Goal: Task Accomplishment & Management: Manage account settings

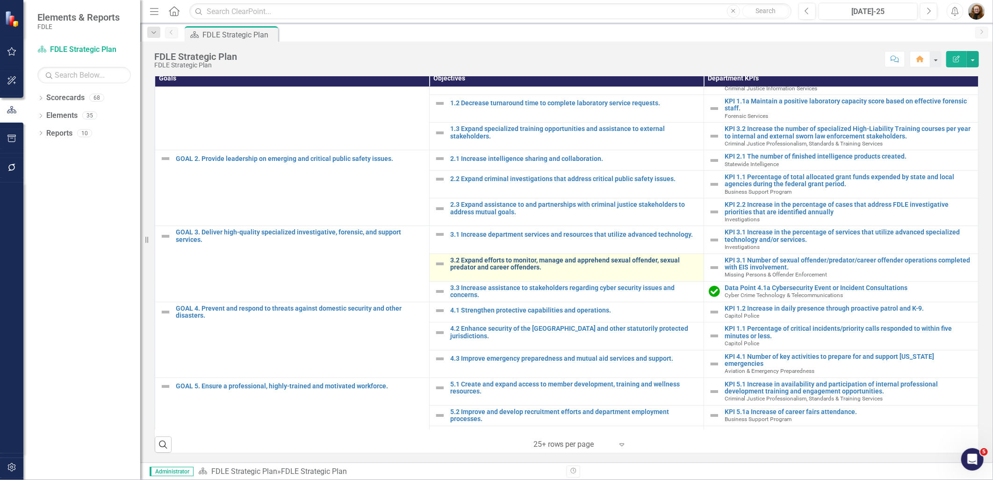
scroll to position [30, 0]
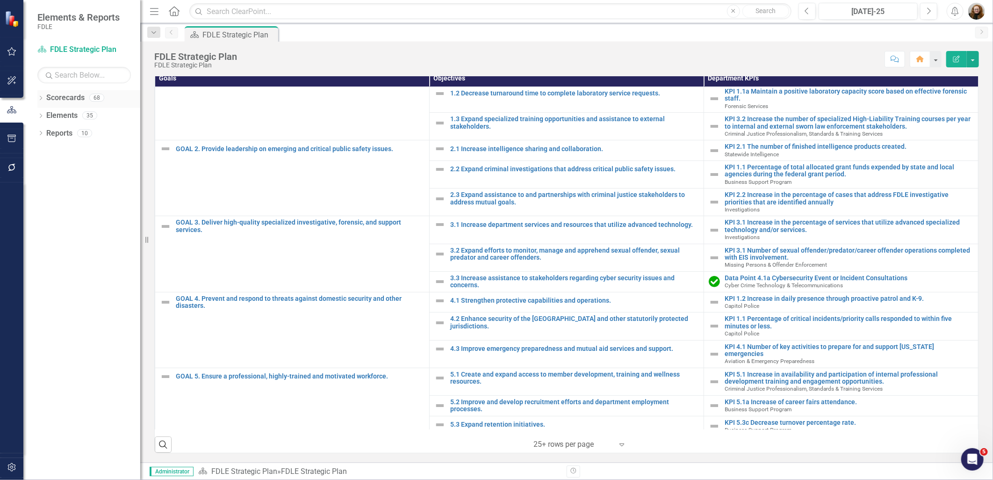
click at [40, 101] on icon "Dropdown" at bounding box center [40, 98] width 7 height 5
click at [44, 152] on icon "Dropdown" at bounding box center [45, 151] width 7 height 6
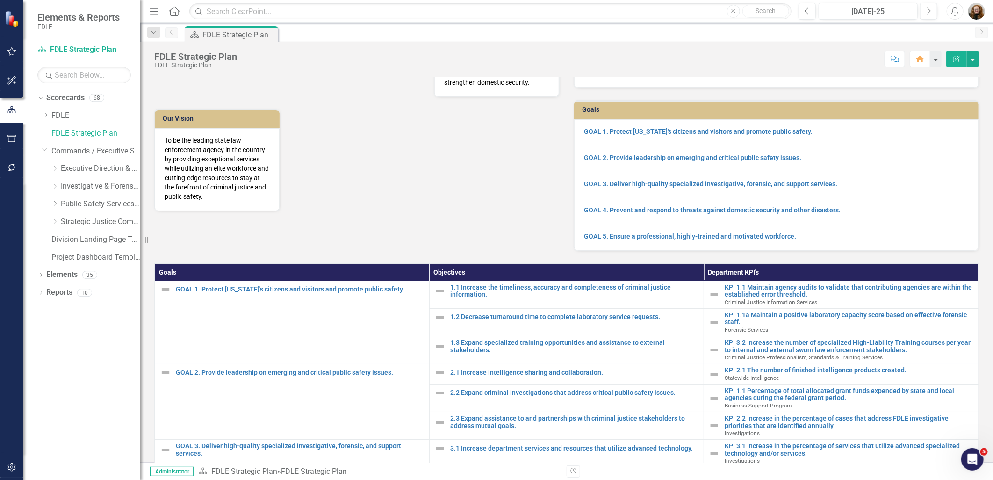
scroll to position [0, 0]
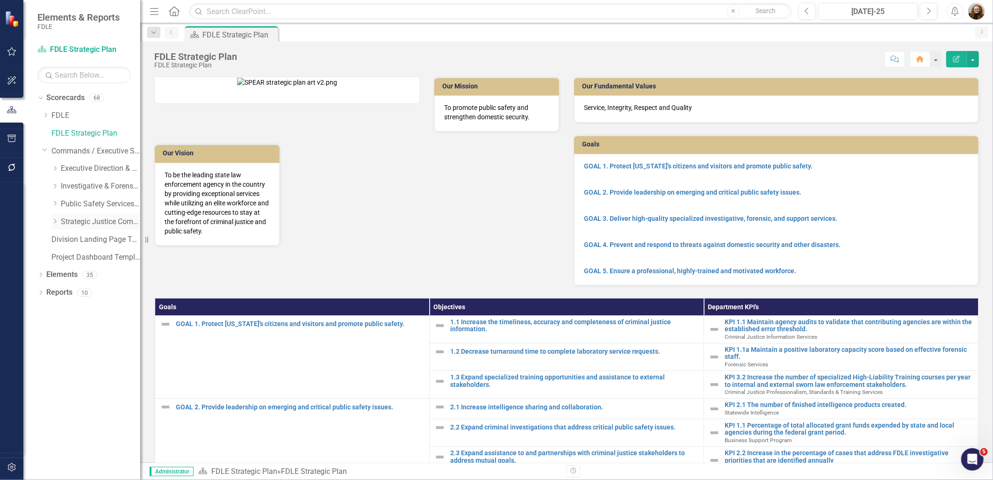
click at [55, 220] on icon "Dropdown" at bounding box center [54, 221] width 7 height 6
click at [71, 274] on link "Missing Persons & Offender Enforcement" at bounding box center [105, 274] width 70 height 11
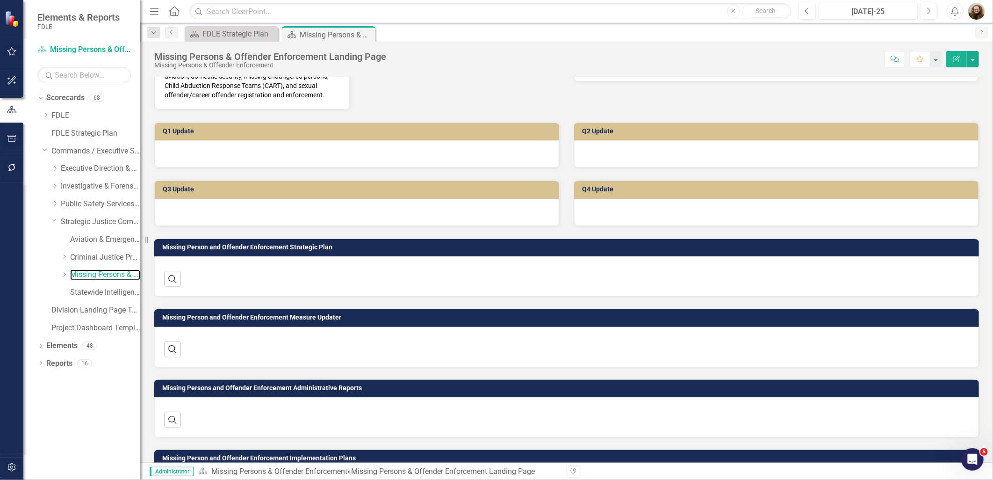
scroll to position [214, 0]
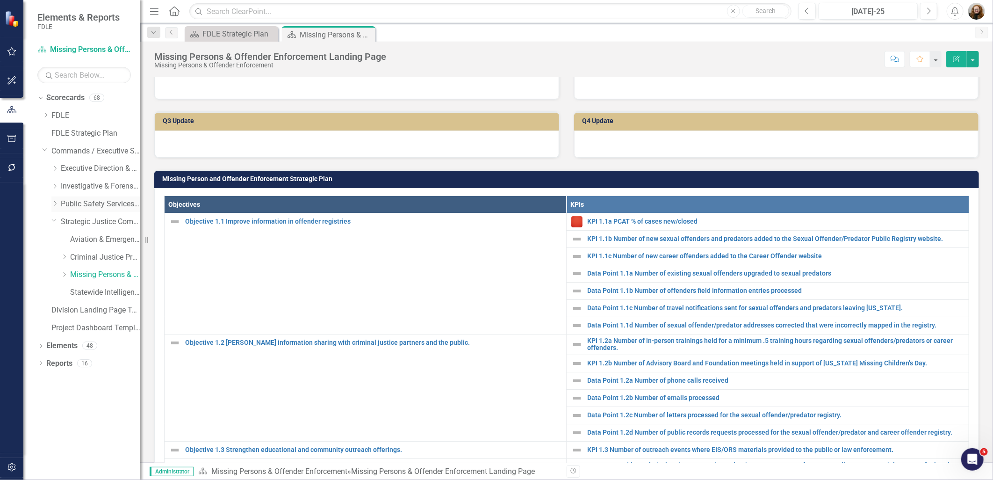
drag, startPoint x: 50, startPoint y: 207, endPoint x: 54, endPoint y: 204, distance: 5.1
click at [50, 207] on div "Dropdown Public Safety Services Command" at bounding box center [91, 205] width 98 height 18
click at [54, 204] on icon "Dropdown" at bounding box center [54, 204] width 7 height 6
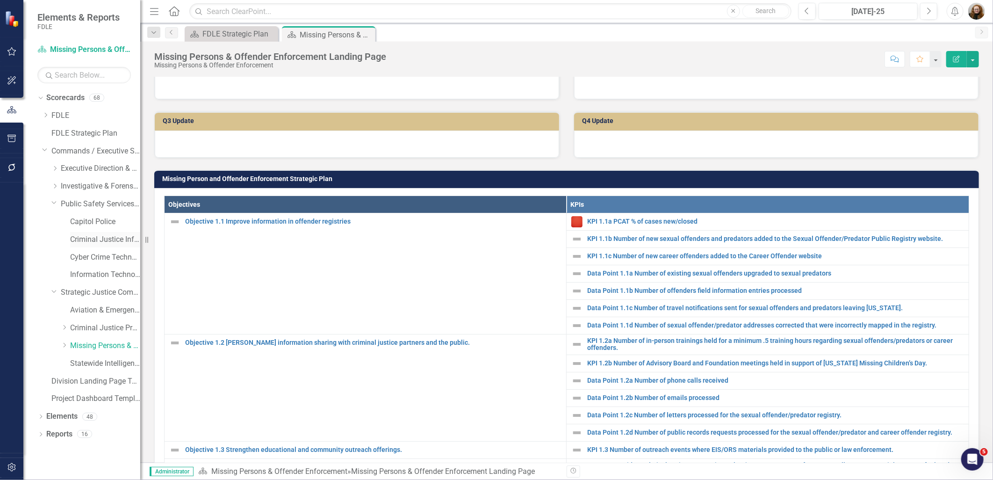
click at [103, 241] on link "Criminal Justice Information Services" at bounding box center [105, 239] width 70 height 11
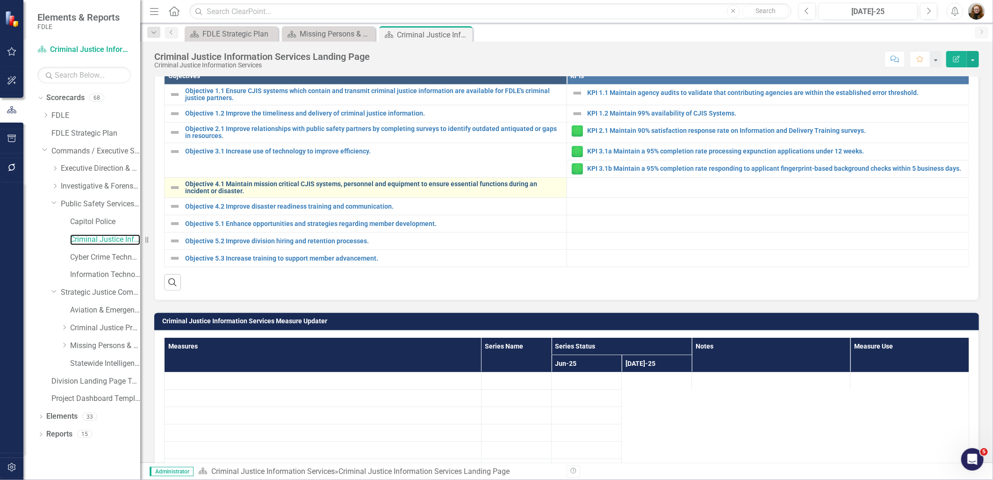
scroll to position [363, 0]
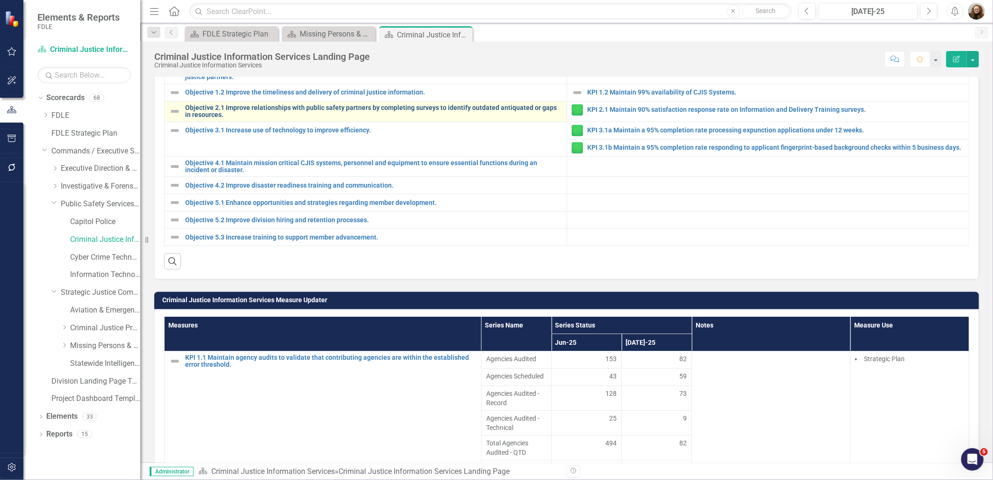
click at [237, 119] on link "Objective 2.1 Improve relationships with public safety partners by completing s…" at bounding box center [373, 111] width 377 height 15
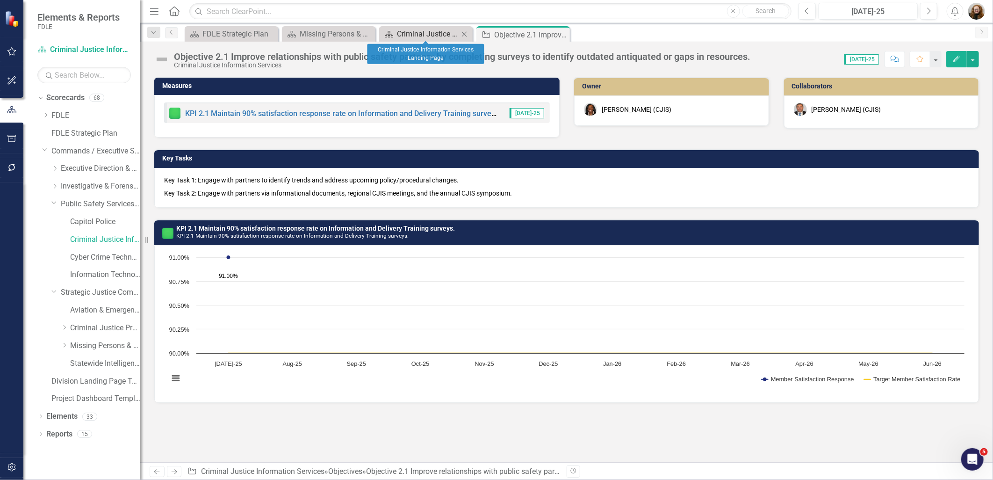
click at [433, 38] on div "Criminal Justice Information Services Landing Page" at bounding box center [428, 34] width 62 height 12
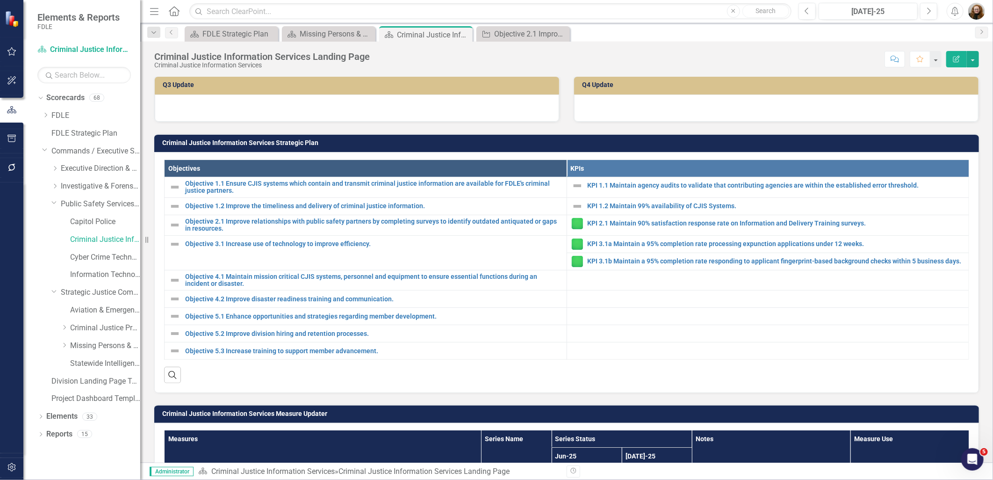
scroll to position [312, 0]
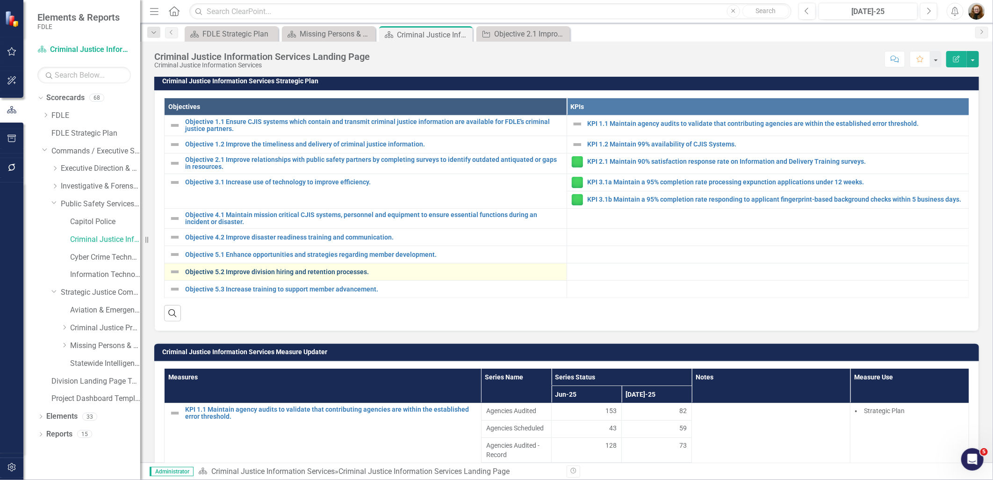
click at [260, 276] on link "Objective 5.2 Improve division hiring and retention processes." at bounding box center [373, 271] width 377 height 7
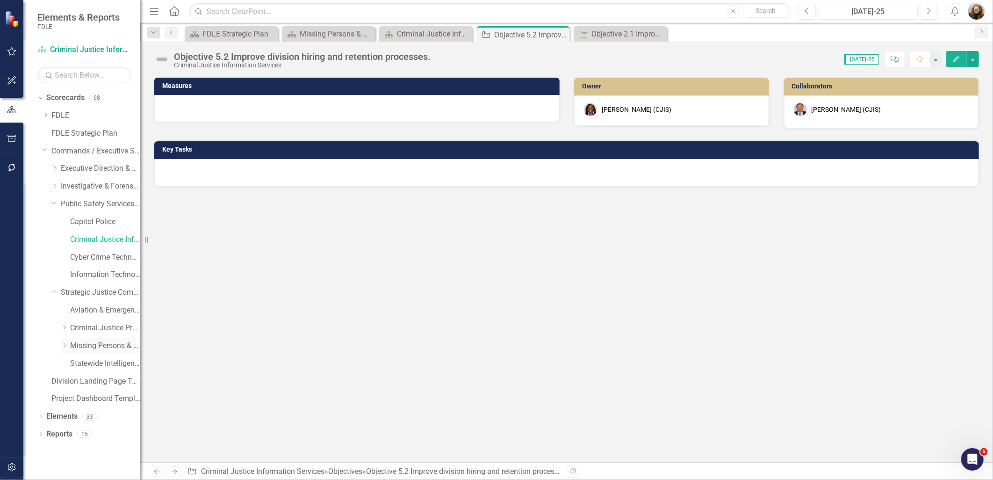
click at [110, 343] on link "Missing Persons & Offender Enforcement" at bounding box center [105, 346] width 70 height 11
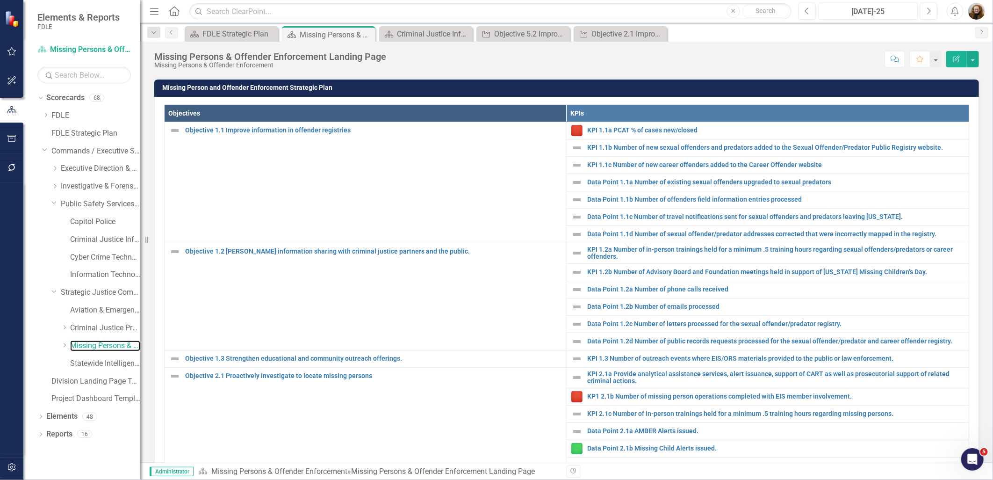
scroll to position [312, 0]
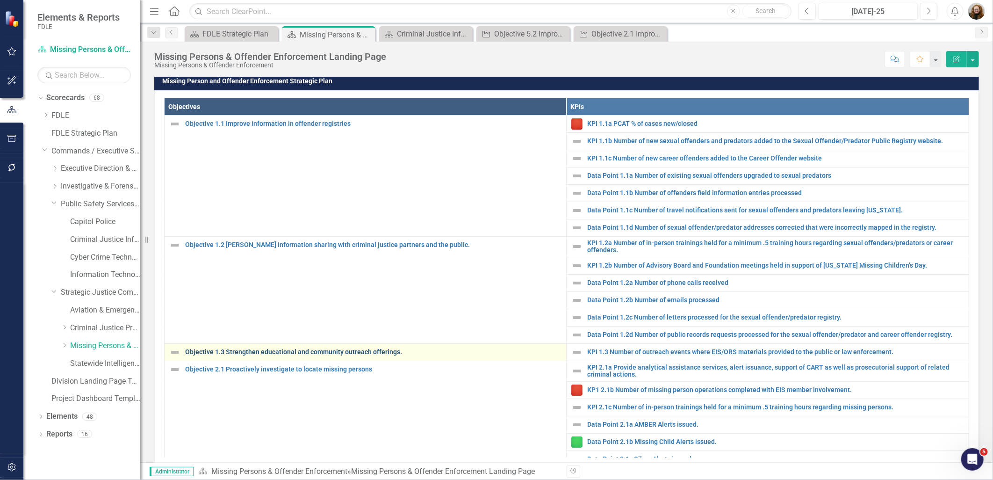
click at [240, 355] on link "Objective 1.3 Strengthen educational and community outreach offerings." at bounding box center [373, 351] width 377 height 7
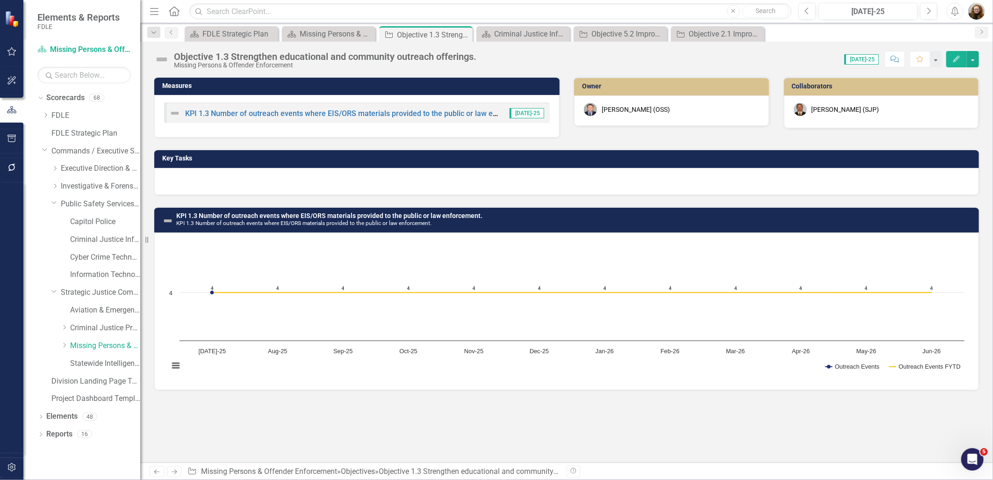
click at [105, 451] on div "Dropdown Scorecards 68 Dropdown FDLE Commissioner's Initiative Team Project Das…" at bounding box center [81, 285] width 117 height 390
click at [58, 433] on link "Reports" at bounding box center [59, 434] width 26 height 11
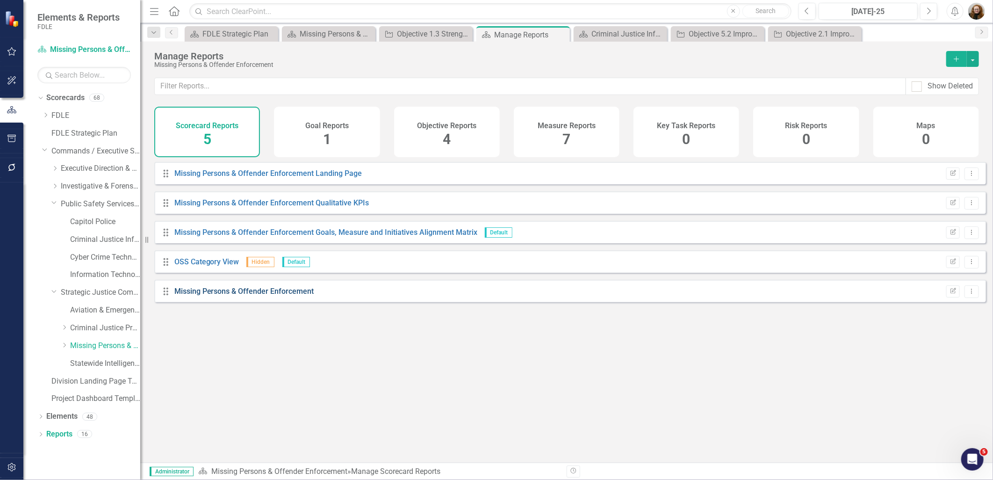
click at [251, 296] on link "Missing Persons & Offender Enforcement" at bounding box center [244, 291] width 140 height 9
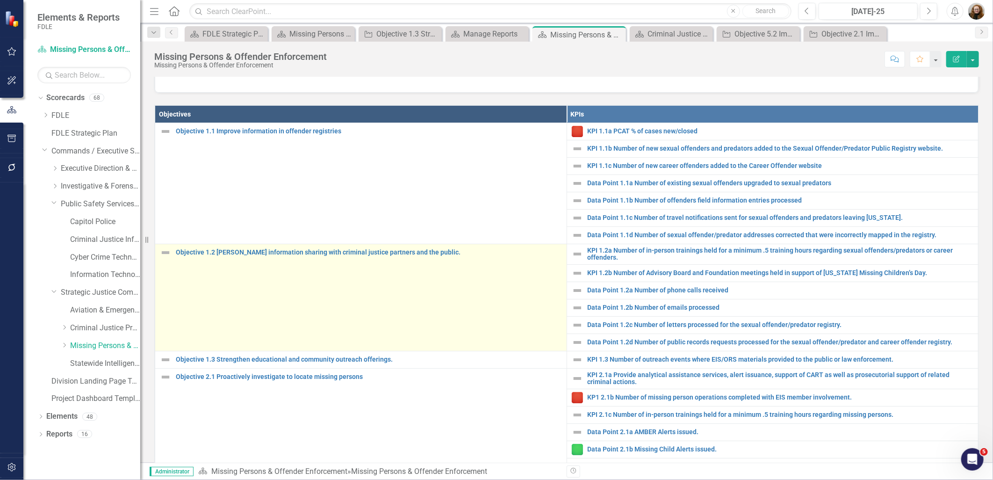
scroll to position [387, 0]
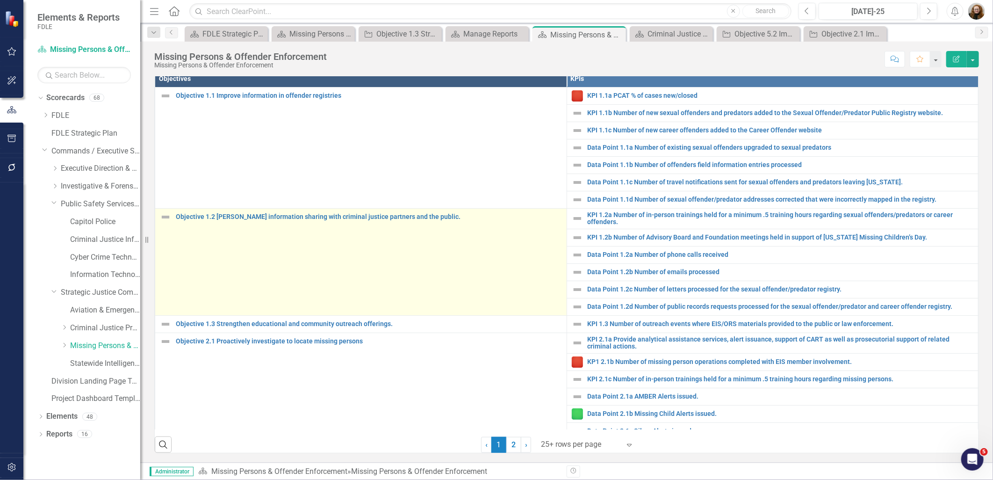
click at [300, 298] on td "Objective 1.2 [PERSON_NAME] information sharing with criminal justice partners …" at bounding box center [361, 261] width 412 height 107
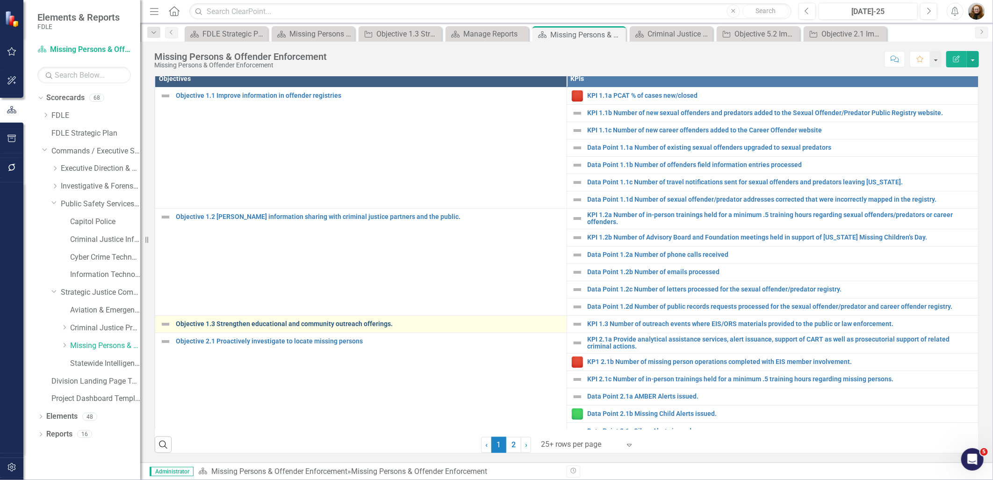
click at [331, 324] on link "Objective 1.3 Strengthen educational and community outreach offerings." at bounding box center [369, 323] width 386 height 7
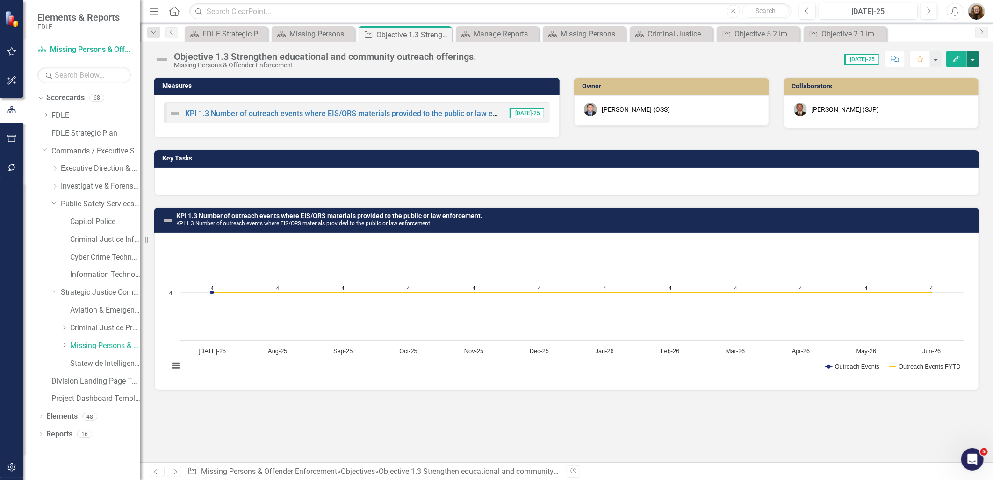
click at [970, 63] on button "button" at bounding box center [973, 59] width 12 height 16
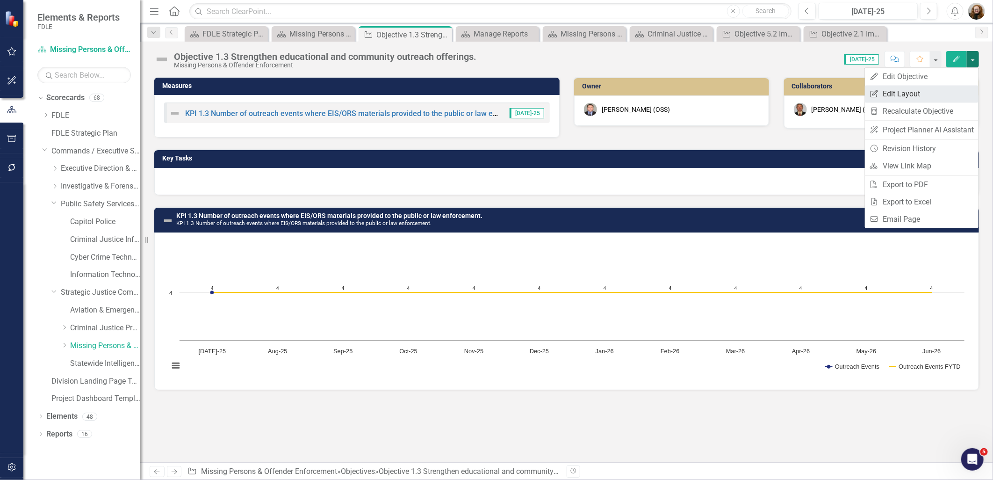
click at [928, 92] on link "Edit Report Edit Layout" at bounding box center [922, 93] width 114 height 17
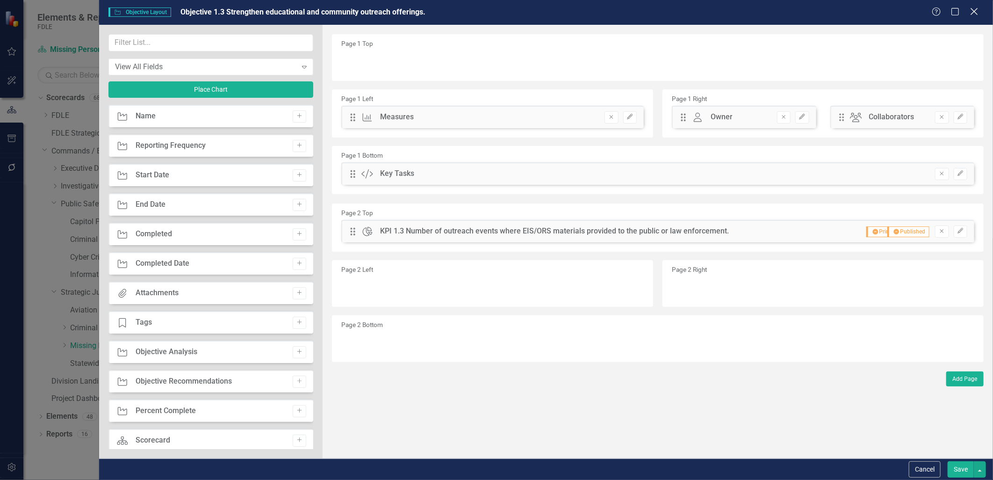
click at [980, 15] on icon "Close" at bounding box center [975, 11] width 12 height 9
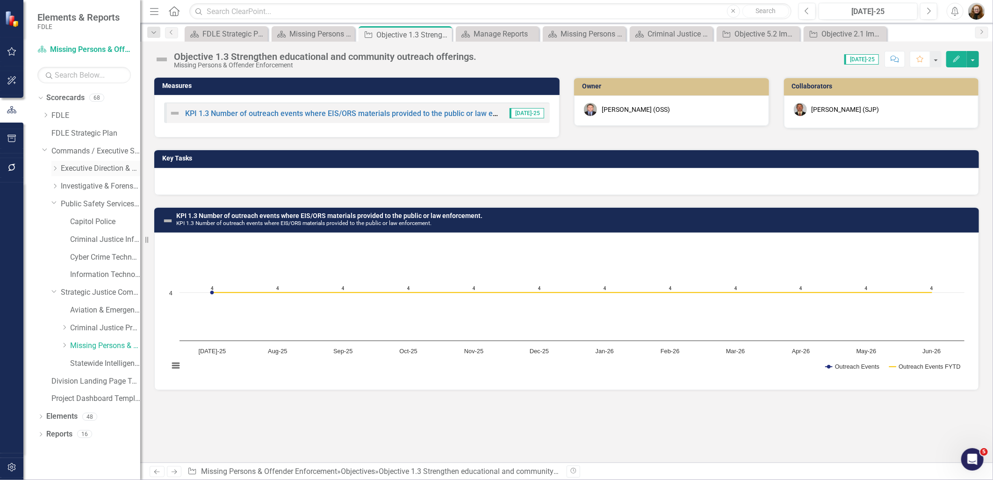
click at [55, 171] on div "Dropdown" at bounding box center [54, 169] width 7 height 8
click at [63, 205] on icon "Dropdown" at bounding box center [64, 204] width 7 height 6
click at [96, 222] on link "Accountability" at bounding box center [110, 222] width 61 height 11
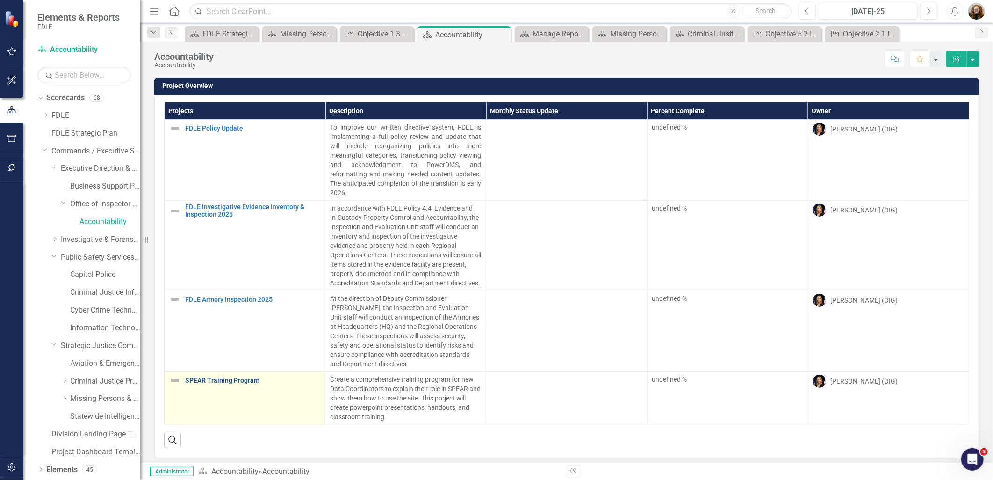
click at [241, 384] on link "SPEAR Training Program" at bounding box center [252, 380] width 135 height 7
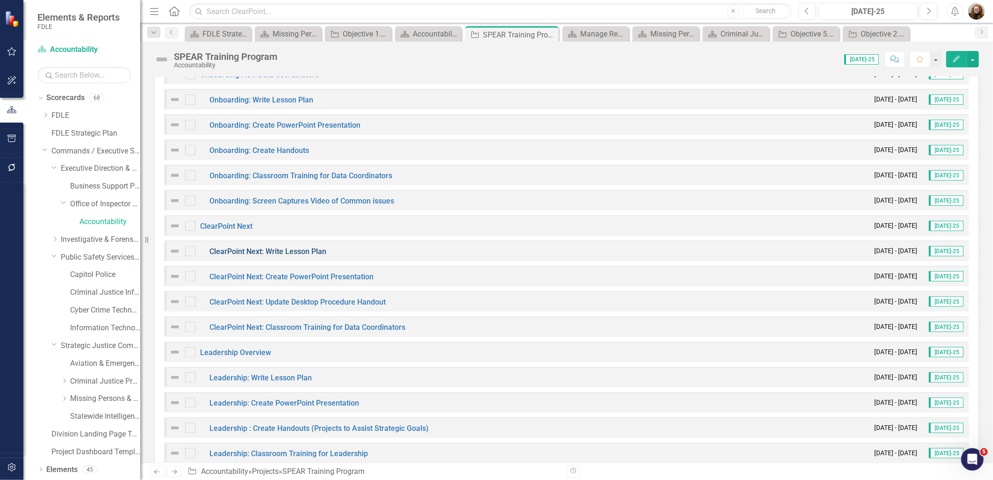
scroll to position [677, 0]
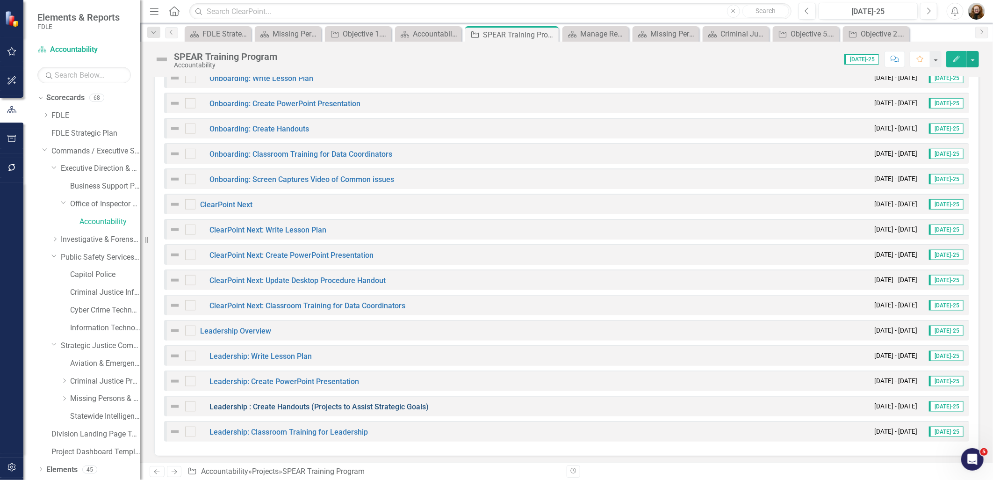
click at [302, 407] on link "Leadership : Create Handouts (Projects to Assist Strategic Goals)" at bounding box center [319, 406] width 219 height 9
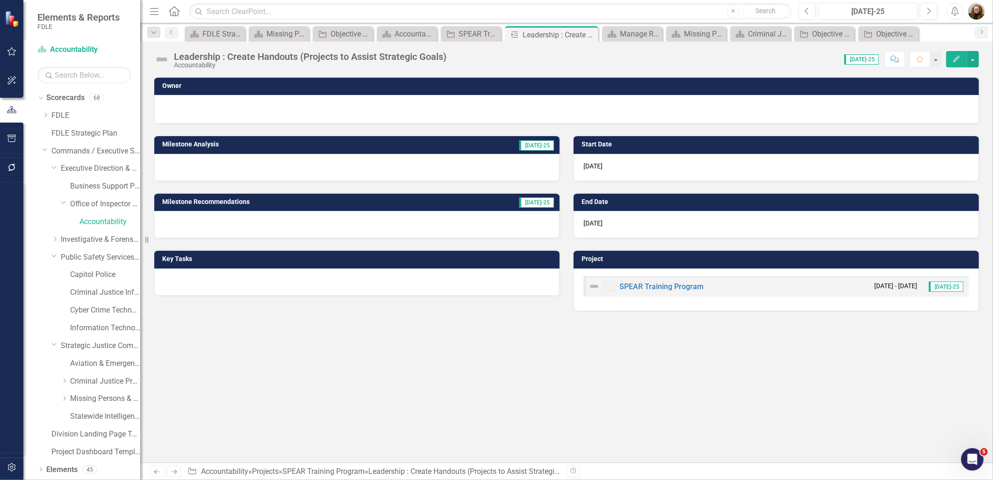
click at [957, 58] on icon "Edit" at bounding box center [957, 59] width 8 height 7
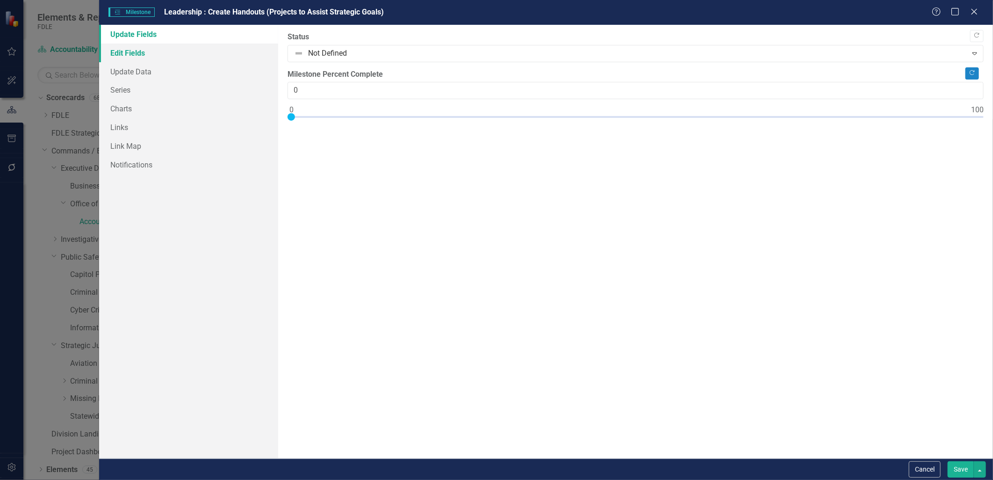
click at [121, 57] on link "Edit Fields" at bounding box center [188, 53] width 179 height 19
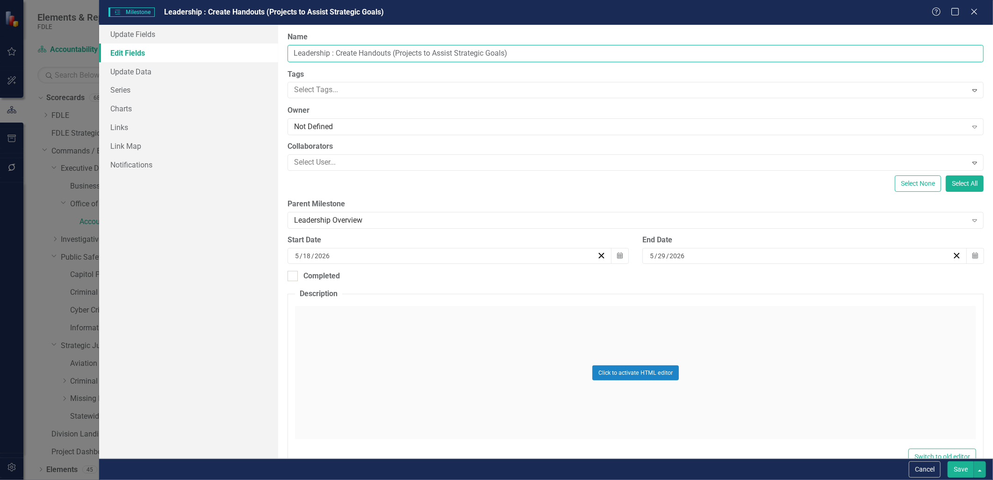
click at [330, 55] on input "Leadership : Create Handouts (Projects to Assist Strategic Goals)" at bounding box center [636, 53] width 696 height 17
type input "Leadership: Create Handouts (Projects to Assist Strategic Goals)"
click at [956, 474] on button "Save" at bounding box center [961, 469] width 26 height 16
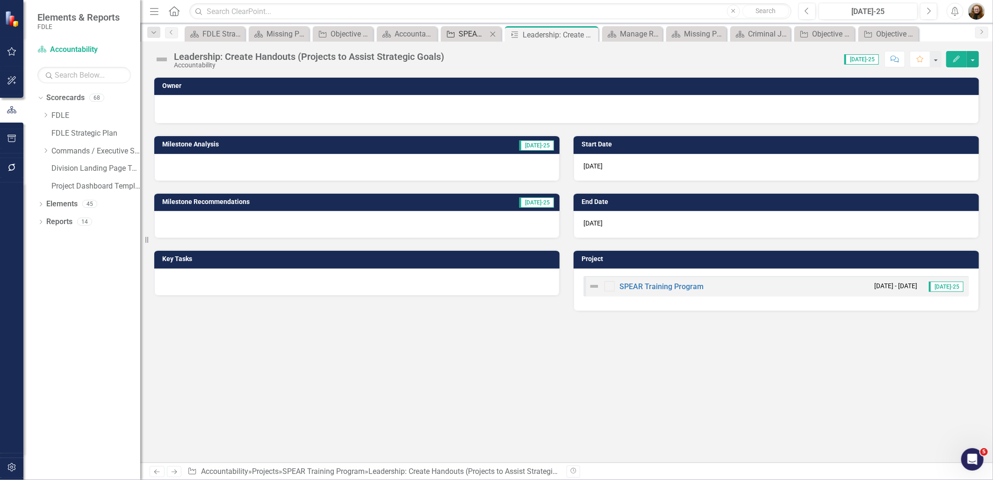
click at [468, 36] on div "icon.bolt Milestone Updated Elements & Reports FDLE Scorecard Accountability Se…" at bounding box center [496, 240] width 993 height 480
click at [467, 33] on div "SPEAR Training Program" at bounding box center [473, 34] width 29 height 12
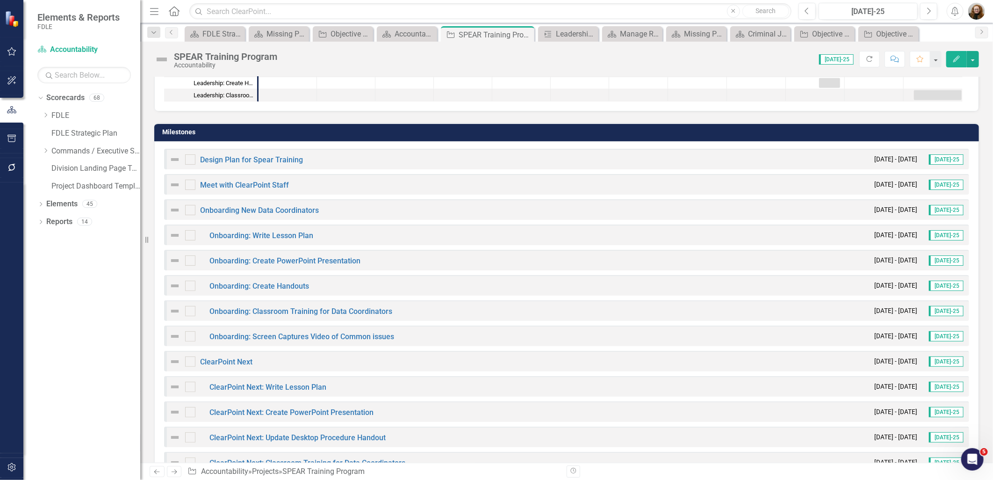
scroll to position [677, 0]
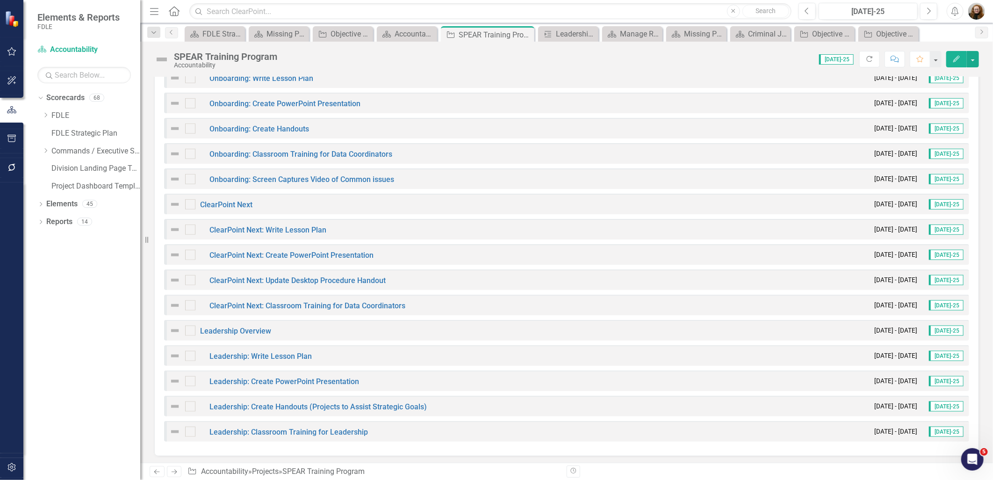
click at [106, 368] on div "Dropdown Scorecards 68 Dropdown FDLE Commissioner's Initiative Team Project Das…" at bounding box center [81, 285] width 117 height 390
click at [301, 35] on icon "Close" at bounding box center [300, 33] width 9 height 7
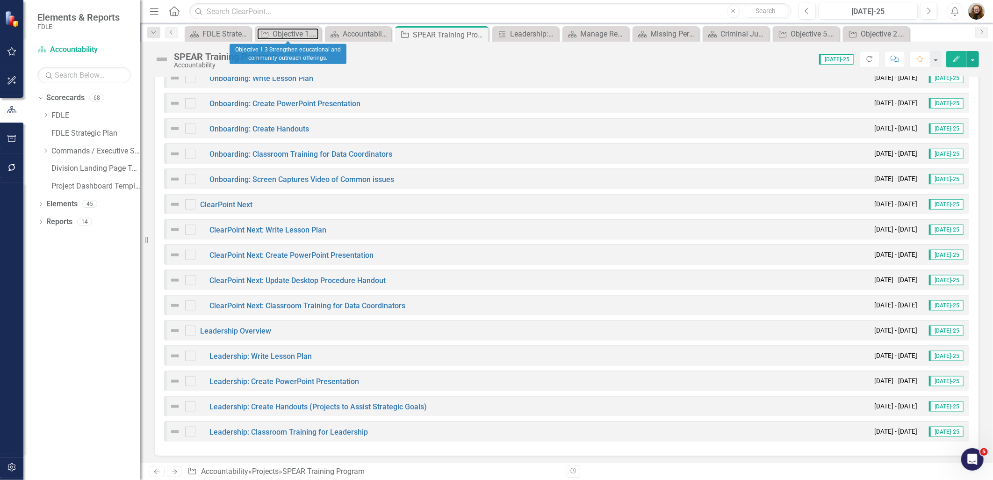
click at [301, 35] on div "Objective 1.3 Strengthen educational and community outreach offerings." at bounding box center [296, 34] width 46 height 12
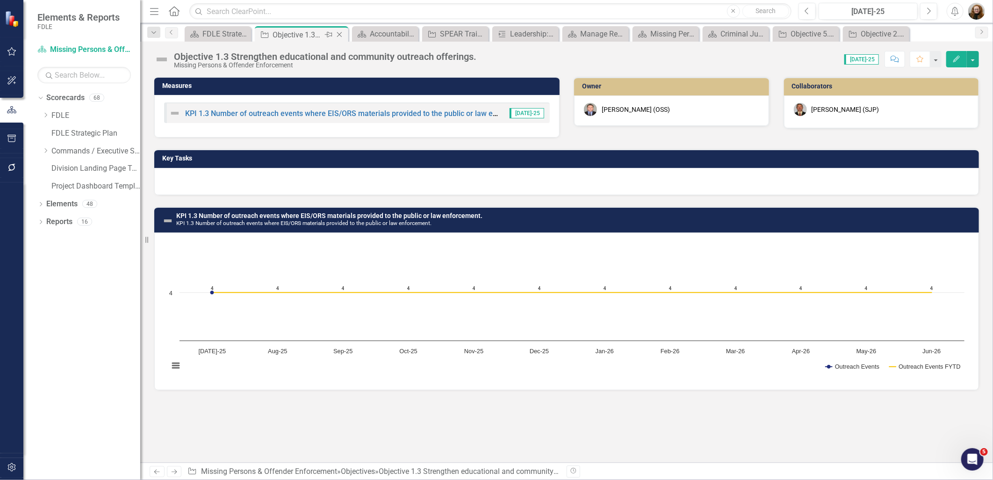
click at [342, 32] on icon "Close" at bounding box center [339, 34] width 9 height 7
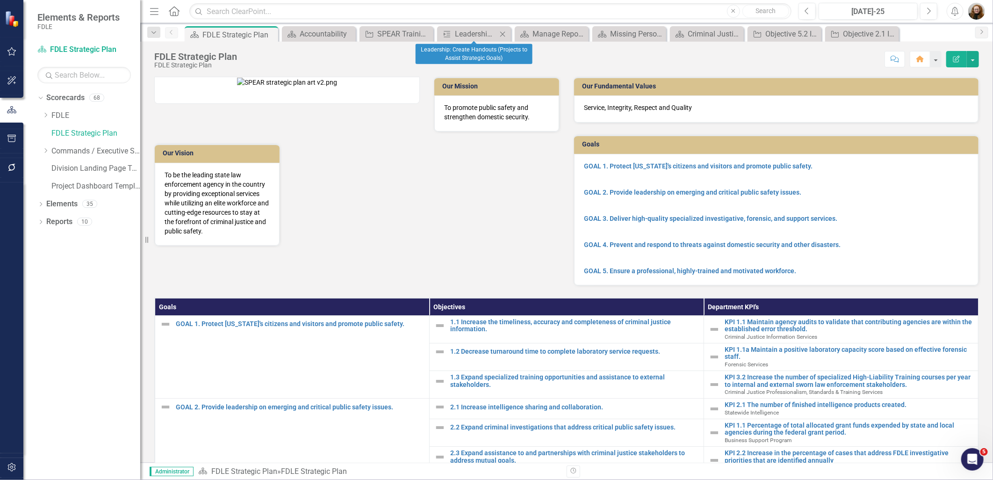
click at [506, 33] on icon "Close" at bounding box center [502, 33] width 9 height 7
click at [527, 33] on icon "Close" at bounding box center [530, 33] width 9 height 7
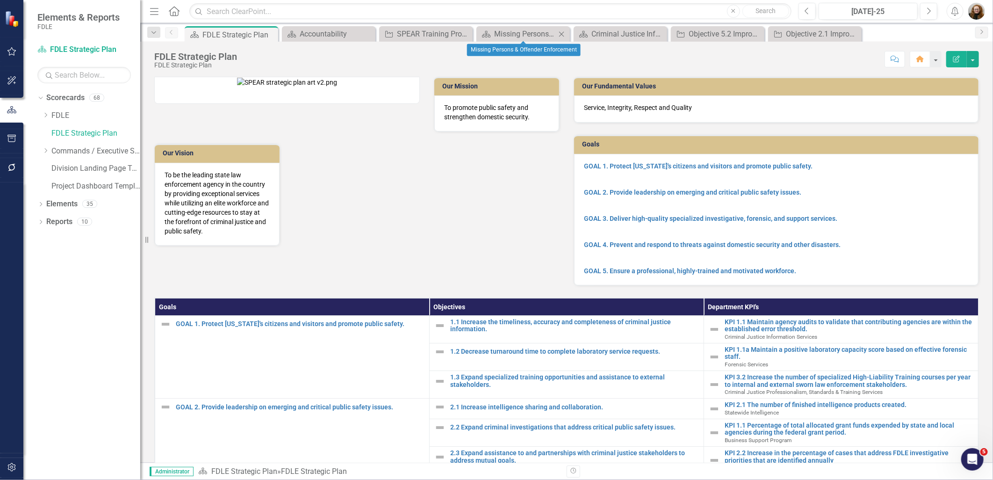
click at [567, 33] on div "Close" at bounding box center [562, 34] width 12 height 12
click at [0, 0] on div "Close" at bounding box center [0, 0] width 0 height 0
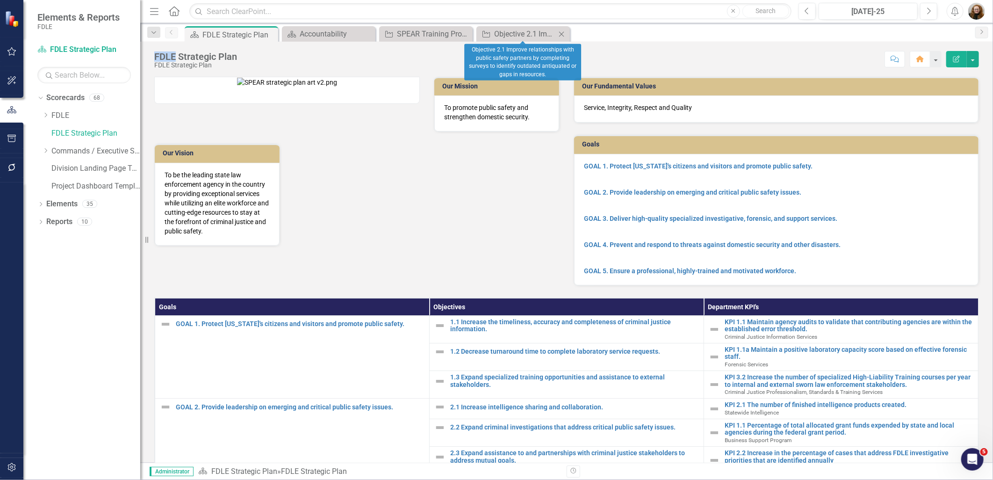
click at [567, 33] on div "Close" at bounding box center [562, 34] width 12 height 12
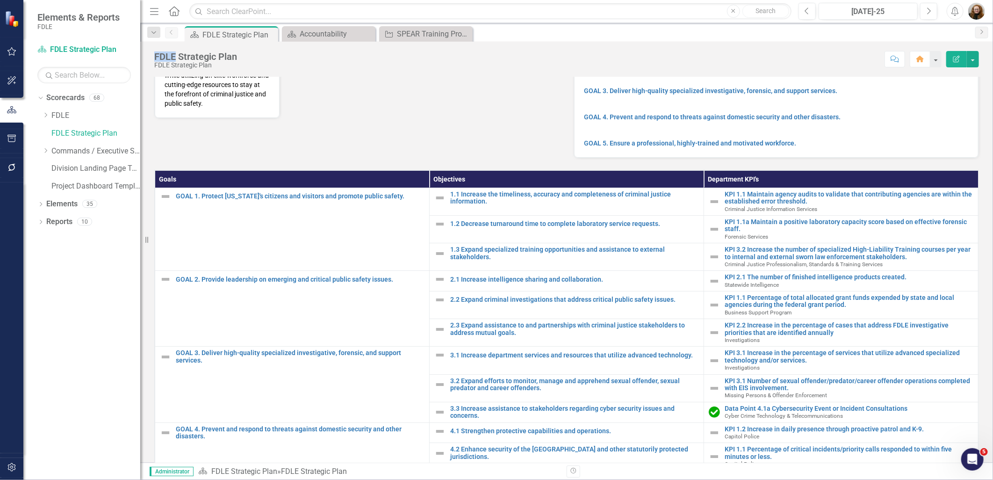
scroll to position [156, 0]
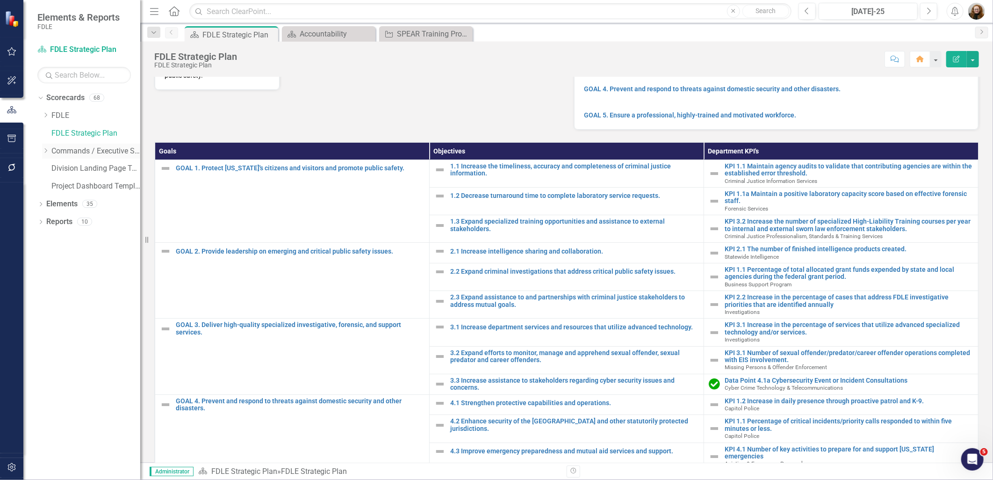
click at [49, 152] on div "Dropdown" at bounding box center [46, 151] width 9 height 8
click at [51, 170] on div "Dropdown Executive Direction & Business Support" at bounding box center [91, 170] width 98 height 18
click at [59, 171] on div "Dropdown" at bounding box center [55, 169] width 9 height 8
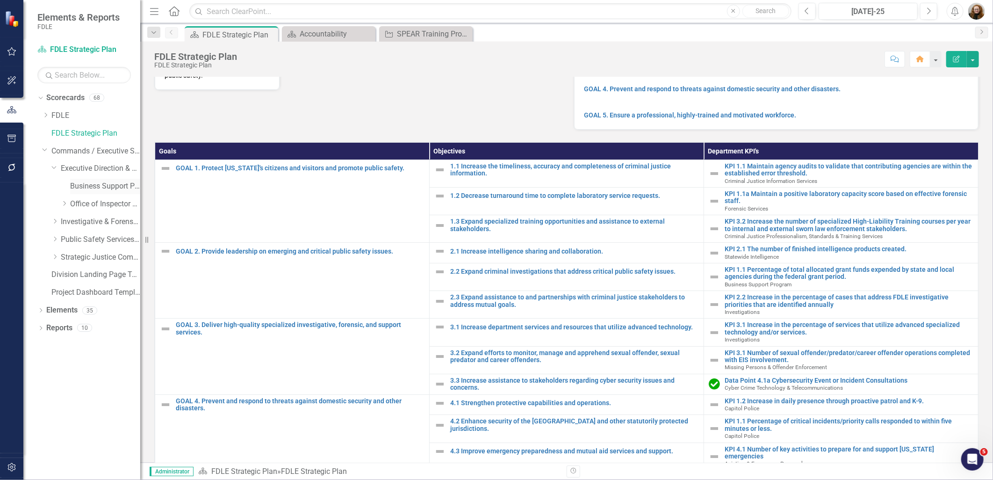
click at [85, 185] on link "Business Support Program" at bounding box center [105, 186] width 70 height 11
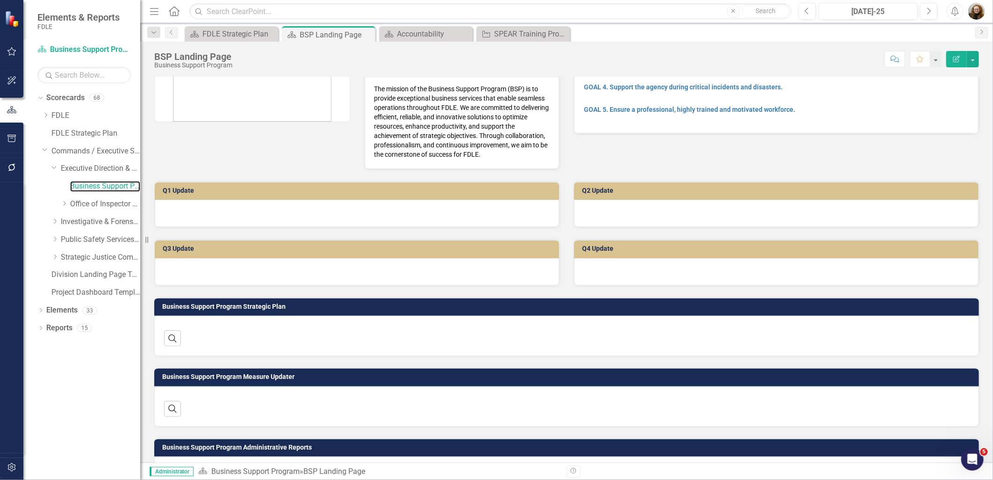
scroll to position [156, 0]
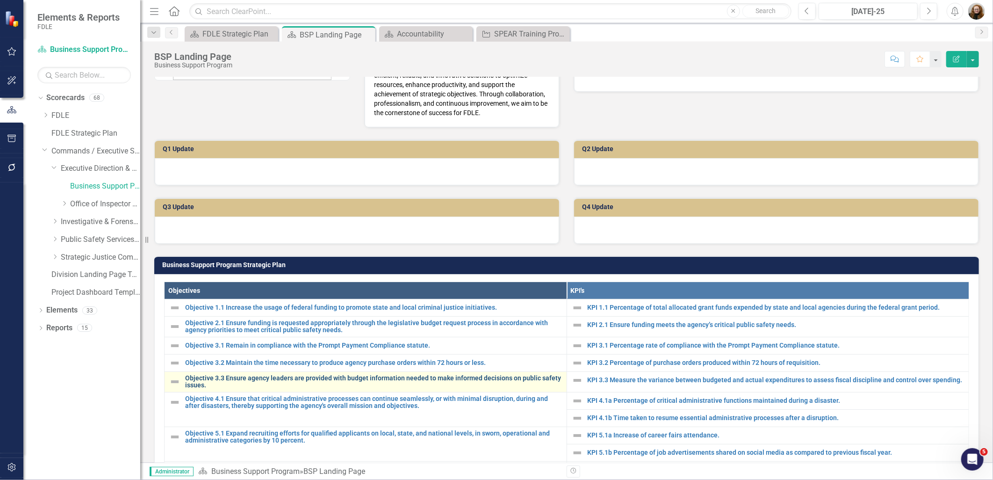
click at [251, 383] on link "Objective 3.3 Ensure agency leaders are provided with budget information needed…" at bounding box center [373, 382] width 377 height 15
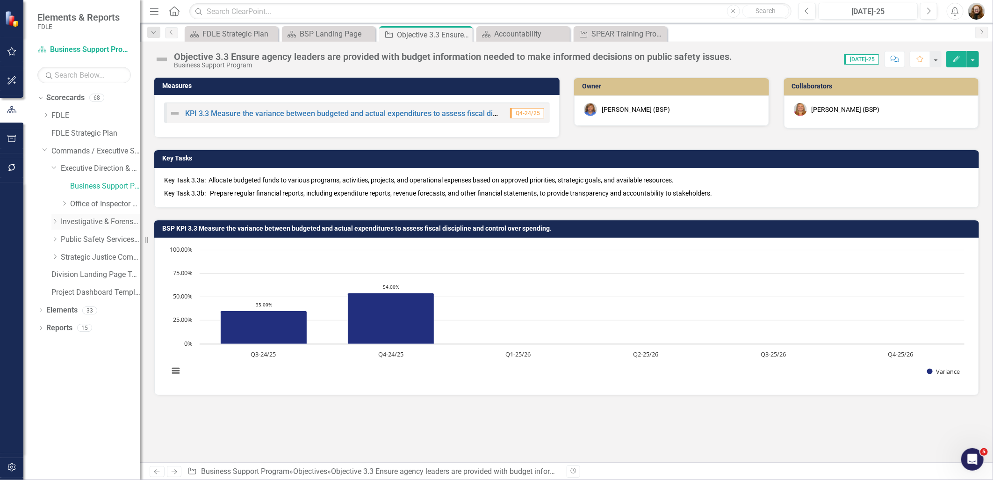
click at [53, 223] on icon "Dropdown" at bounding box center [54, 221] width 7 height 6
click at [87, 240] on link "Forensic Services" at bounding box center [105, 239] width 70 height 11
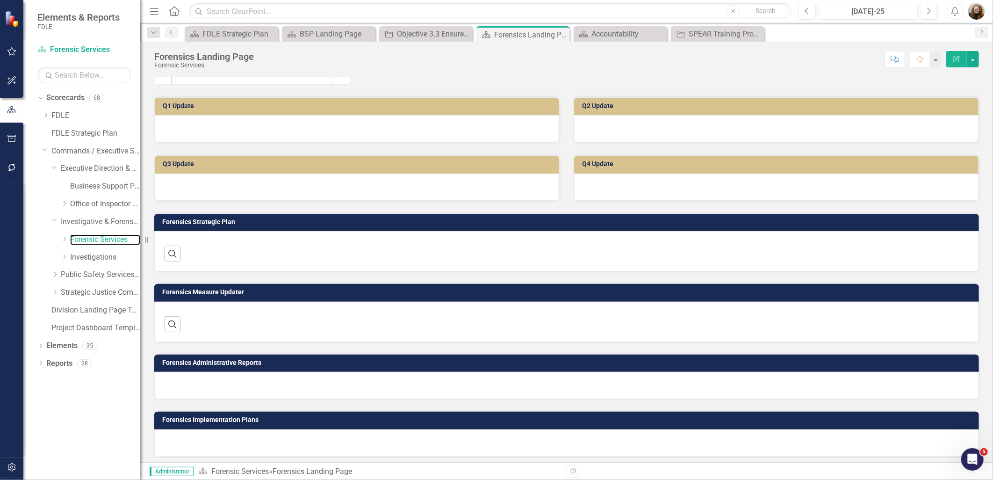
scroll to position [158, 0]
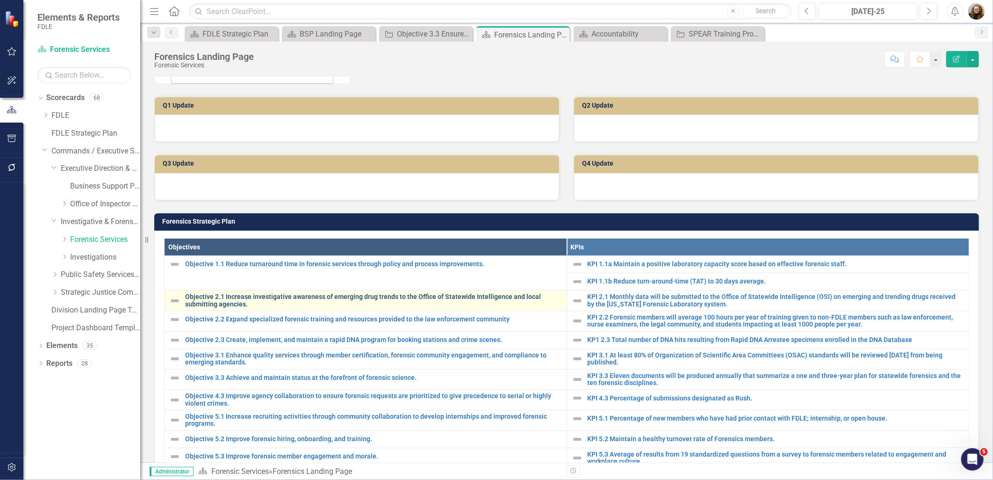
click at [244, 301] on link "Objective 2.1 Increase investigative awareness of emerging drug trends to the O…" at bounding box center [373, 300] width 377 height 15
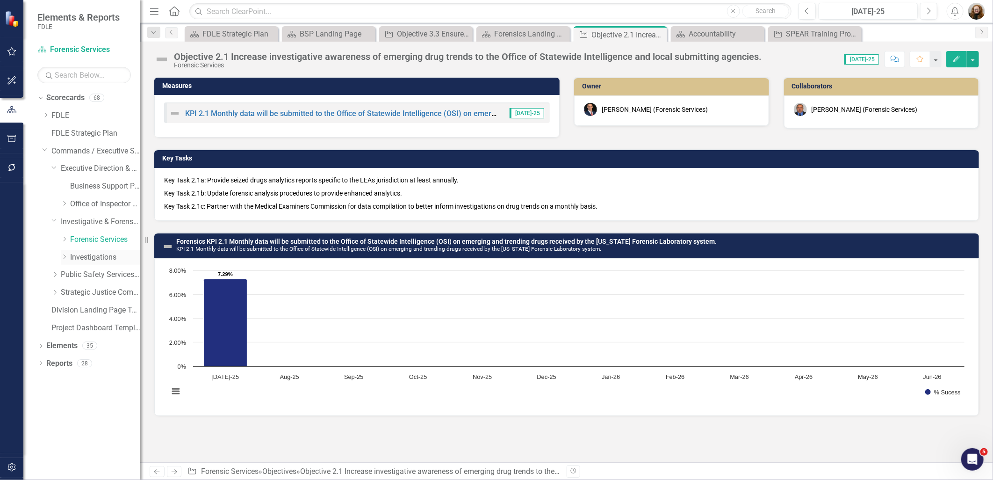
click at [68, 258] on div "Dropdown" at bounding box center [65, 257] width 9 height 8
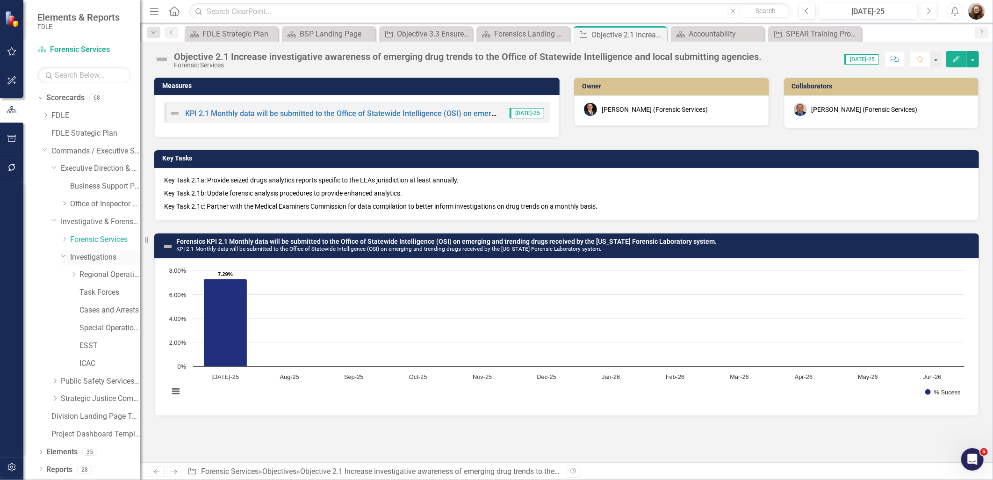
click at [91, 259] on link "Investigations" at bounding box center [105, 257] width 70 height 11
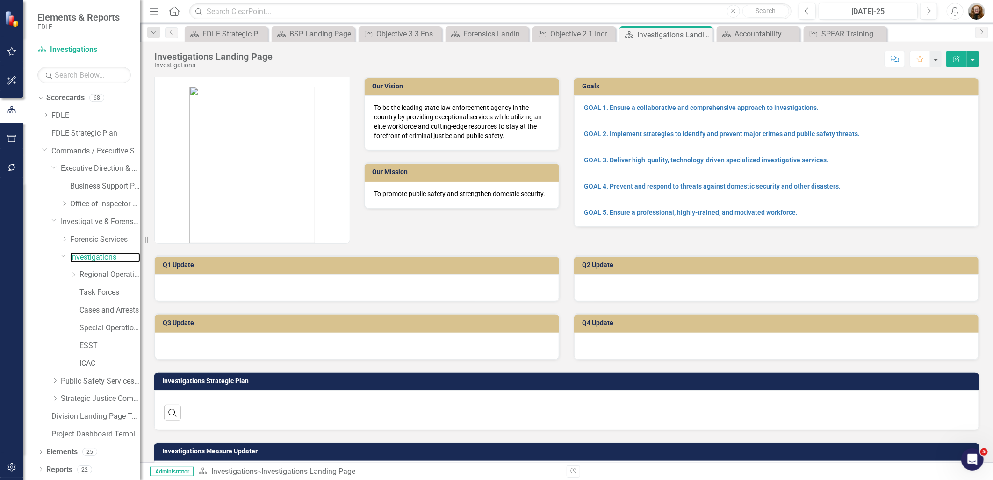
scroll to position [52, 0]
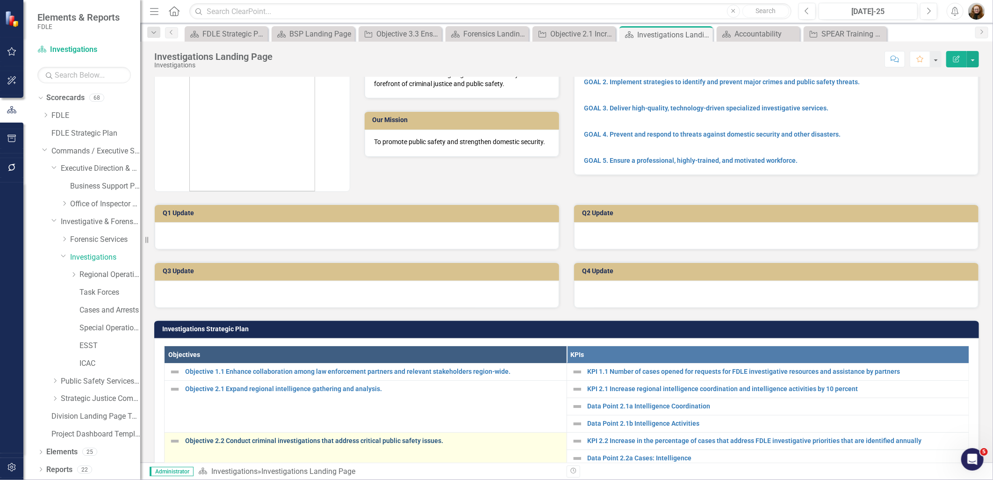
click at [238, 440] on link "Objective 2.2 Conduct criminal investigations that address critical public safe…" at bounding box center [373, 440] width 377 height 7
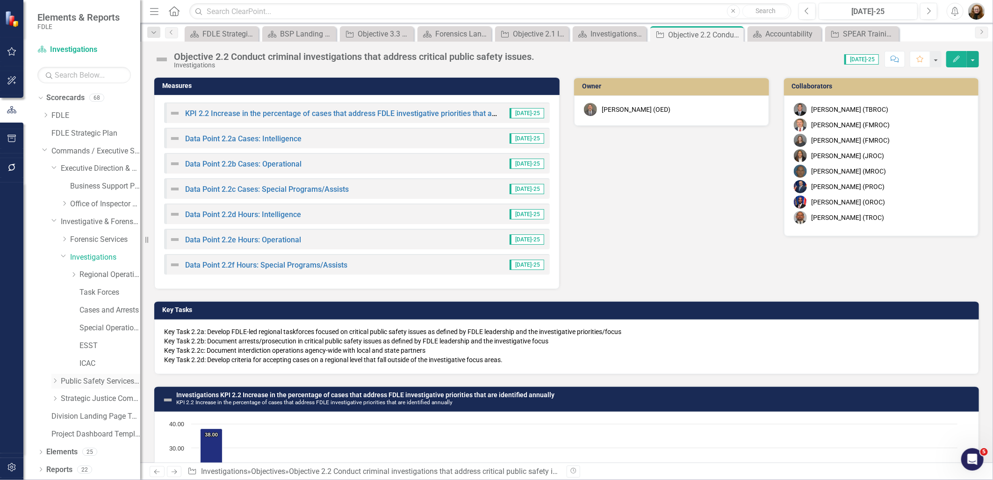
click at [57, 382] on icon "Dropdown" at bounding box center [54, 381] width 7 height 6
click at [94, 398] on link "Capitol Police" at bounding box center [105, 398] width 70 height 11
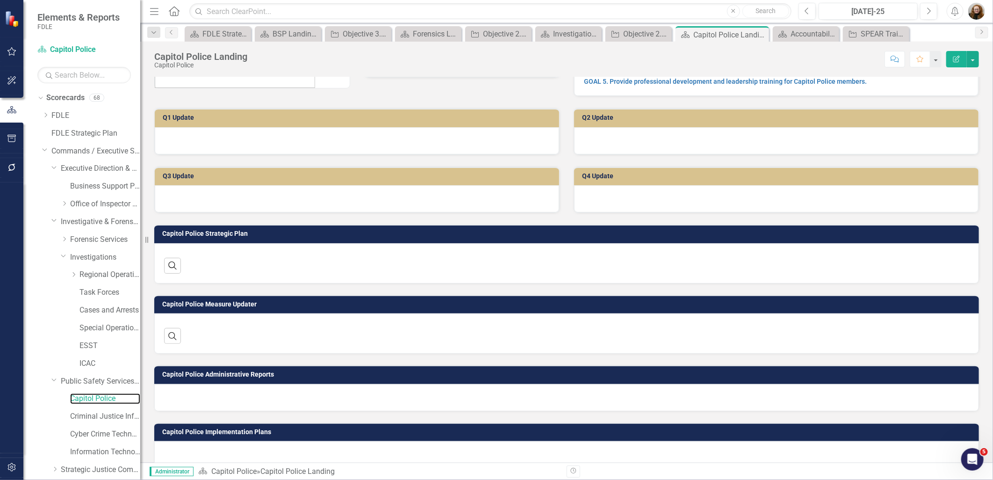
scroll to position [162, 0]
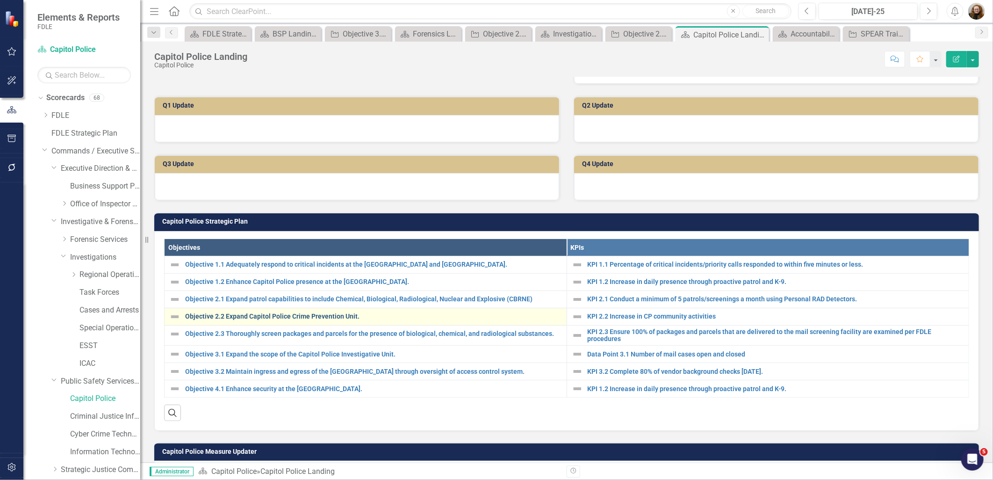
click at [219, 317] on link "Objective 2.2 Expand Capitol Police Crime Prevention Unit." at bounding box center [373, 316] width 377 height 7
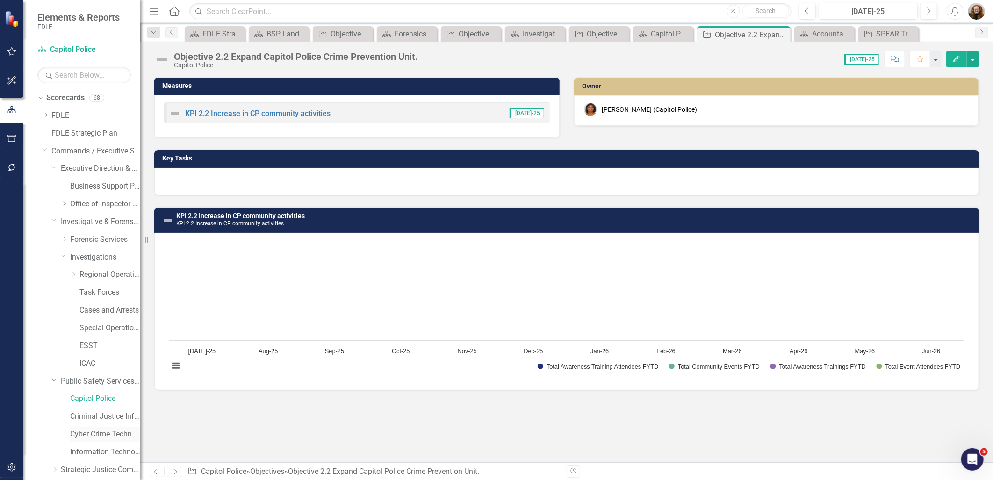
click at [100, 437] on link "Cyber Crime Technology & Telecommunications" at bounding box center [105, 434] width 70 height 11
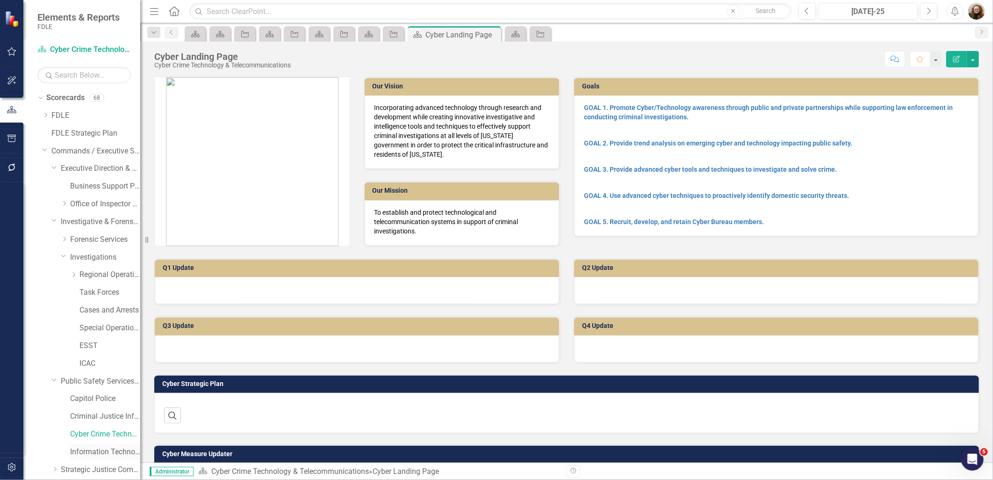
click at [100, 454] on link "Information Technology Services" at bounding box center [105, 452] width 70 height 11
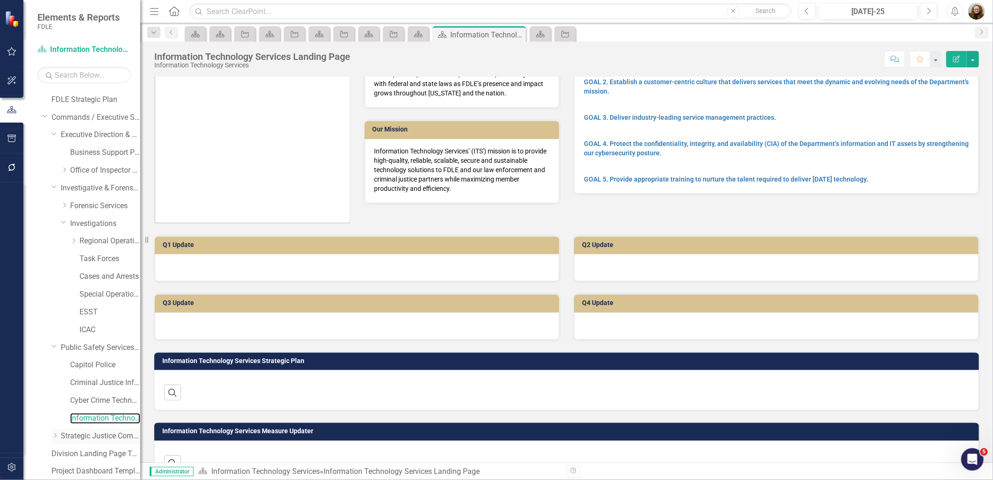
scroll to position [71, 0]
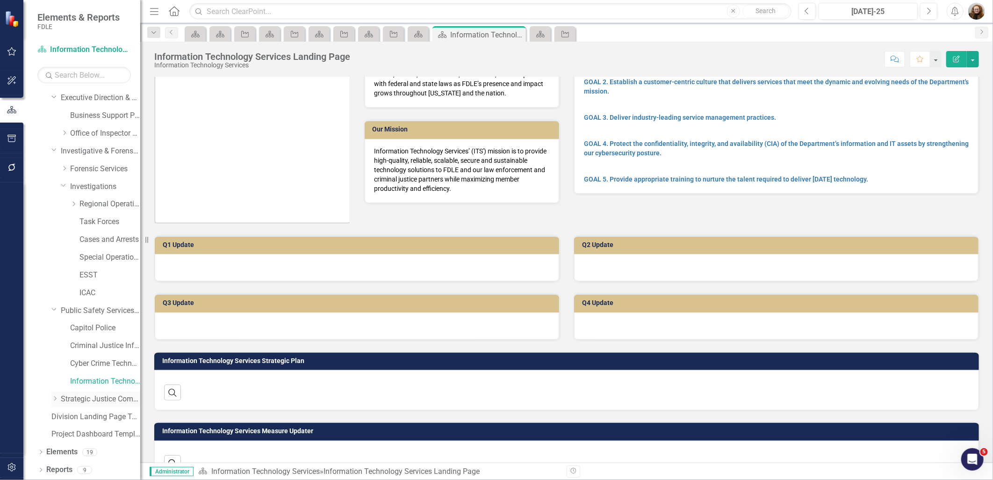
click at [89, 400] on link "Strategic Justice Command" at bounding box center [101, 399] width 80 height 11
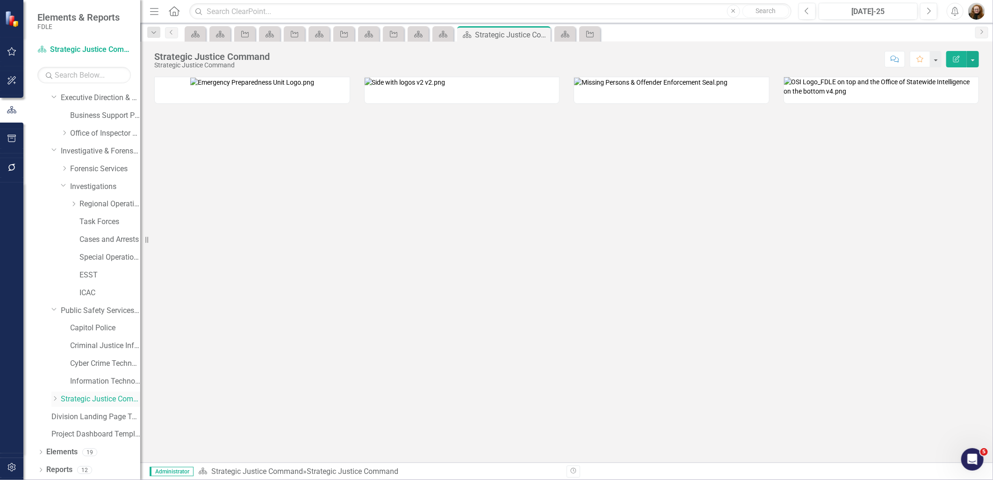
click at [55, 402] on div "Dropdown" at bounding box center [54, 399] width 7 height 8
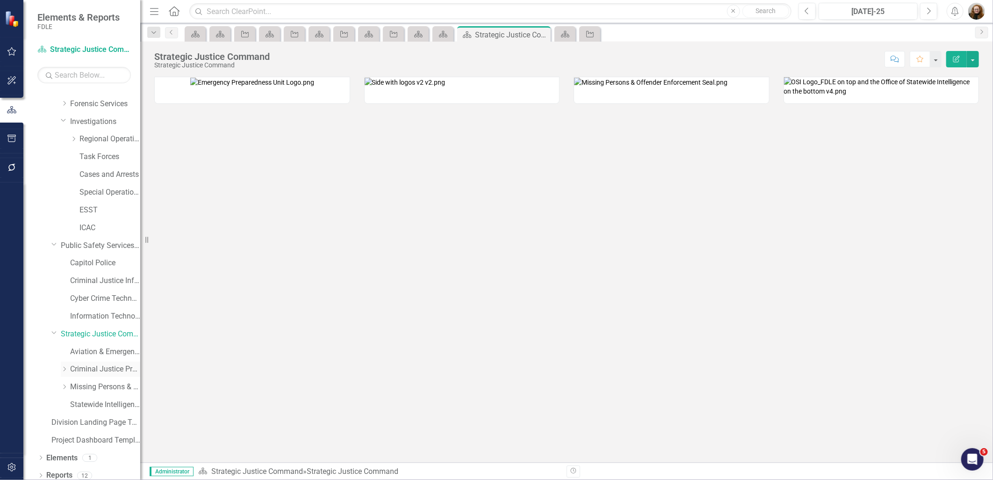
scroll to position [141, 0]
click at [94, 359] on link "Criminal Justice Professionalism, Standards & Training Services" at bounding box center [105, 363] width 70 height 11
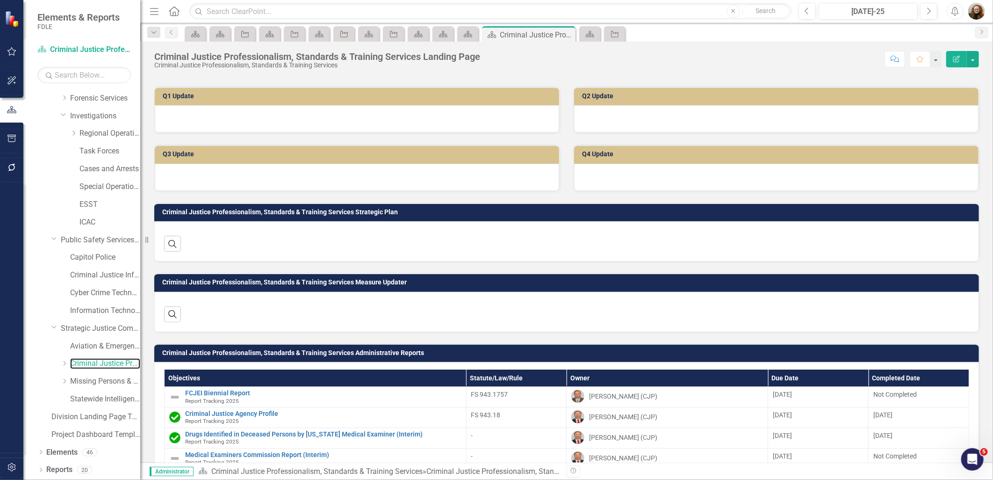
scroll to position [260, 0]
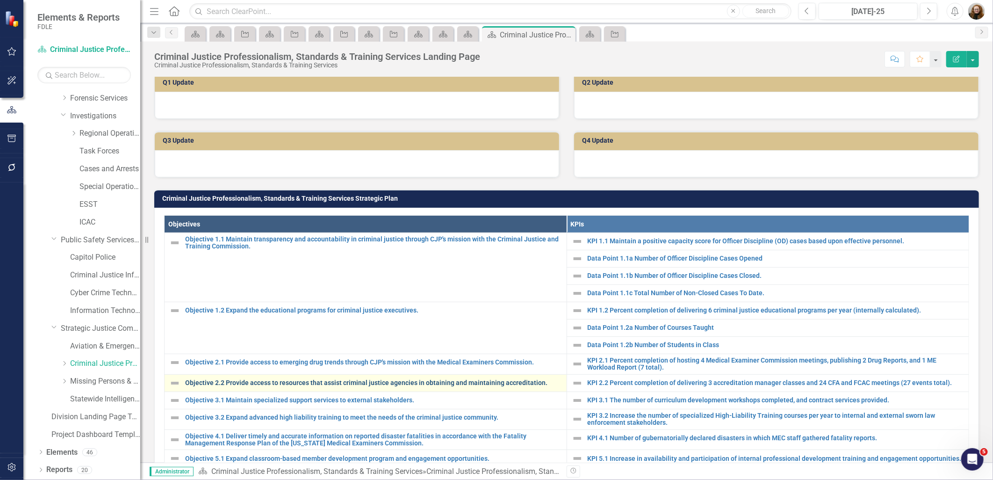
click at [247, 384] on link "Objective 2.2 Provide access to resources that assist criminal justice agencies…" at bounding box center [373, 382] width 377 height 7
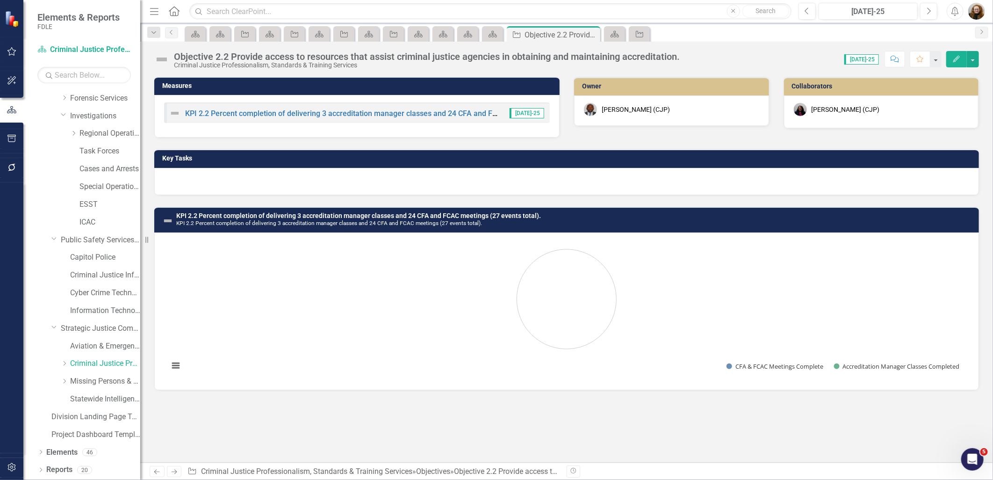
click at [638, 421] on div "Measures KPI 2.2 Percent completion of delivering 3 accreditation manager class…" at bounding box center [566, 270] width 853 height 386
click at [86, 399] on link "Statewide Intelligence" at bounding box center [105, 399] width 70 height 11
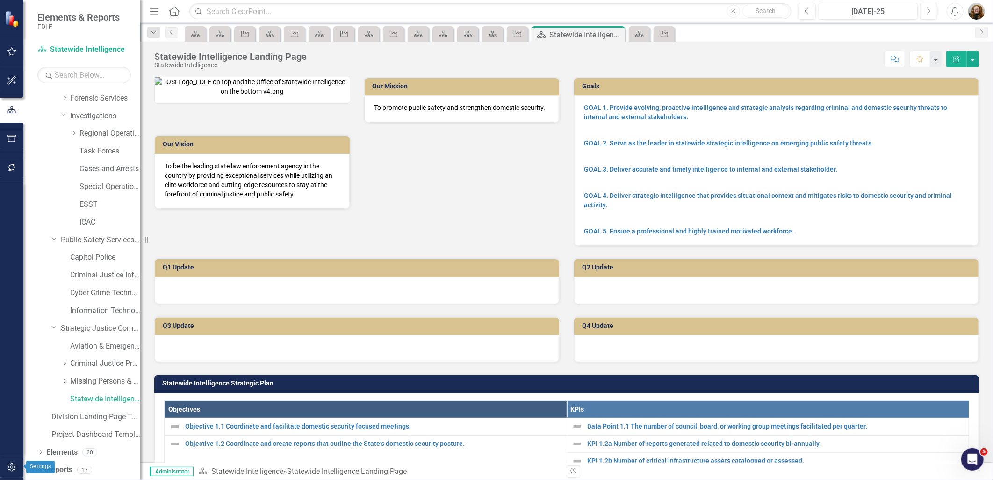
click at [8, 463] on button "button" at bounding box center [11, 468] width 21 height 20
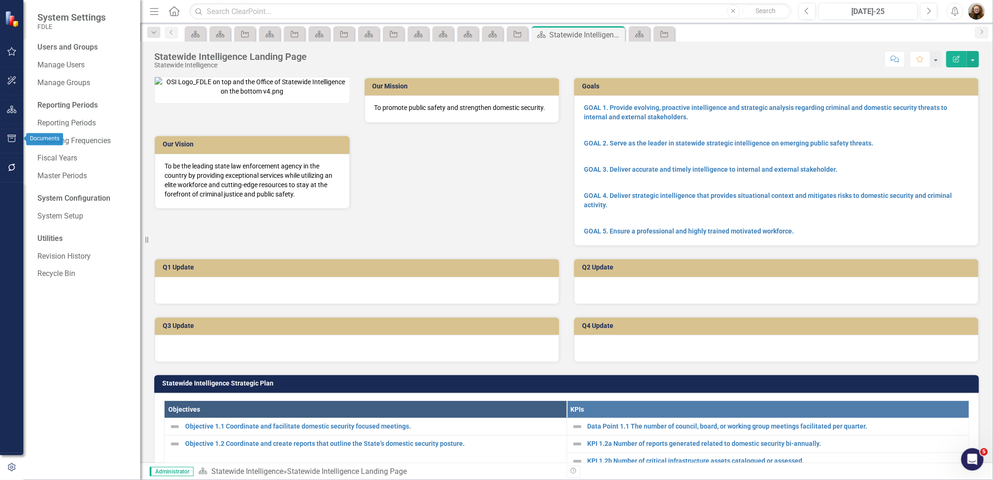
click at [12, 138] on icon "button" at bounding box center [11, 138] width 8 height 7
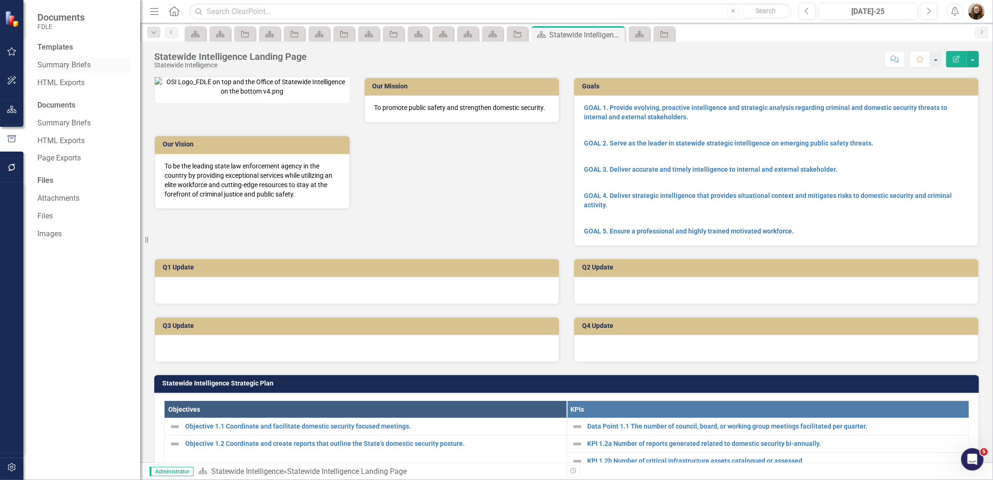
click at [73, 62] on link "Summary Briefs" at bounding box center [84, 65] width 94 height 11
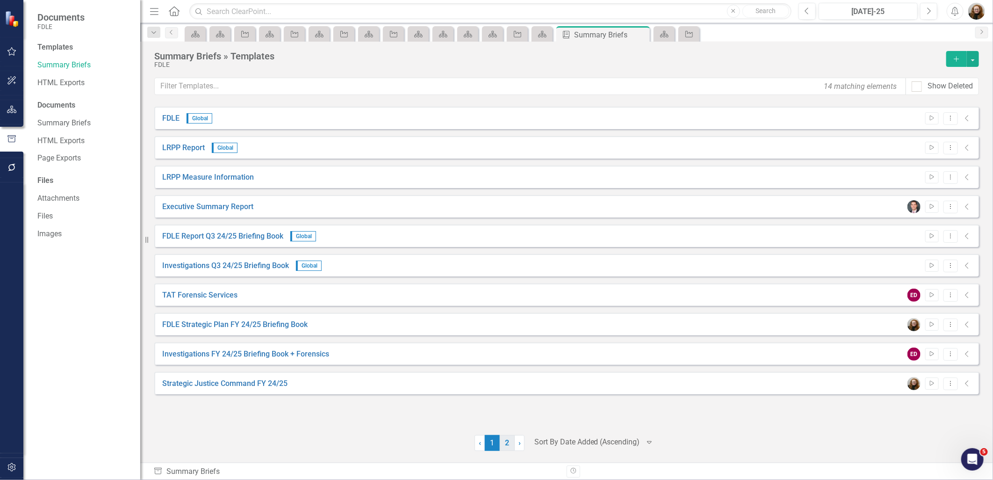
click at [507, 443] on link "2" at bounding box center [507, 443] width 15 height 16
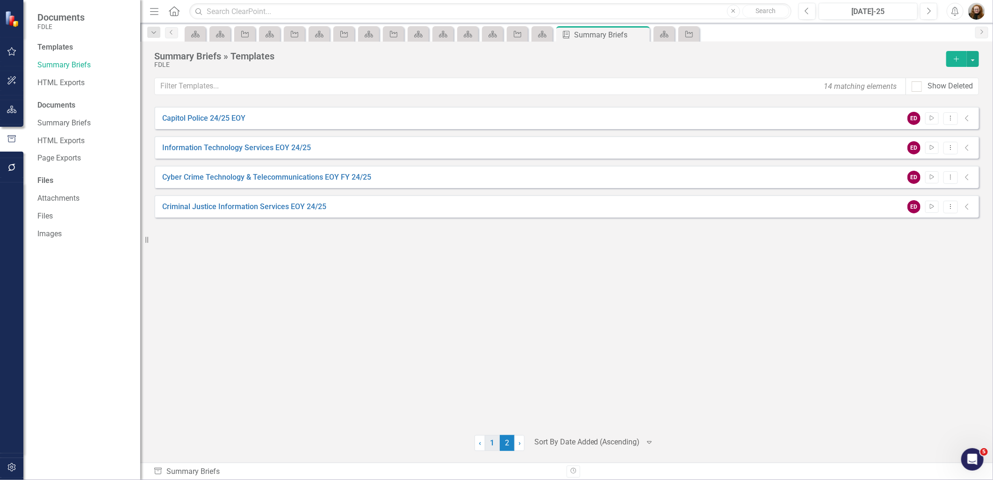
click at [495, 445] on link "1" at bounding box center [492, 443] width 15 height 16
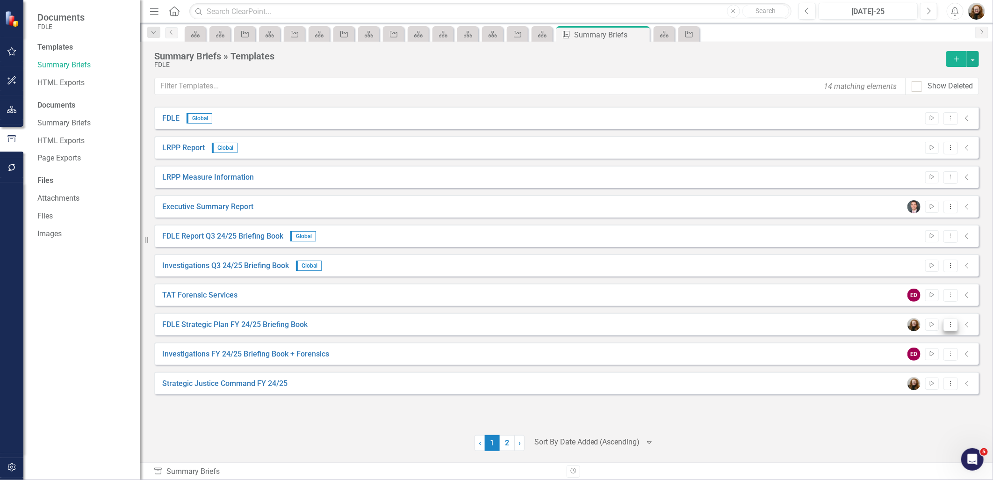
click at [951, 325] on icon "Dropdown Menu" at bounding box center [951, 324] width 8 height 6
click at [913, 371] on link "Edit Edit Template" at bounding box center [914, 374] width 87 height 17
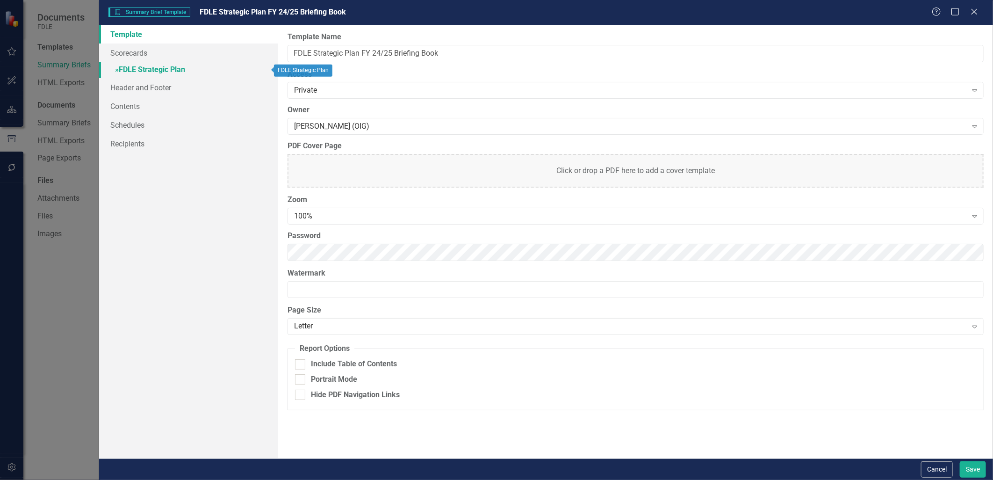
click at [135, 63] on link "» FDLE Strategic Plan" at bounding box center [188, 70] width 179 height 16
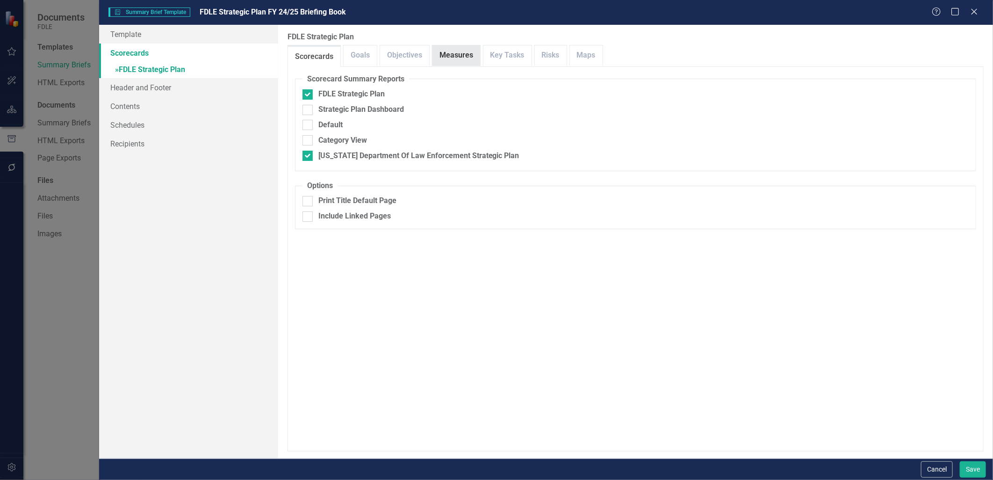
click at [454, 51] on link "Measures" at bounding box center [457, 55] width 48 height 20
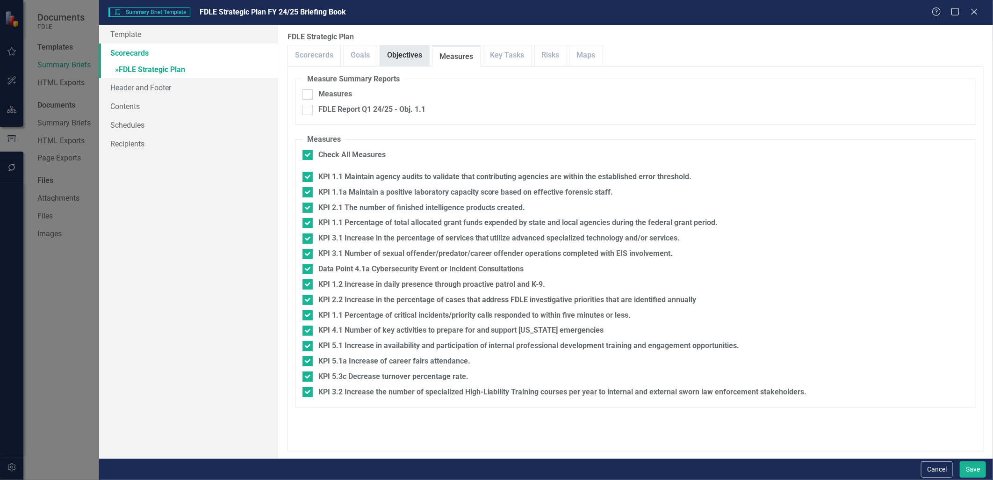
click at [408, 55] on link "Objectives" at bounding box center [404, 55] width 49 height 20
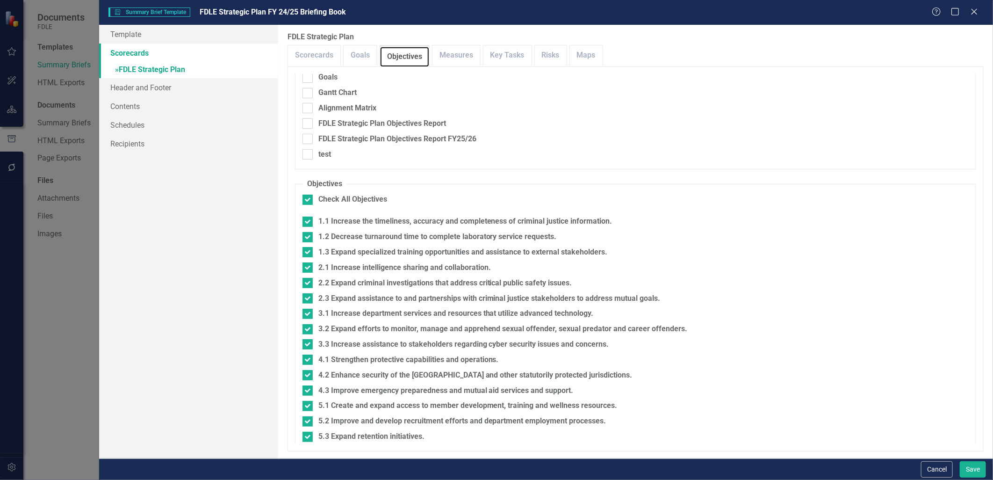
scroll to position [25, 0]
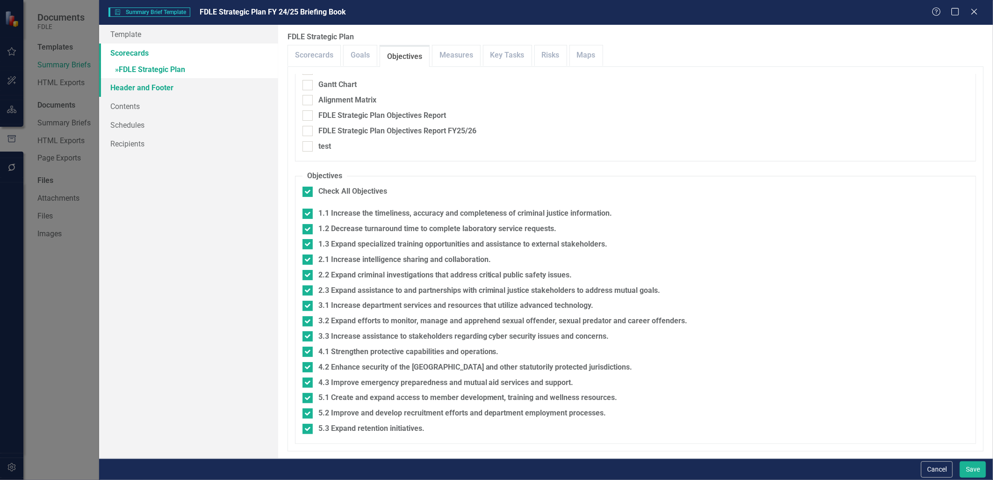
click at [149, 87] on link "Header and Footer" at bounding box center [188, 87] width 179 height 19
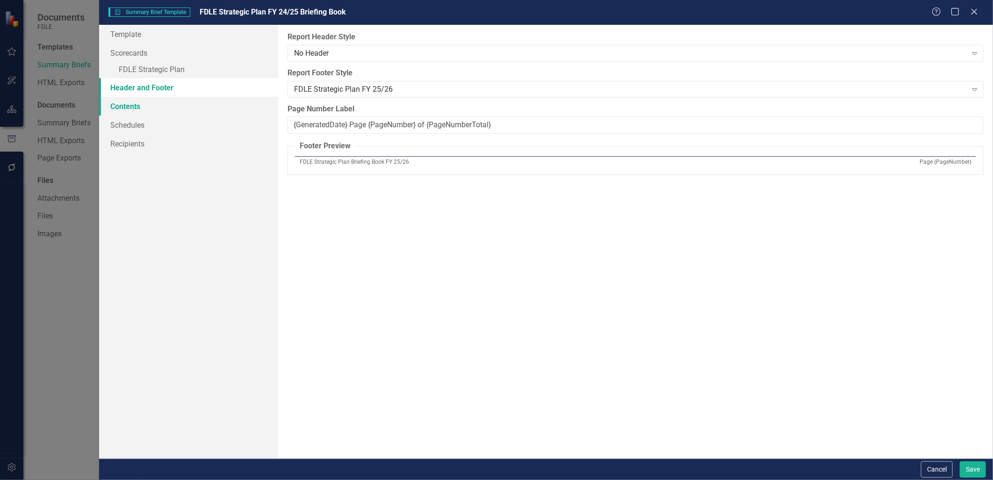
click at [142, 107] on link "Contents" at bounding box center [188, 106] width 179 height 19
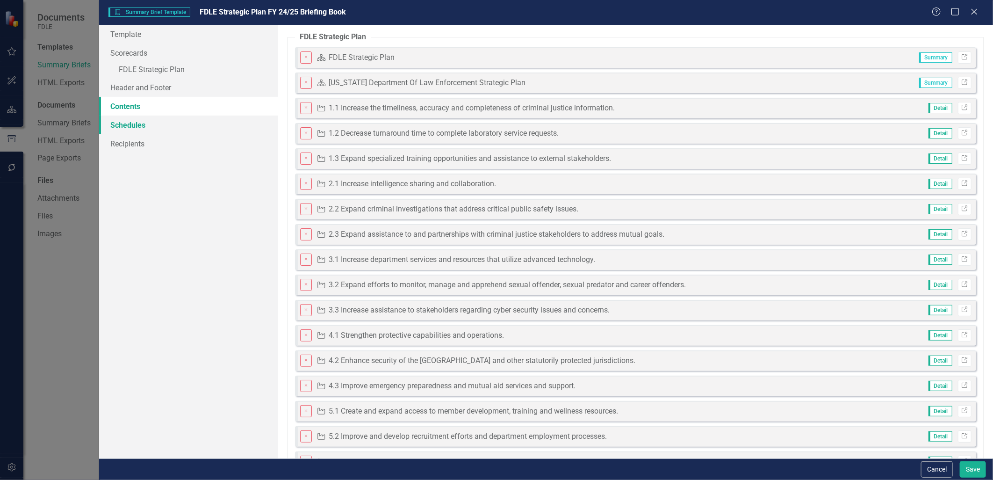
click at [138, 127] on link "Schedules" at bounding box center [188, 125] width 179 height 19
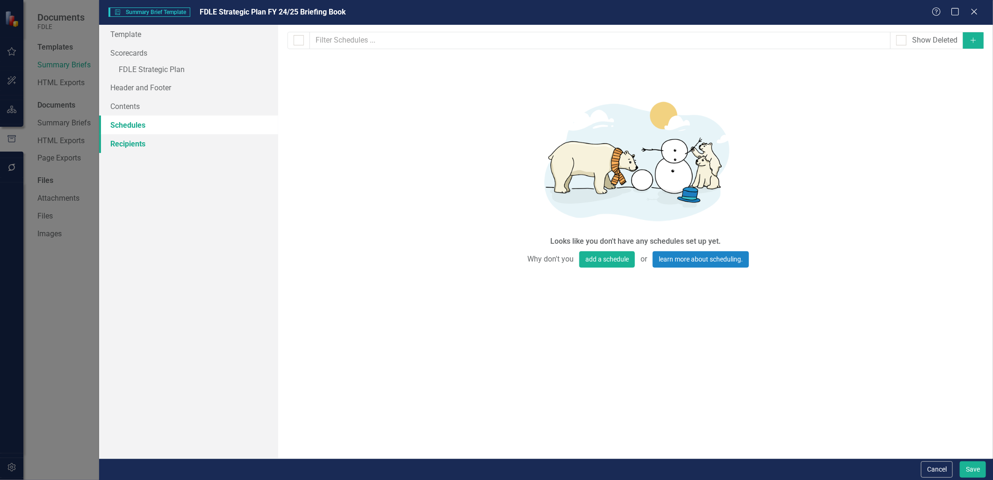
click at [138, 150] on link "Recipients" at bounding box center [188, 143] width 179 height 19
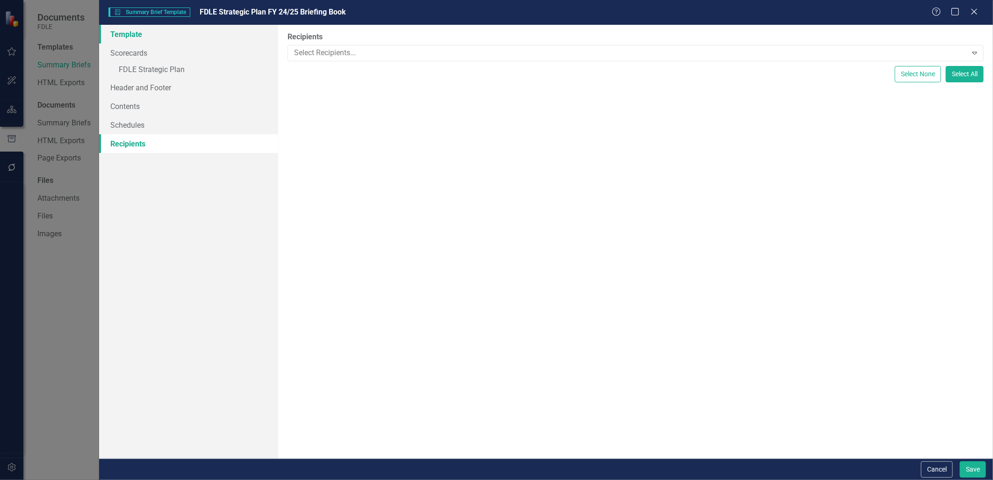
click at [132, 36] on link "Template" at bounding box center [188, 34] width 179 height 19
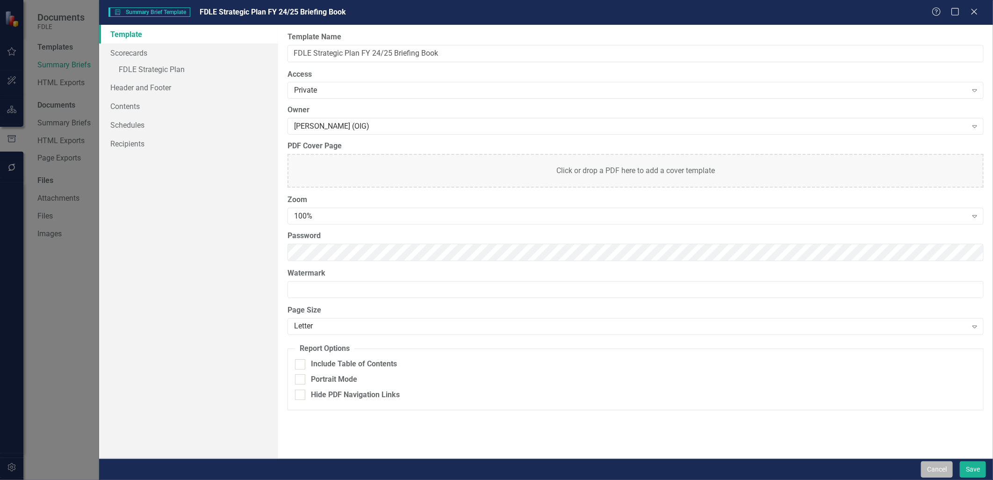
click at [933, 470] on button "Cancel" at bounding box center [937, 469] width 32 height 16
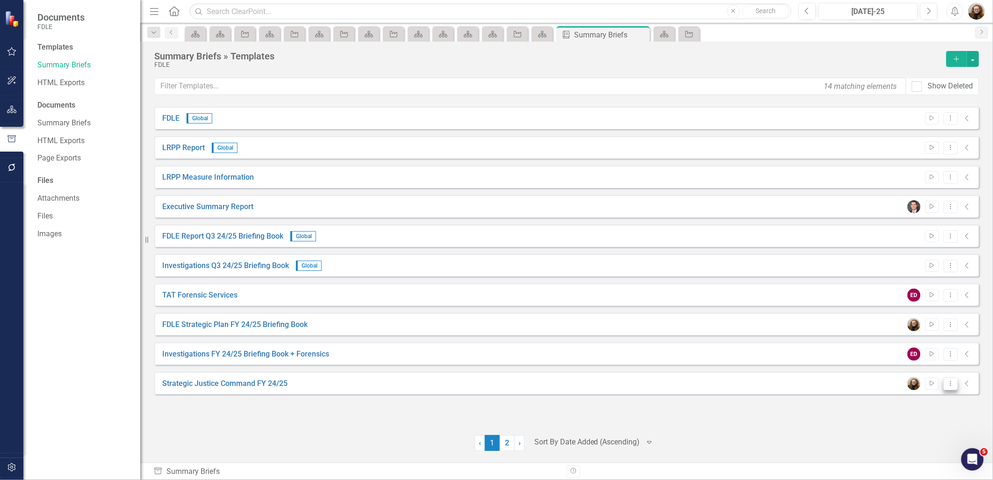
click at [951, 384] on icon "Dropdown Menu" at bounding box center [951, 383] width 8 height 6
click at [918, 432] on link "Edit Edit Template" at bounding box center [914, 433] width 87 height 17
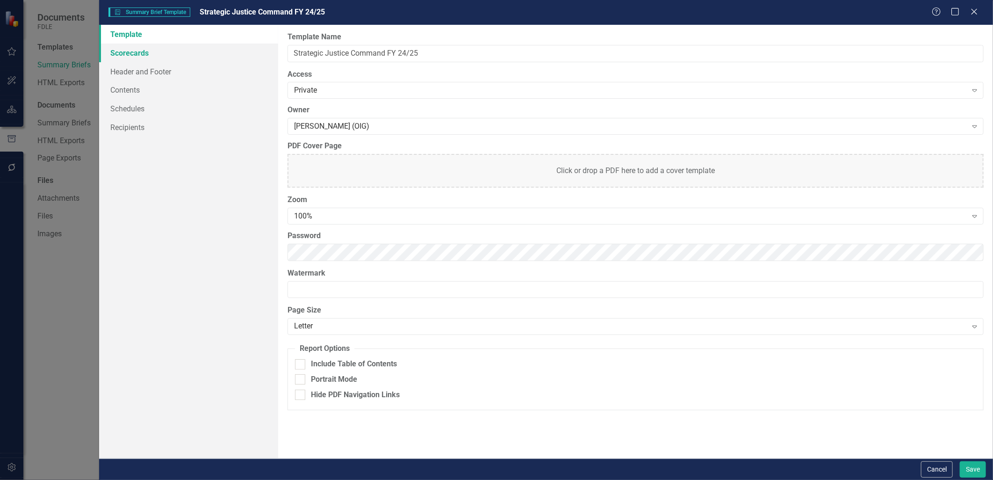
click at [124, 55] on link "Scorecards" at bounding box center [188, 53] width 179 height 19
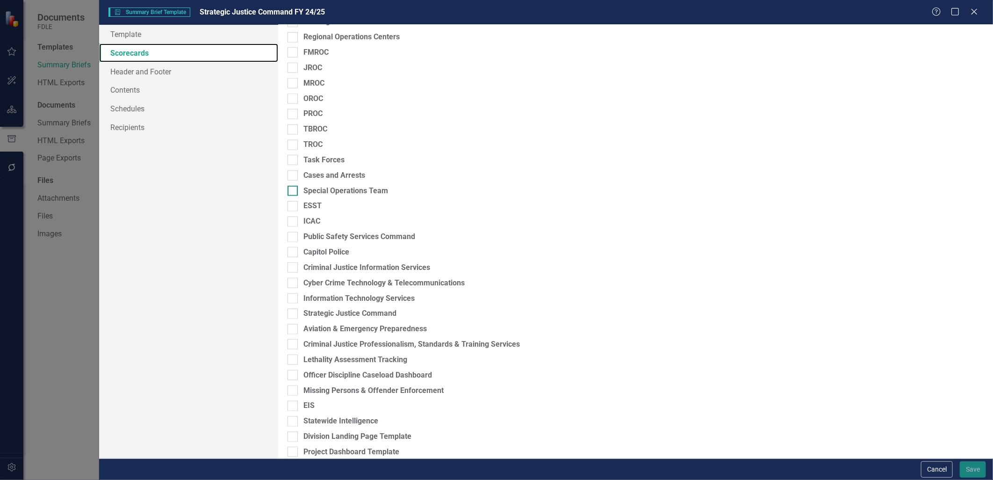
scroll to position [666, 0]
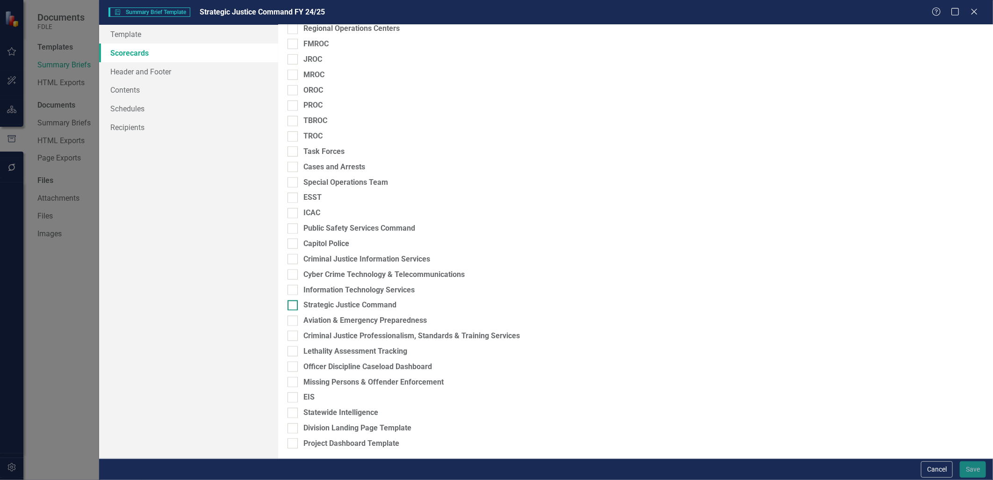
click at [290, 305] on input "Strategic Justice Command" at bounding box center [291, 303] width 6 height 6
checkbox input "true"
click at [296, 321] on div at bounding box center [293, 321] width 10 height 10
click at [294, 321] on input "Aviation & Emergency Preparedness" at bounding box center [291, 319] width 6 height 6
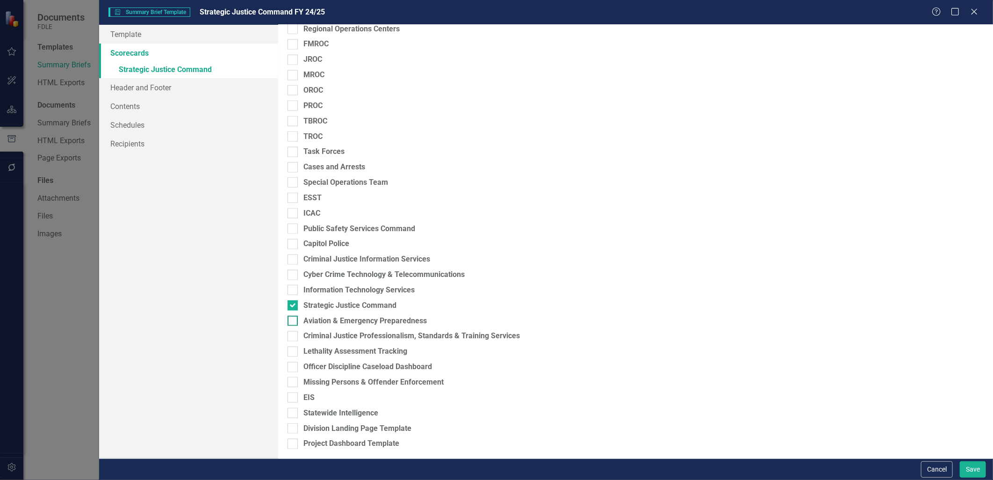
checkbox input "true"
click at [295, 335] on div at bounding box center [293, 336] width 10 height 10
click at [294, 335] on input "Criminal Justice Professionalism, Standards & Training Services" at bounding box center [291, 334] width 6 height 6
checkbox input "true"
drag, startPoint x: 295, startPoint y: 384, endPoint x: 292, endPoint y: 389, distance: 5.9
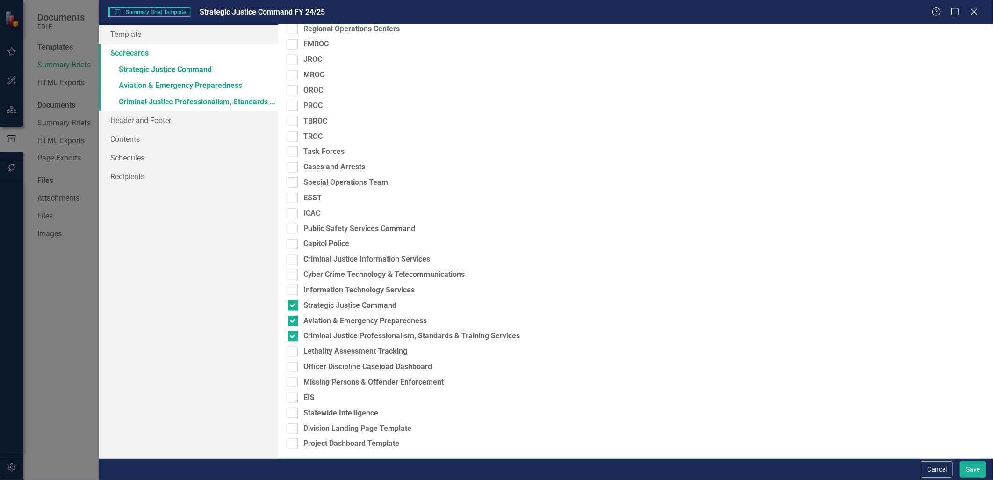
click at [295, 384] on div at bounding box center [293, 382] width 10 height 10
click at [294, 383] on input "Missing Persons & Offender Enforcement" at bounding box center [291, 380] width 6 height 6
checkbox input "true"
click at [294, 416] on div at bounding box center [293, 413] width 10 height 10
click at [294, 414] on input "Statewide Intelligence" at bounding box center [291, 411] width 6 height 6
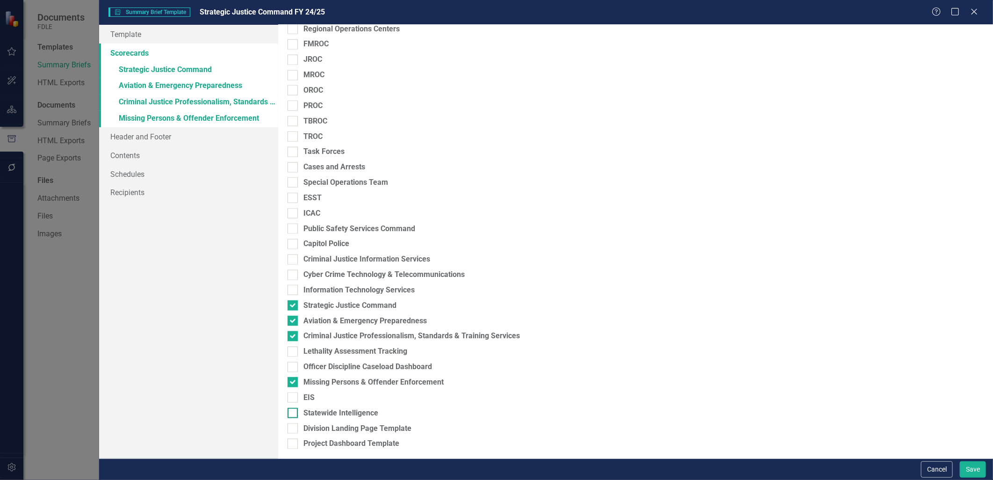
checkbox input "true"
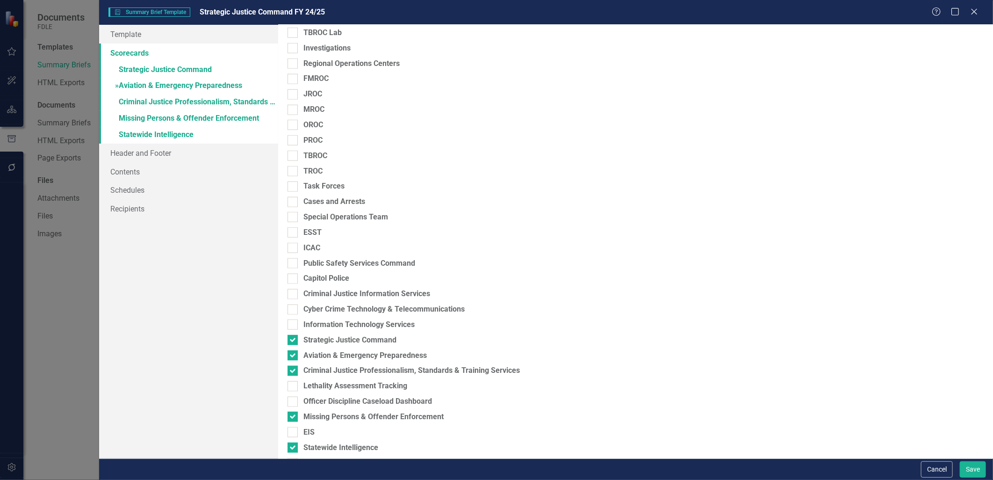
scroll to position [603, 0]
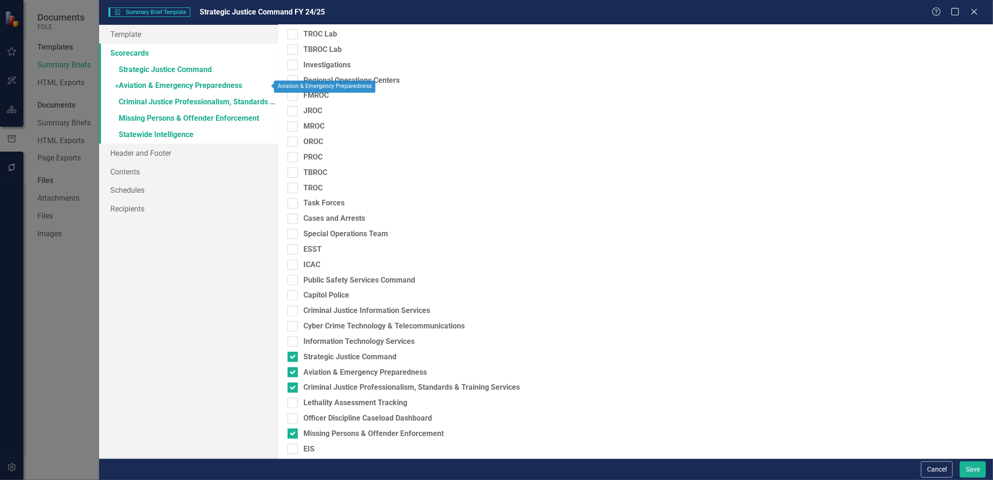
click at [204, 86] on link "» Aviation & Emergency Preparedness" at bounding box center [188, 86] width 179 height 16
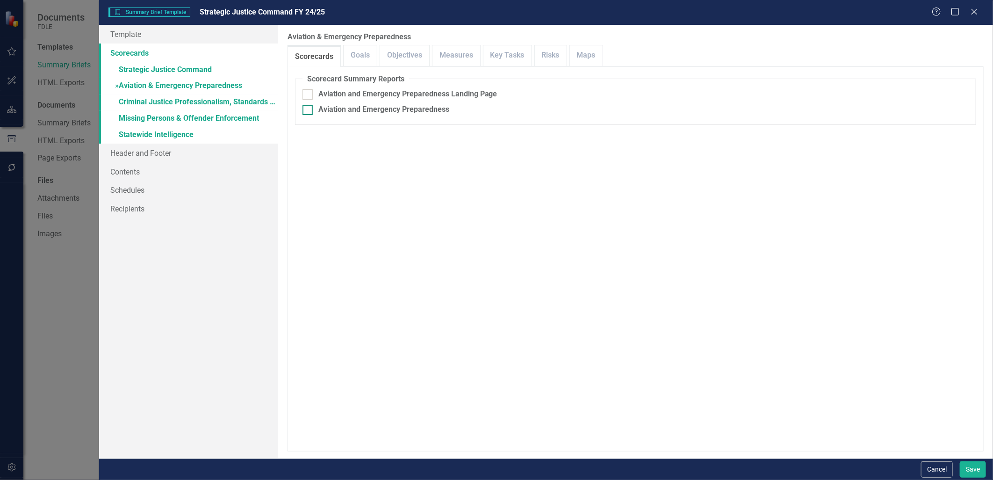
click at [306, 109] on input "Aviation and Emergency Preparedness" at bounding box center [306, 108] width 6 height 6
checkbox input "true"
click at [168, 102] on link "» Criminal Justice Professionalism, Standards & Training Services" at bounding box center [188, 102] width 179 height 16
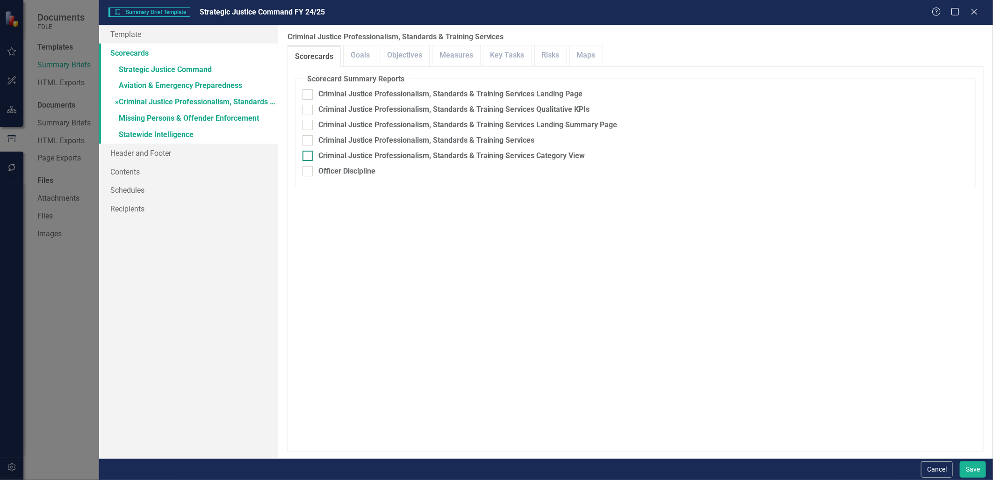
click at [304, 156] on input "Criminal Justice Professionalism, Standards & Training Services Category View" at bounding box center [306, 154] width 6 height 6
checkbox input "true"
click at [305, 139] on input "Criminal Justice Professionalism, Standards & Training Services" at bounding box center [306, 138] width 6 height 6
checkbox input "true"
click at [308, 124] on input "Criminal Justice Professionalism, Standards & Training Services Landing Summary…" at bounding box center [306, 123] width 6 height 6
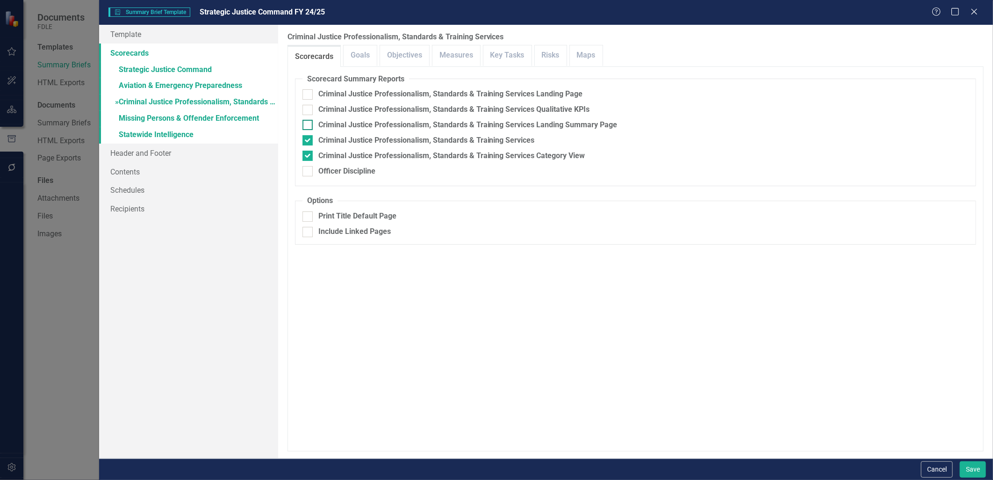
checkbox input "true"
click at [307, 113] on div at bounding box center [308, 110] width 10 height 10
click at [307, 111] on input "Criminal Justice Professionalism, Standards & Training Services Qualitative KPIs" at bounding box center [306, 108] width 6 height 6
checkbox input "true"
click at [306, 129] on div at bounding box center [308, 125] width 10 height 10
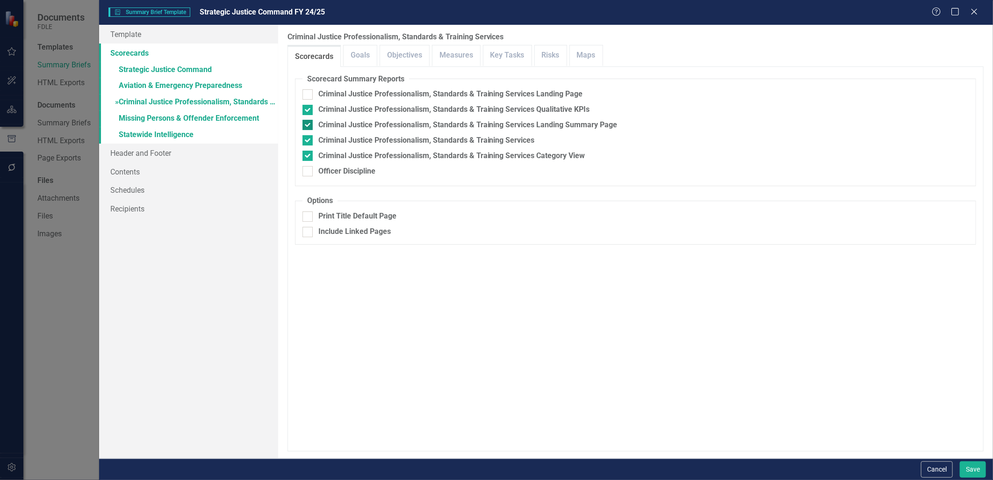
click at [306, 126] on input "Criminal Justice Professionalism, Standards & Training Services Landing Summary…" at bounding box center [306, 123] width 6 height 6
checkbox input "false"
click at [307, 109] on input "Criminal Justice Professionalism, Standards & Training Services Qualitative KPIs" at bounding box center [306, 108] width 6 height 6
checkbox input "false"
click at [307, 138] on input "Criminal Justice Professionalism, Standards & Training Services" at bounding box center [306, 138] width 6 height 6
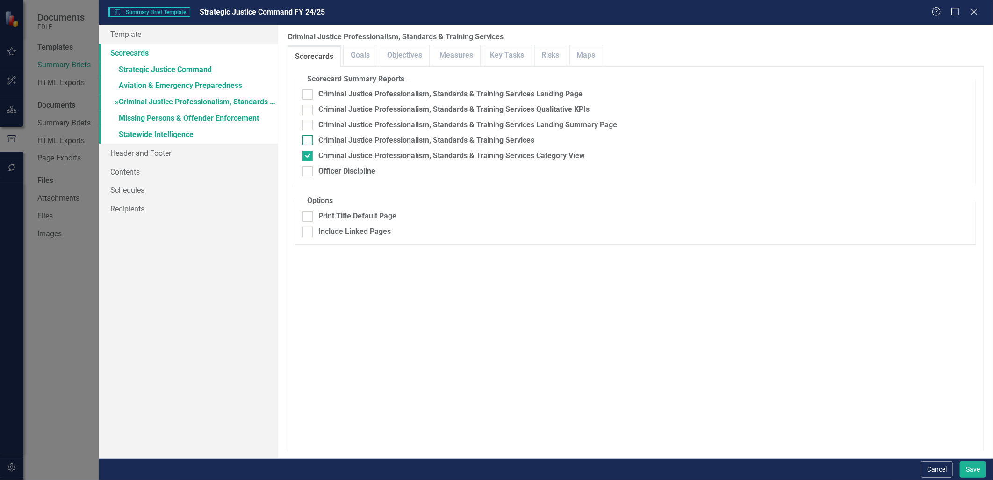
click at [310, 141] on div at bounding box center [308, 140] width 10 height 10
click at [309, 141] on input "Criminal Justice Professionalism, Standards & Training Services" at bounding box center [306, 138] width 6 height 6
checkbox input "true"
click at [311, 153] on div at bounding box center [308, 156] width 10 height 10
click at [309, 153] on input "Criminal Justice Professionalism, Standards & Training Services Category View" at bounding box center [306, 154] width 6 height 6
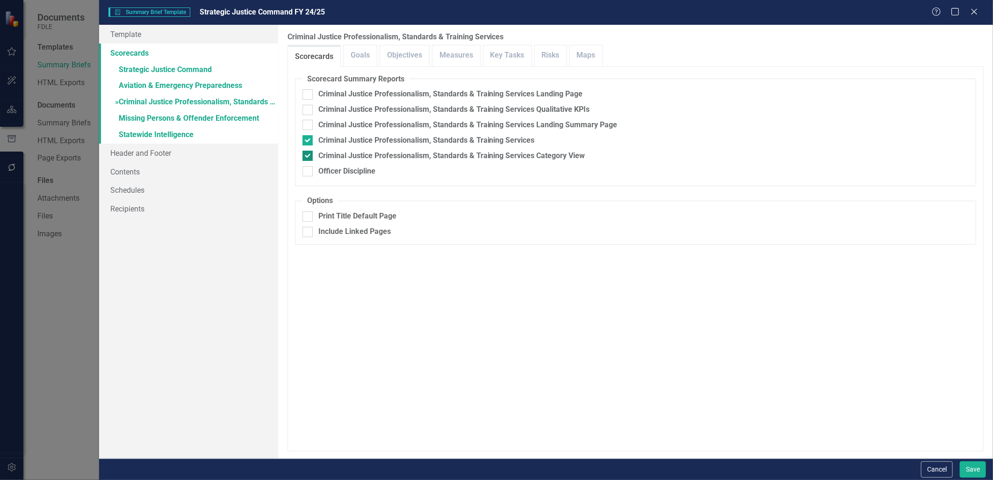
checkbox input "false"
click at [406, 51] on link "Objectives" at bounding box center [404, 55] width 49 height 20
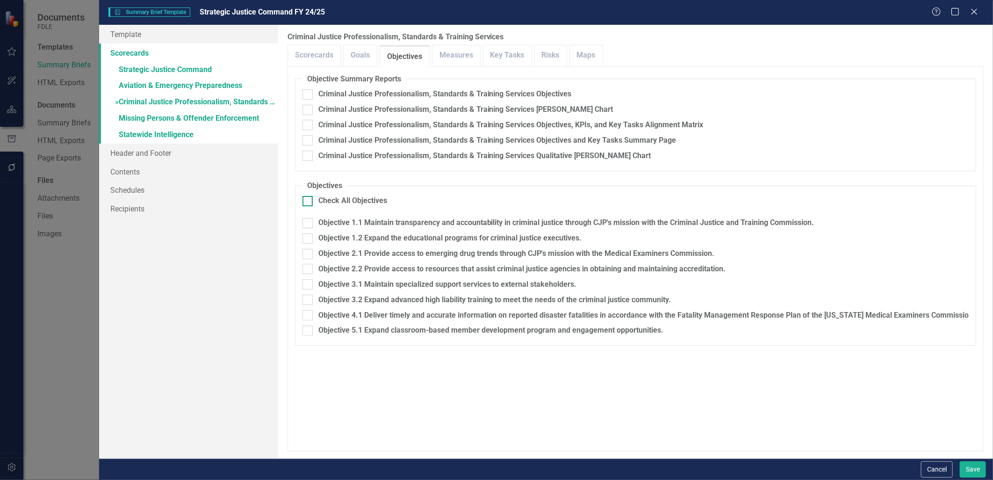
click at [306, 200] on input "Check All Objectives" at bounding box center [306, 199] width 6 height 6
checkbox input "true"
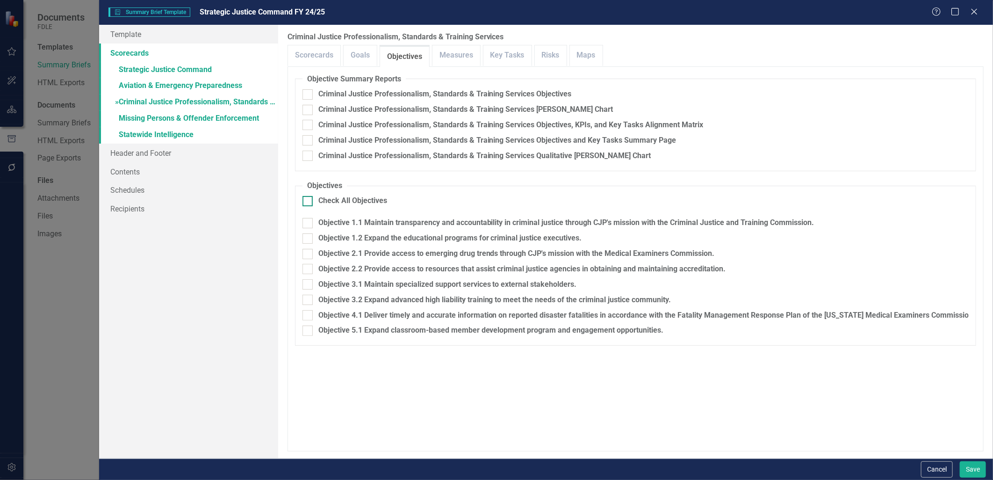
checkbox input "true"
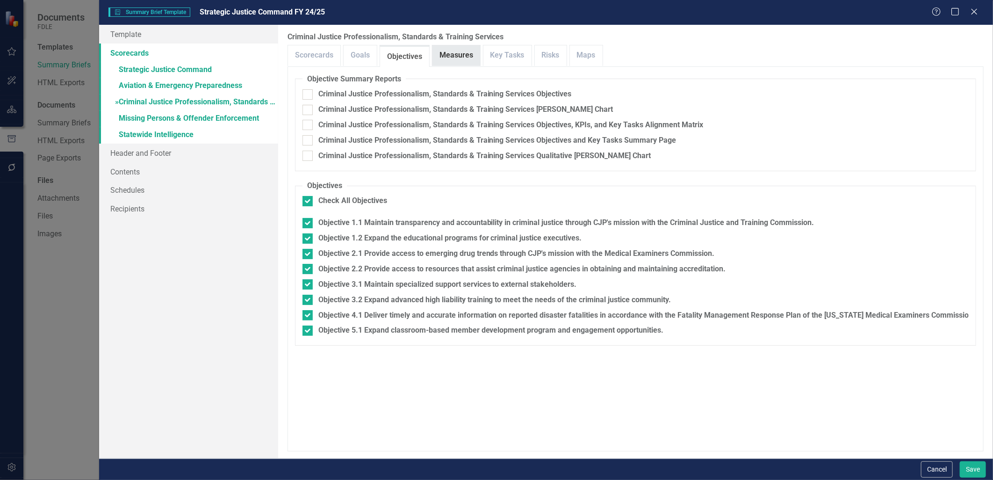
click at [445, 54] on link "Measures" at bounding box center [457, 55] width 48 height 20
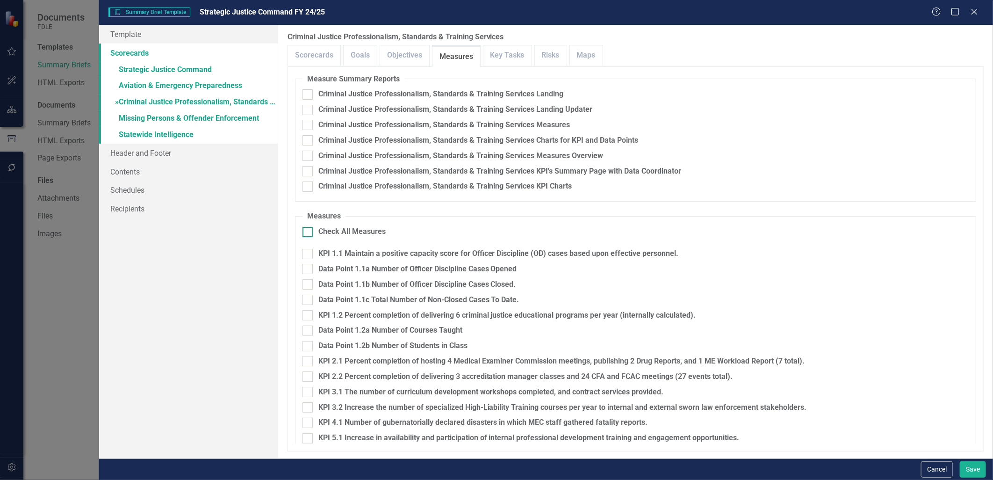
click at [310, 235] on div at bounding box center [308, 232] width 10 height 10
click at [309, 233] on input "Check All Measures" at bounding box center [306, 230] width 6 height 6
checkbox input "true"
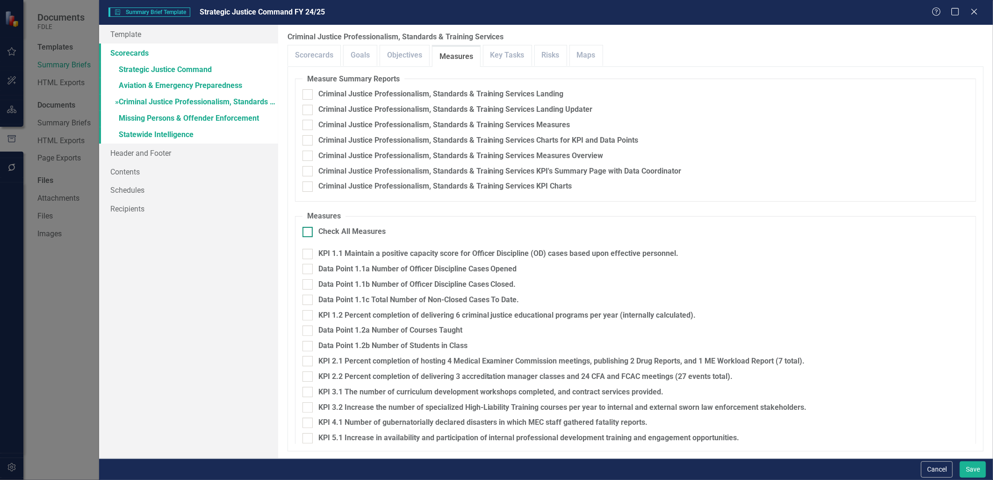
checkbox input "true"
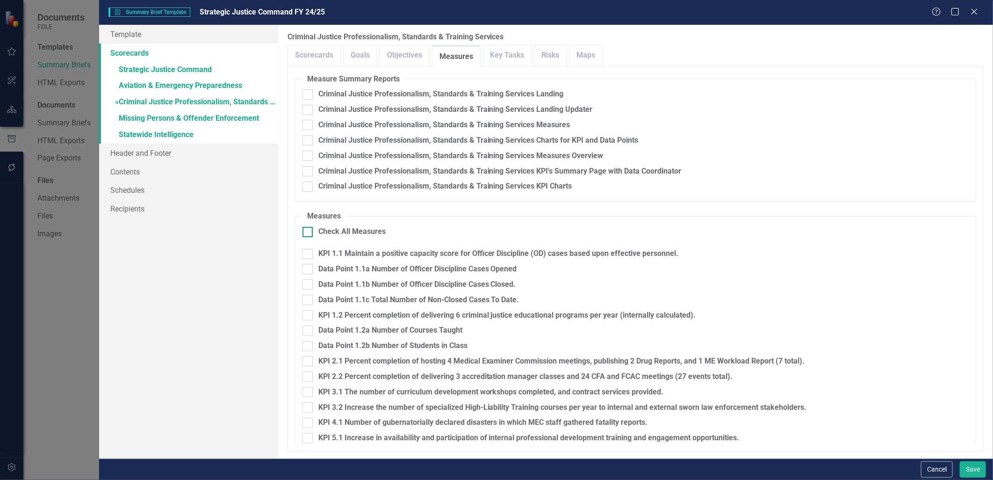
checkbox input "true"
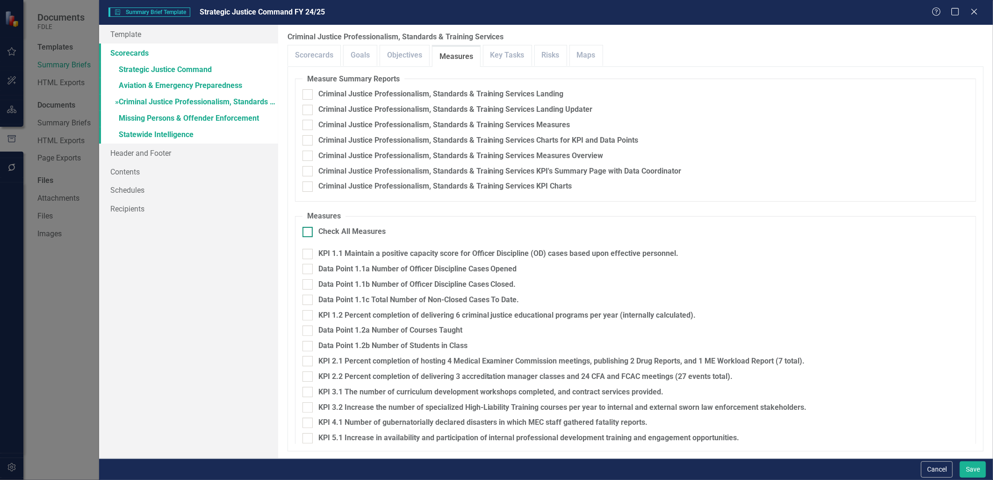
checkbox input "true"
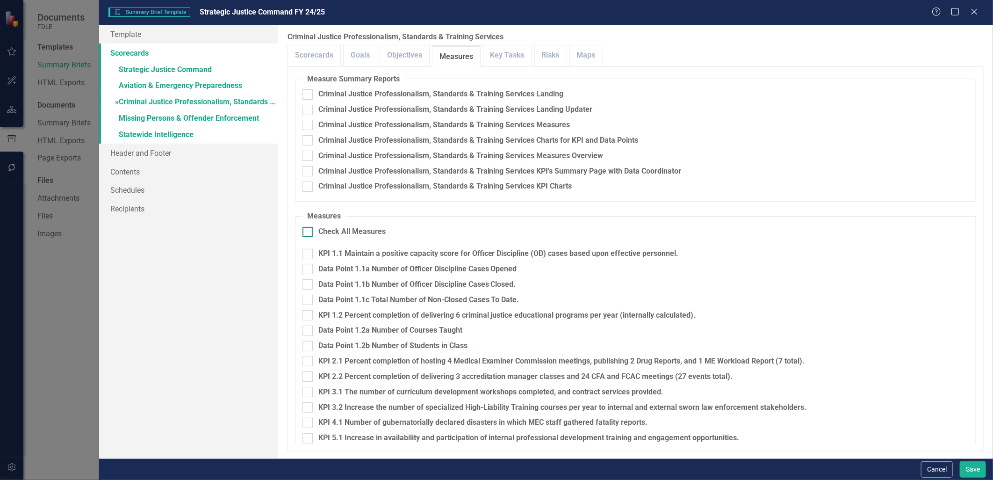
checkbox input "true"
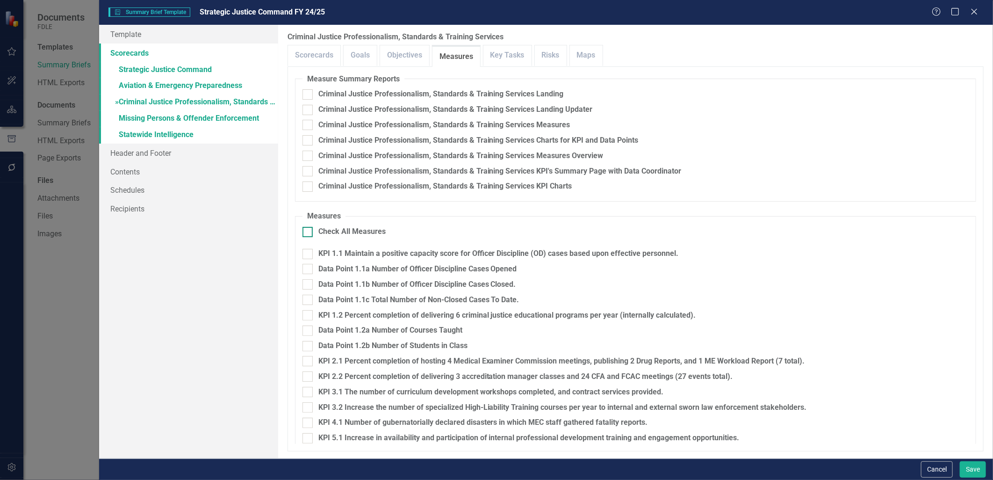
checkbox input "true"
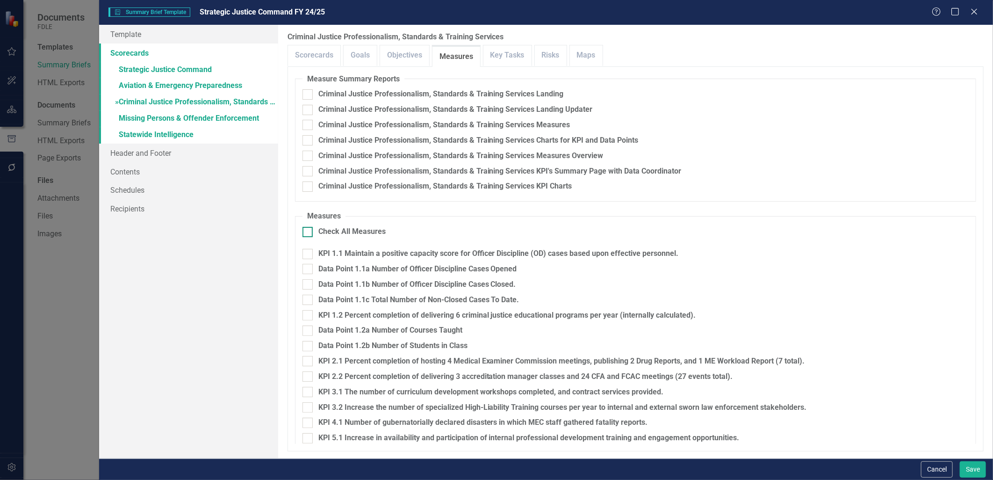
checkbox input "true"
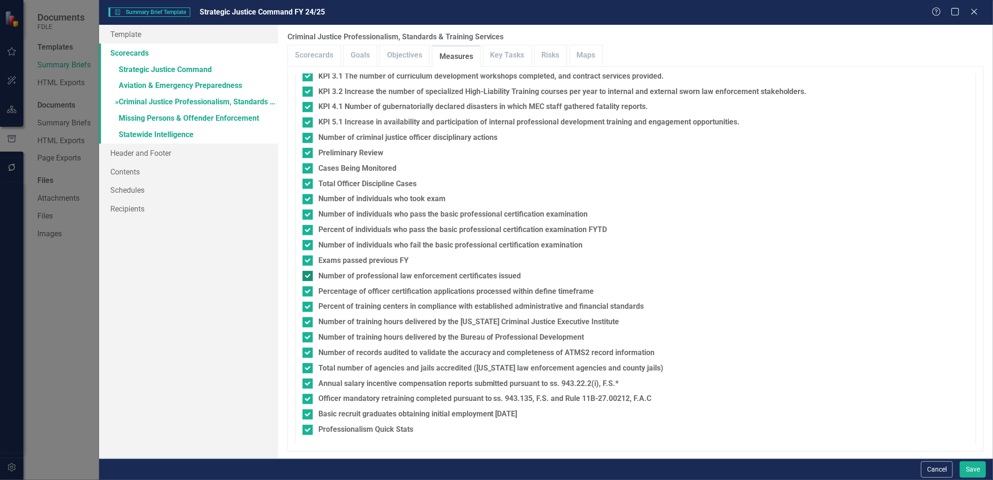
scroll to position [317, 0]
drag, startPoint x: 305, startPoint y: 431, endPoint x: 307, endPoint y: 419, distance: 12.2
click at [305, 429] on div at bounding box center [308, 429] width 10 height 10
click at [305, 429] on input "Professionalism Quick Stats" at bounding box center [306, 427] width 6 height 6
checkbox input "false"
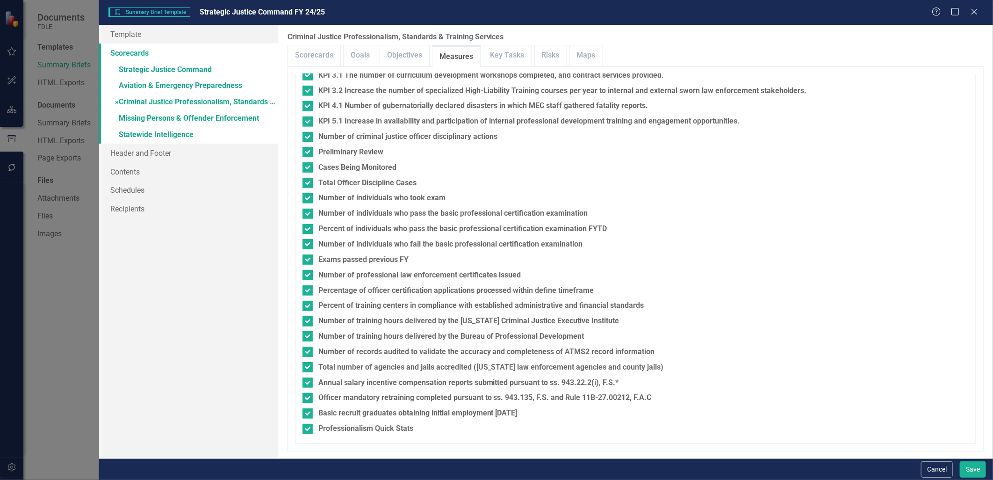
checkbox input "false"
drag, startPoint x: 307, startPoint y: 413, endPoint x: 307, endPoint y: 404, distance: 9.4
click at [307, 413] on input "Basic recruit graduates obtaining initial employment [DATE]" at bounding box center [306, 411] width 6 height 6
checkbox input "false"
drag, startPoint x: 308, startPoint y: 398, endPoint x: 307, endPoint y: 383, distance: 15.4
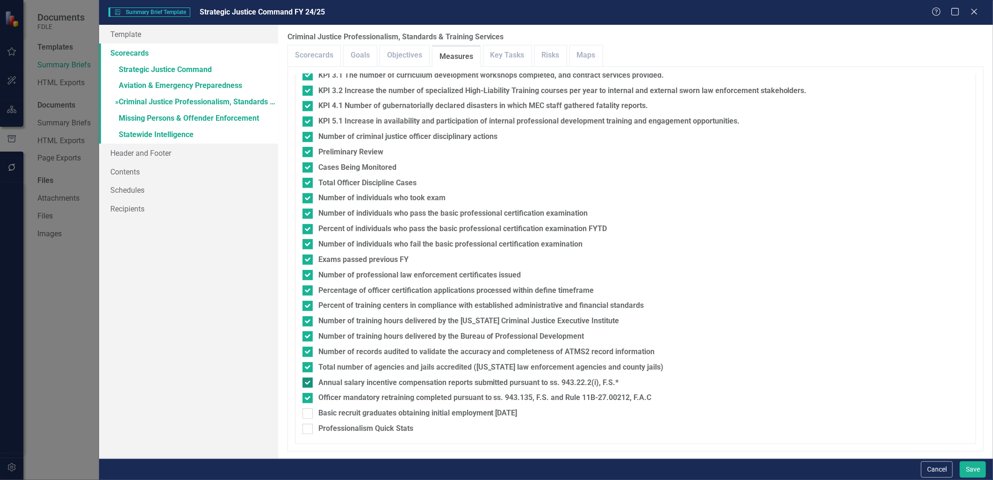
click at [309, 398] on input "Officer mandatory retraining completed pursuant to ss. 943.135, F.S. and Rule 1…" at bounding box center [306, 396] width 6 height 6
checkbox input "false"
click at [308, 380] on input "Annual salary incentive compensation reports submitted pursuant to ss. 943.22.2…" at bounding box center [306, 380] width 6 height 6
checkbox input "false"
click at [307, 364] on input "Total number of agencies and jails accredited ([US_STATE] law enforcement agenc…" at bounding box center [306, 365] width 6 height 6
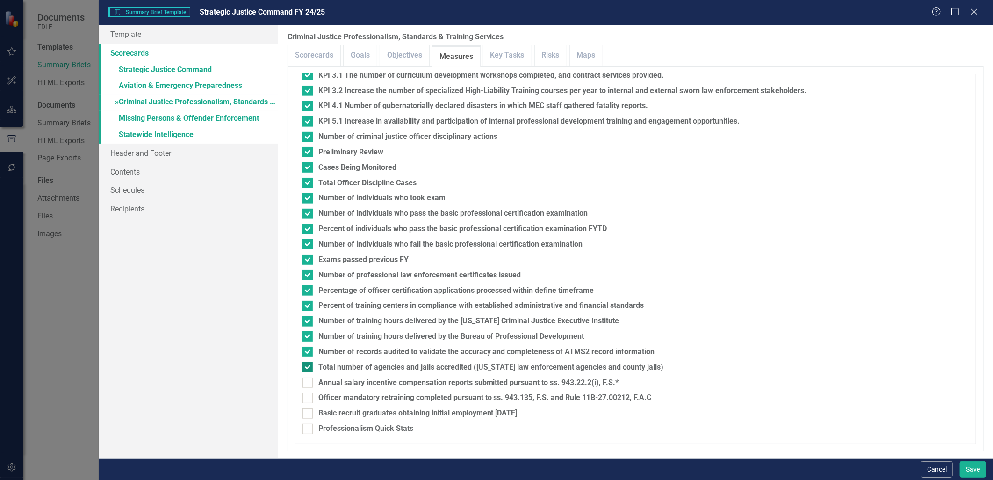
checkbox input "false"
click at [308, 353] on div at bounding box center [308, 352] width 10 height 10
click at [308, 353] on input "Number of records audited to validate the accuracy and completeness of ATMS2 re…" at bounding box center [306, 350] width 6 height 6
checkbox input "false"
click at [307, 335] on input "Number of training hours delivered by the Bureau of Professional Development" at bounding box center [306, 334] width 6 height 6
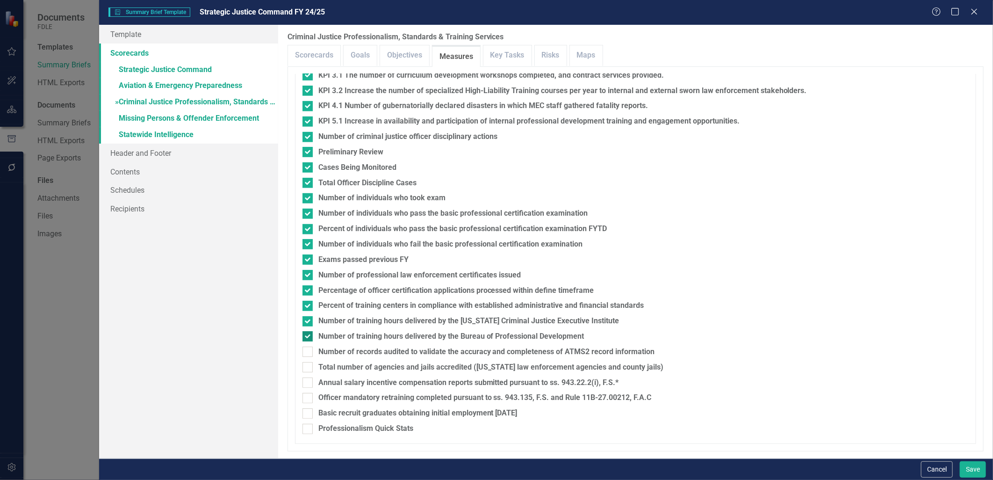
checkbox input "false"
click at [306, 317] on input "Number of training hours delivered by the [US_STATE] Criminal Justice Executive…" at bounding box center [306, 319] width 6 height 6
checkbox input "false"
click at [304, 304] on input "Percent of training centers in compliance with established administrative and f…" at bounding box center [306, 304] width 6 height 6
checkbox input "false"
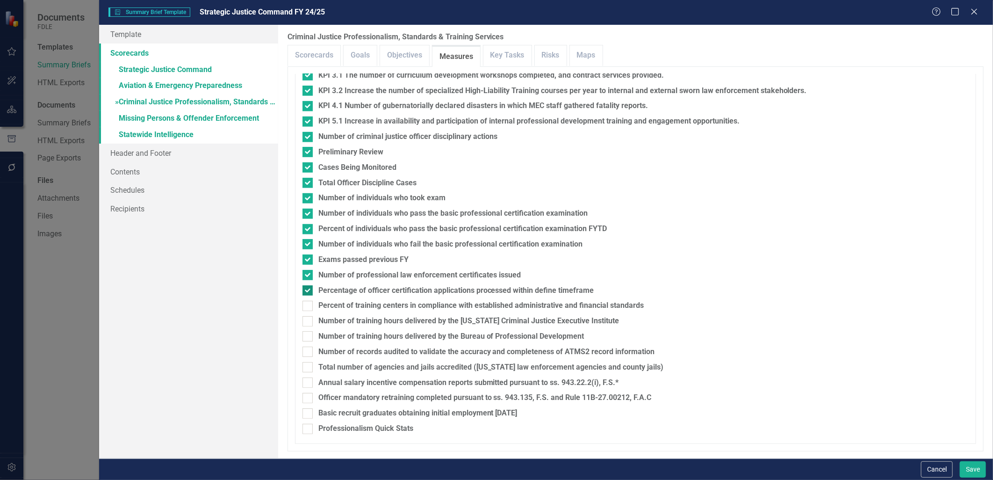
click at [306, 287] on input "Percentage of officer certification applications processed within define timefr…" at bounding box center [306, 288] width 6 height 6
checkbox input "false"
click at [306, 269] on fieldset "Measures Check All Measures KPI 1.1 Maintain a positive capacity score for Offi…" at bounding box center [636, 169] width 682 height 550
click at [306, 259] on input "Exams passed previous FY" at bounding box center [306, 257] width 6 height 6
checkbox input "false"
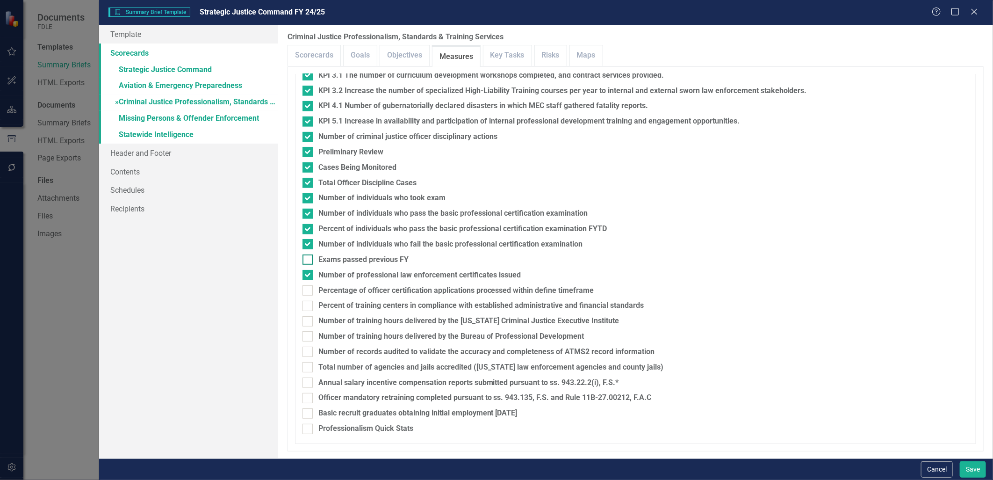
drag, startPoint x: 305, startPoint y: 273, endPoint x: 309, endPoint y: 256, distance: 17.2
click at [306, 273] on input "Number of professional law enforcement certificates issued" at bounding box center [306, 273] width 6 height 6
checkbox input "false"
click at [310, 245] on div at bounding box center [308, 244] width 10 height 10
click at [309, 245] on input "Number of individuals who fail the basic professional certification examination" at bounding box center [306, 242] width 6 height 6
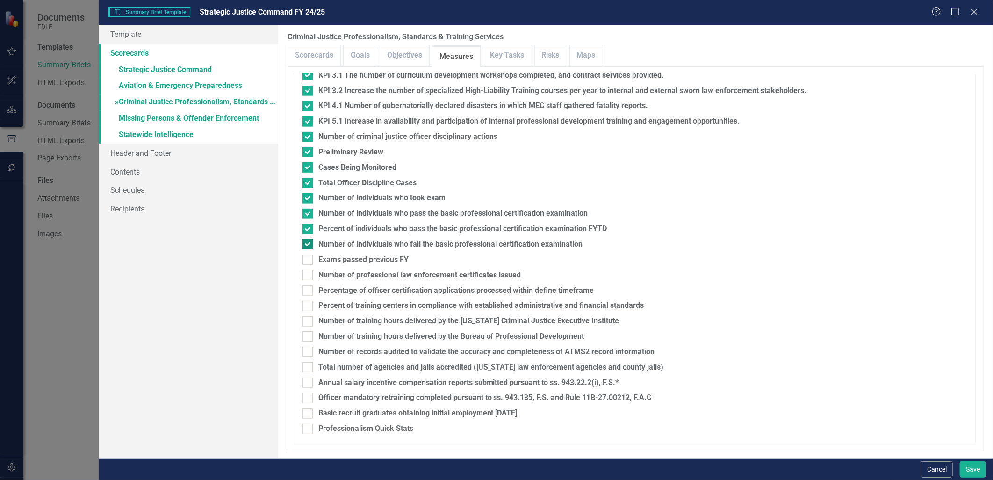
checkbox input "false"
click at [305, 230] on div at bounding box center [308, 229] width 10 height 10
click at [305, 230] on input "Percent of individuals who pass the basic professional certification examinatio…" at bounding box center [306, 227] width 6 height 6
checkbox input "false"
click at [307, 132] on input "Number of criminal justice officer disciplinary actions" at bounding box center [306, 135] width 6 height 6
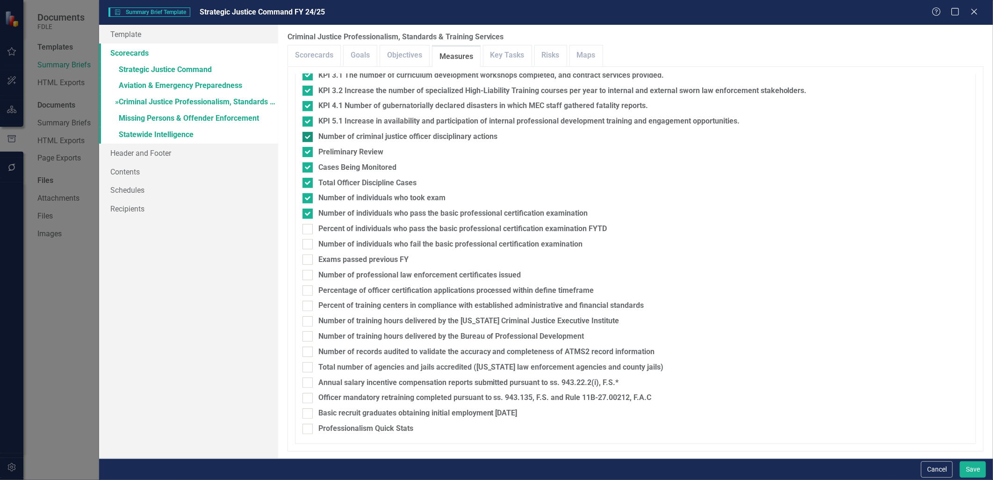
checkbox input "false"
click at [308, 152] on input "Preliminary Review" at bounding box center [306, 150] width 6 height 6
checkbox input "false"
click at [308, 169] on div at bounding box center [308, 167] width 10 height 10
click at [308, 168] on input "Cases Being Monitored" at bounding box center [306, 165] width 6 height 6
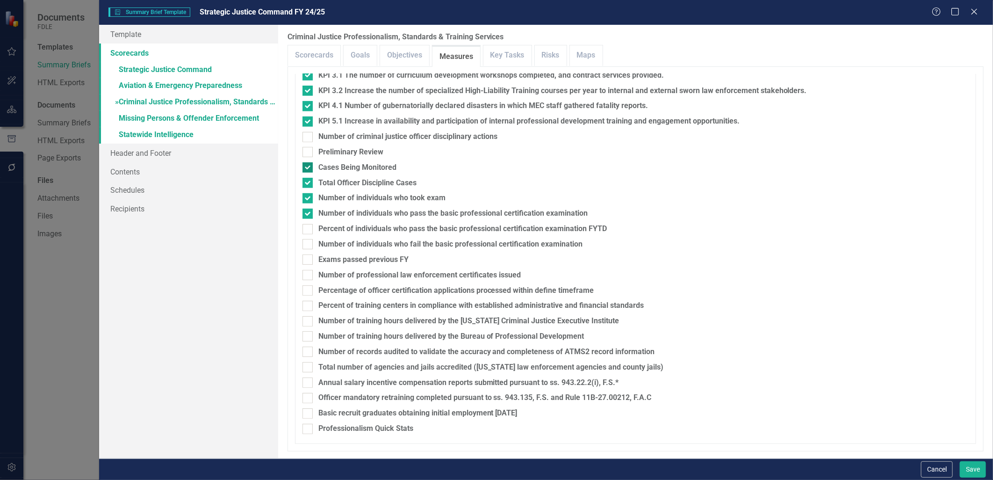
checkbox input "false"
drag, startPoint x: 307, startPoint y: 181, endPoint x: 308, endPoint y: 190, distance: 9.8
click at [307, 183] on input "Total Officer Discipline Cases" at bounding box center [306, 181] width 6 height 6
checkbox input "false"
click at [308, 193] on input "Number of individuals who took exam" at bounding box center [306, 196] width 6 height 6
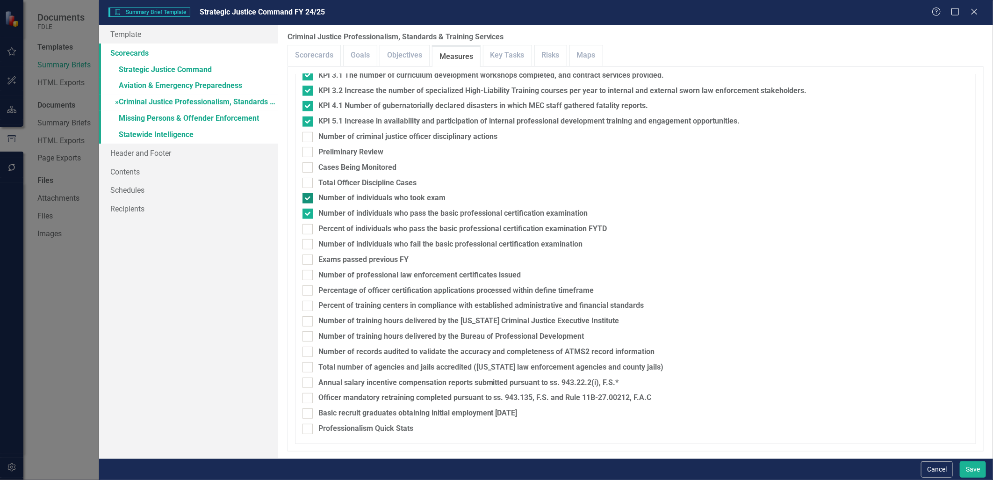
checkbox input "false"
click at [307, 214] on div at bounding box center [308, 214] width 10 height 10
click at [307, 214] on input "Number of individuals who pass the basic professional certification examination" at bounding box center [306, 212] width 6 height 6
checkbox input "false"
click at [150, 115] on link "» Missing Persons & Offender Enforcement" at bounding box center [188, 119] width 179 height 16
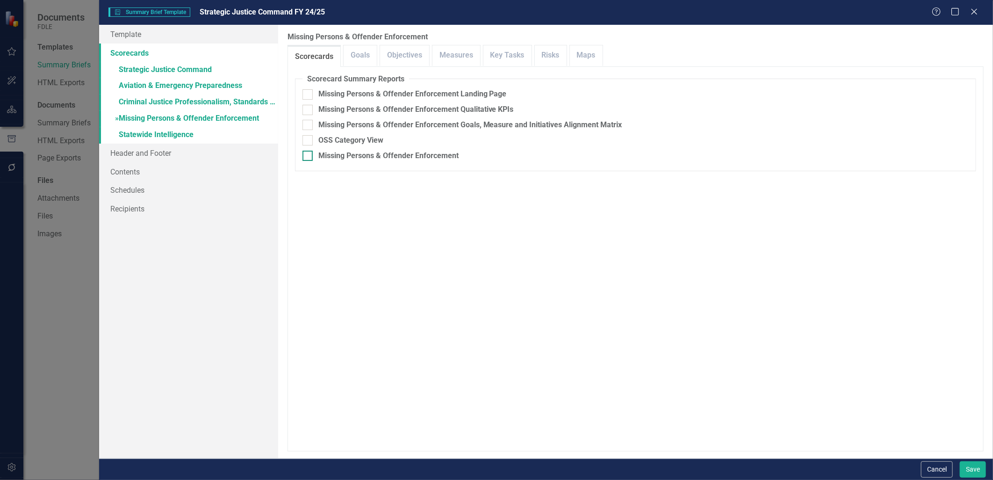
click at [303, 158] on div at bounding box center [308, 156] width 10 height 10
click at [303, 157] on input "Missing Persons & Offender Enforcement" at bounding box center [306, 154] width 6 height 6
checkbox input "true"
click at [414, 54] on link "Objectives" at bounding box center [404, 55] width 49 height 20
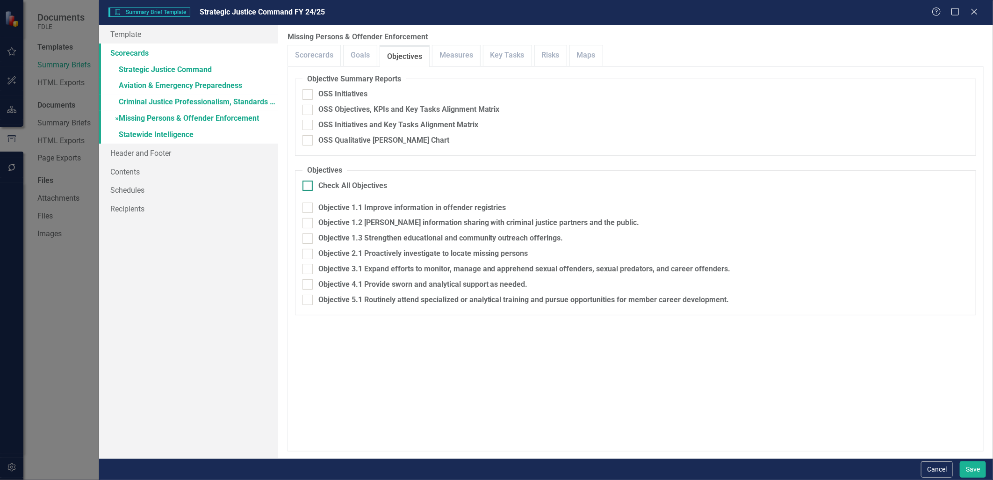
click at [308, 186] on input "Check All Objectives" at bounding box center [306, 184] width 6 height 6
checkbox input "true"
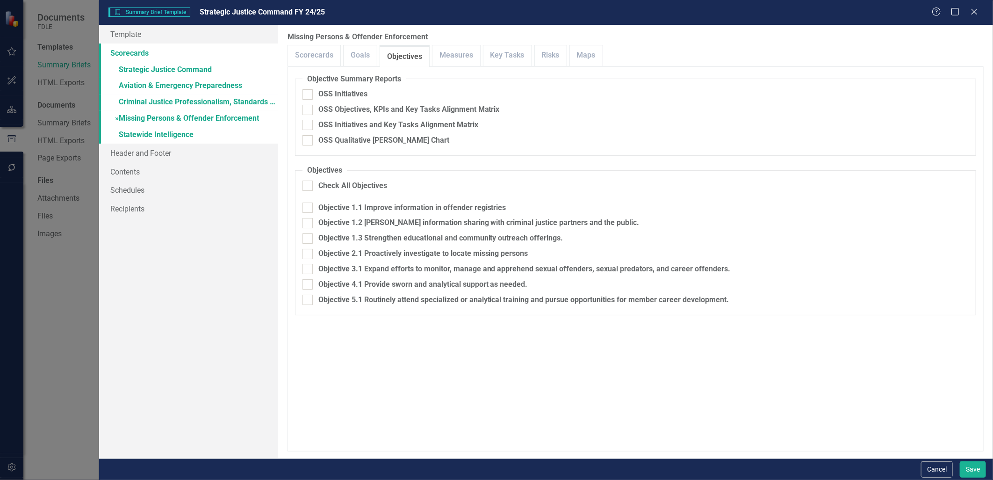
checkbox input "true"
click at [457, 55] on link "Measures" at bounding box center [457, 55] width 48 height 20
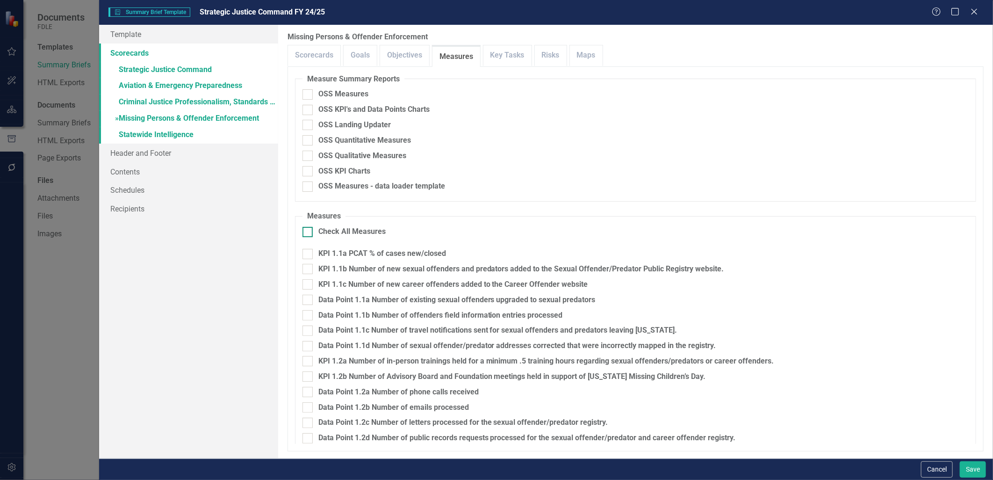
click at [305, 232] on div at bounding box center [308, 232] width 10 height 10
click at [305, 232] on input "Check All Measures" at bounding box center [306, 230] width 6 height 6
checkbox input "true"
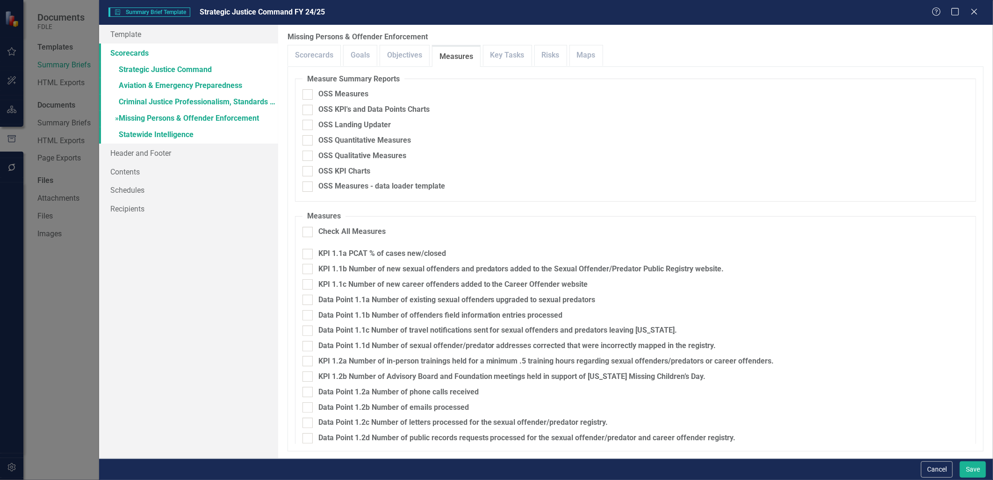
checkbox input "true"
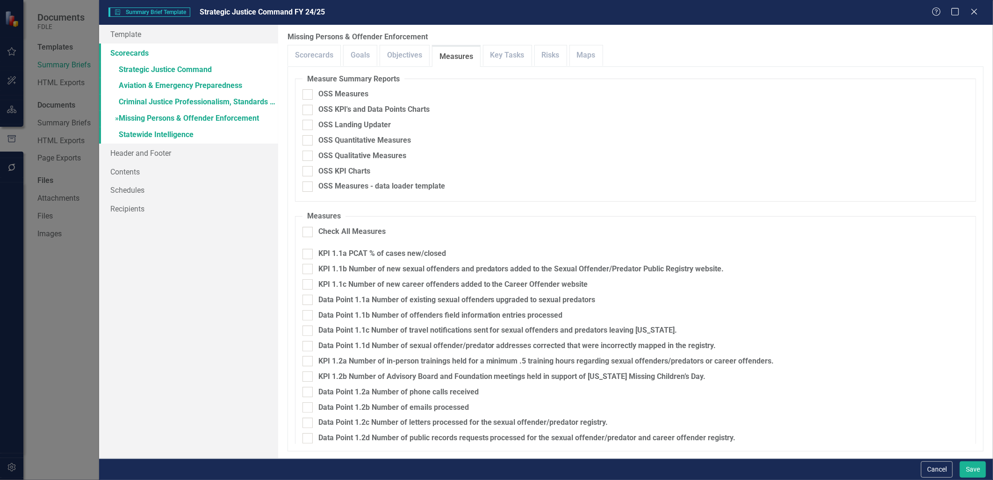
checkbox input "true"
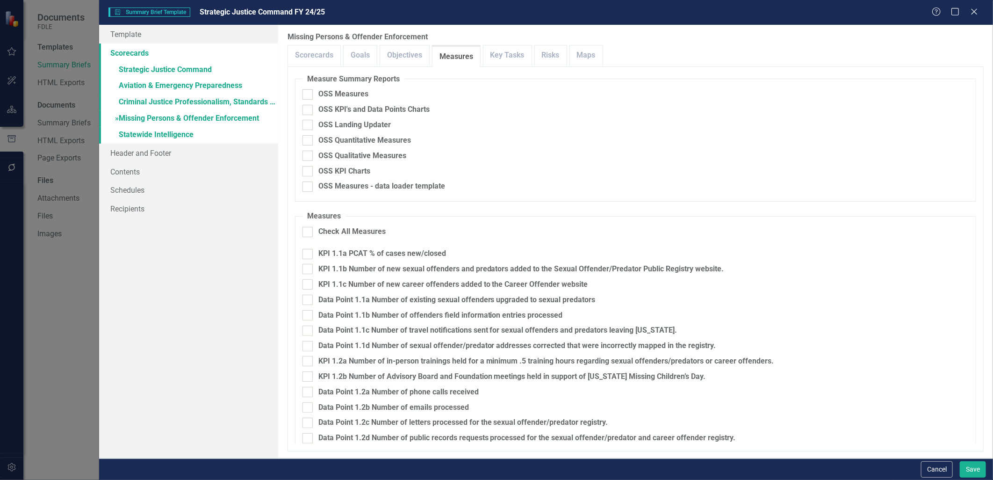
checkbox input "true"
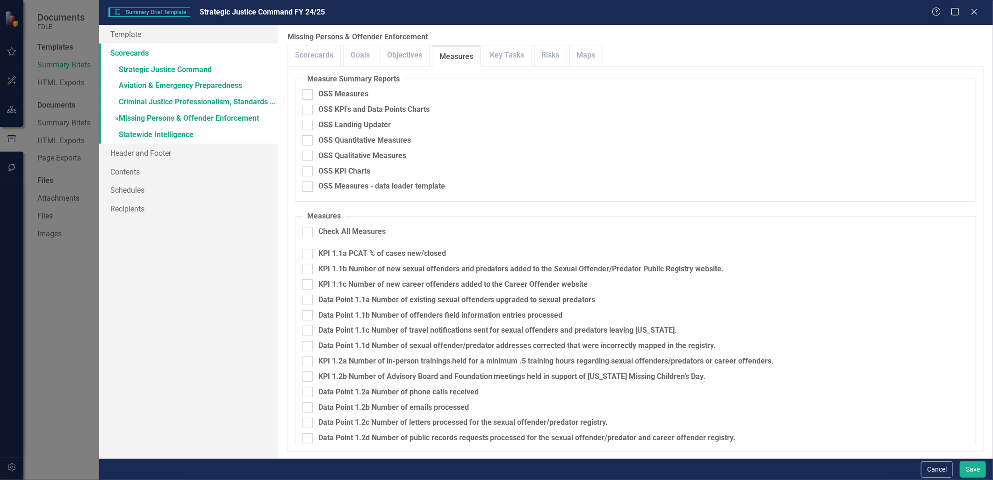
checkbox input "true"
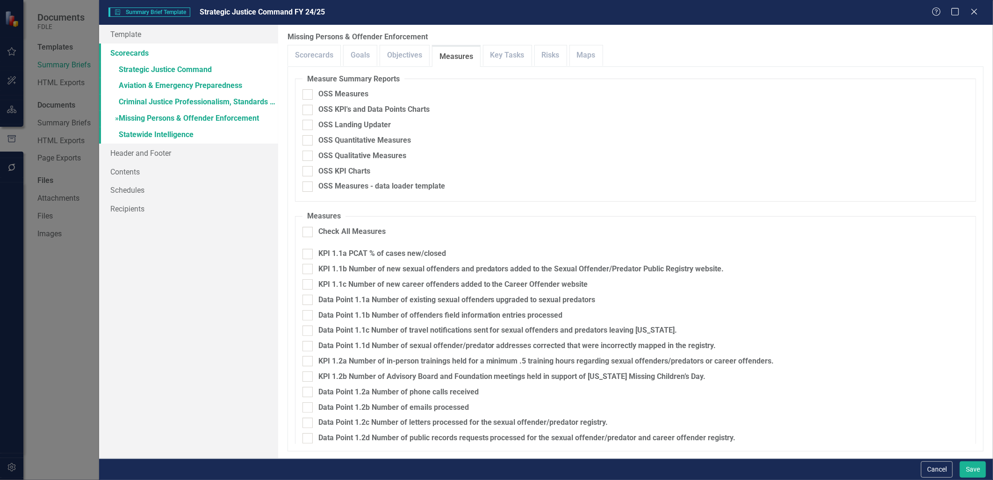
checkbox input "true"
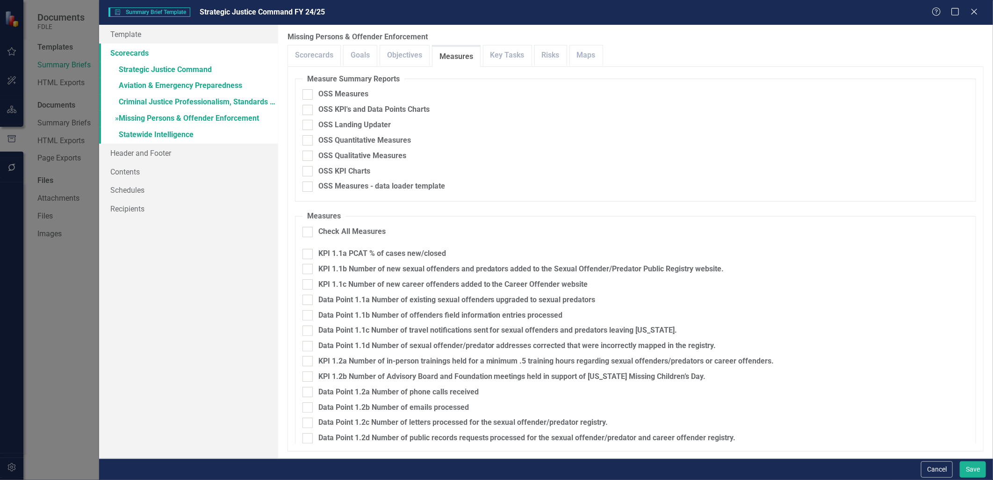
checkbox input "true"
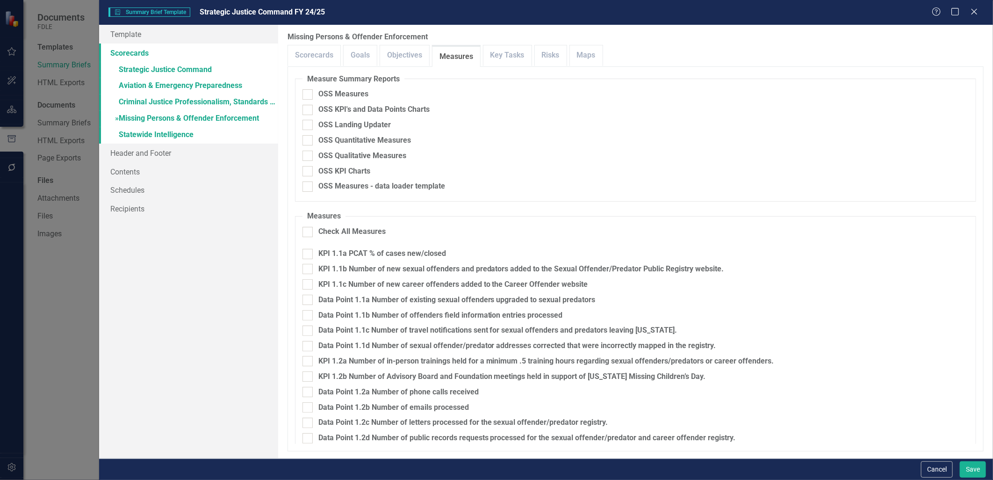
checkbox input "true"
click at [314, 52] on link "Scorecards" at bounding box center [314, 55] width 52 height 20
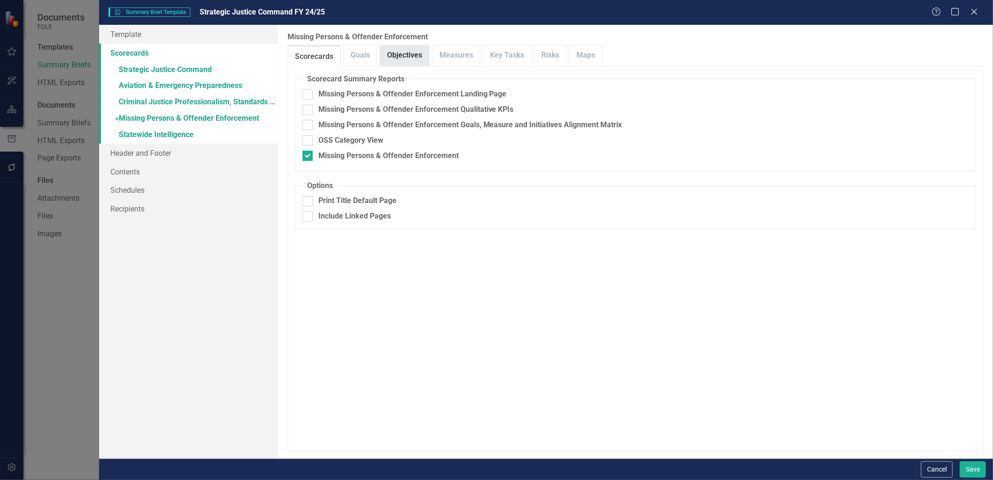
click at [400, 57] on link "Objectives" at bounding box center [404, 55] width 49 height 20
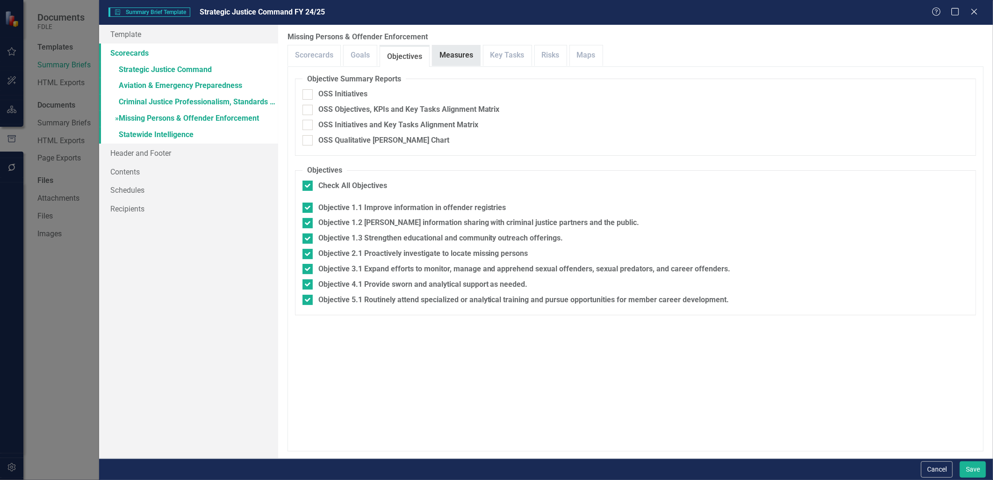
click at [451, 55] on link "Measures" at bounding box center [457, 55] width 48 height 20
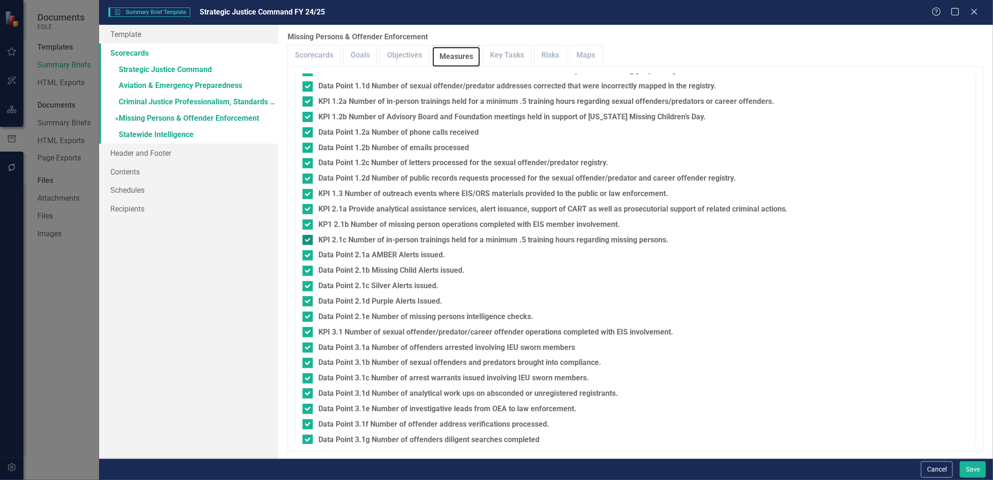
scroll to position [363, 0]
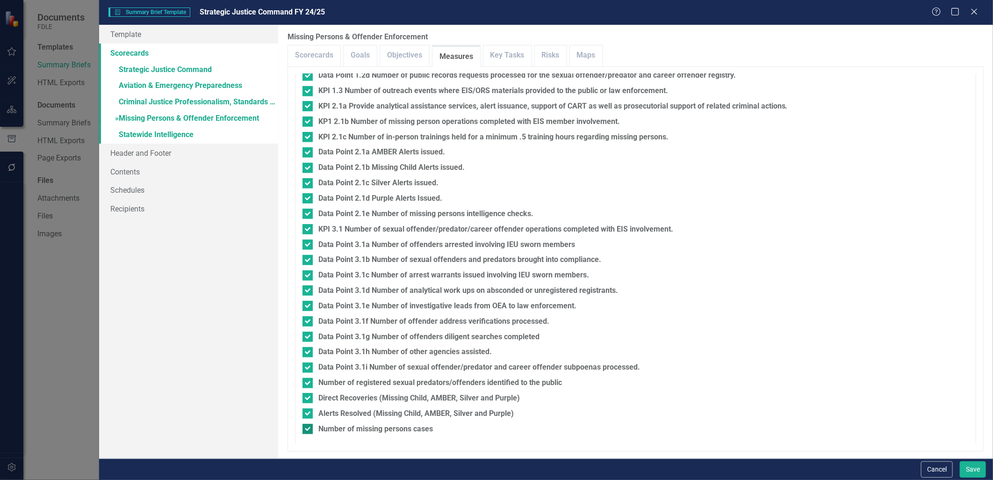
click at [306, 429] on input "Number of missing persons cases" at bounding box center [306, 427] width 6 height 6
checkbox input "false"
click at [306, 411] on input "Alerts Resolved (Missing Child, AMBER, Silver and Purple)" at bounding box center [306, 411] width 6 height 6
checkbox input "false"
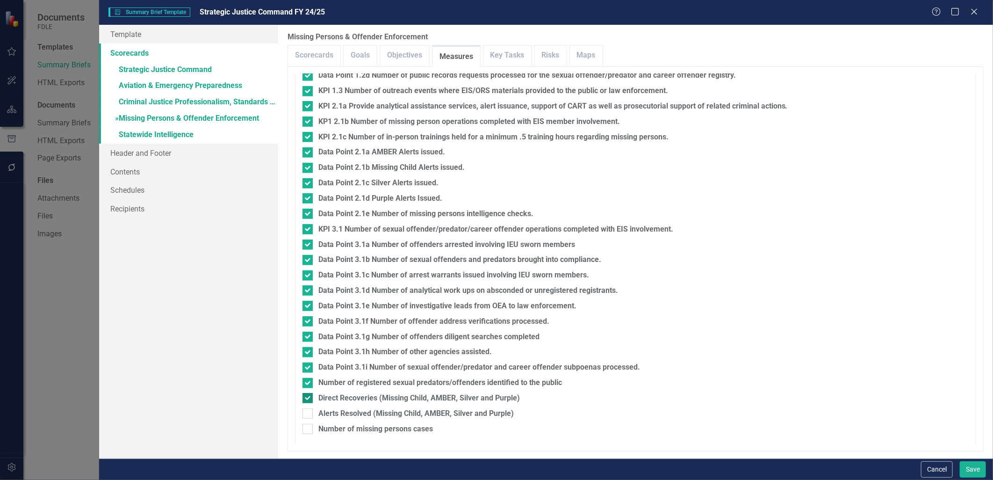
click at [306, 398] on input "Direct Recoveries (Missing Child, AMBER, Silver and Purple)" at bounding box center [306, 396] width 6 height 6
checkbox input "false"
click at [307, 381] on input "Number of registered sexual predators/offenders identified to the public" at bounding box center [306, 381] width 6 height 6
checkbox input "false"
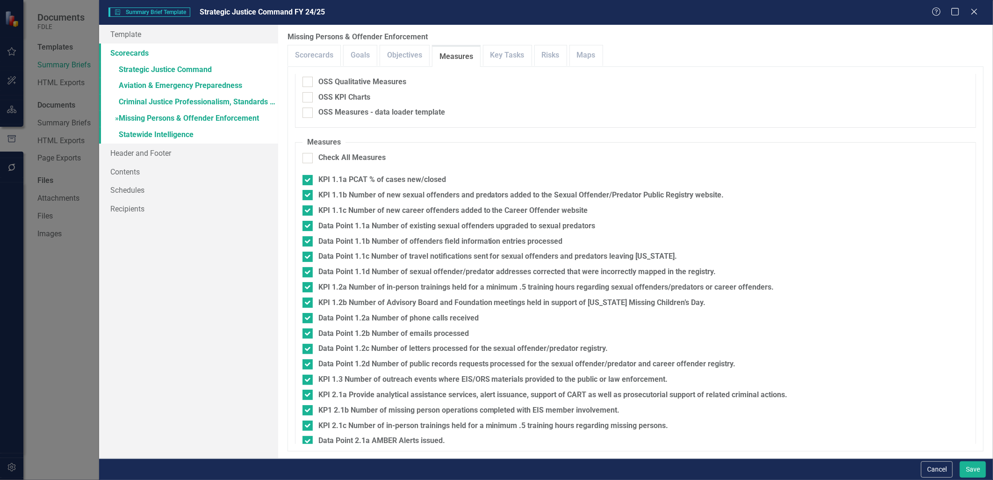
scroll to position [51, 0]
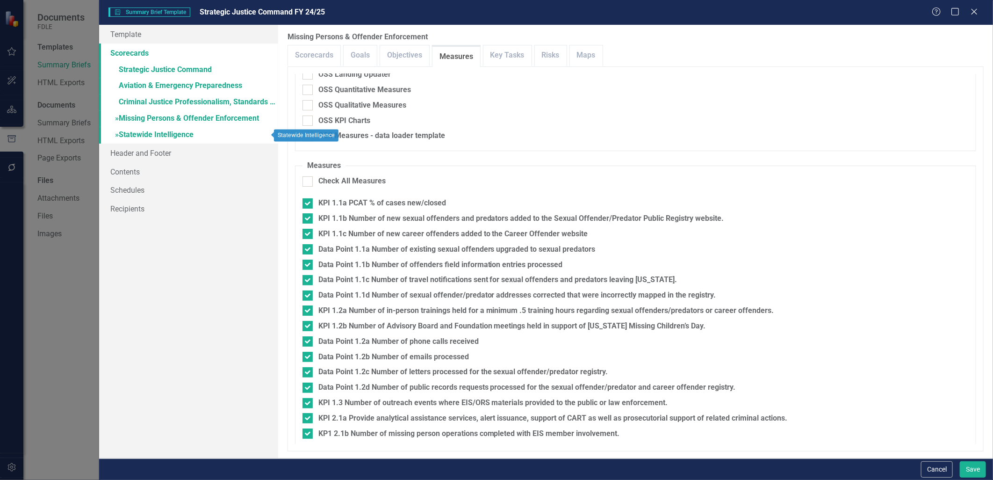
click at [161, 136] on link "» Statewide Intelligence" at bounding box center [188, 135] width 179 height 16
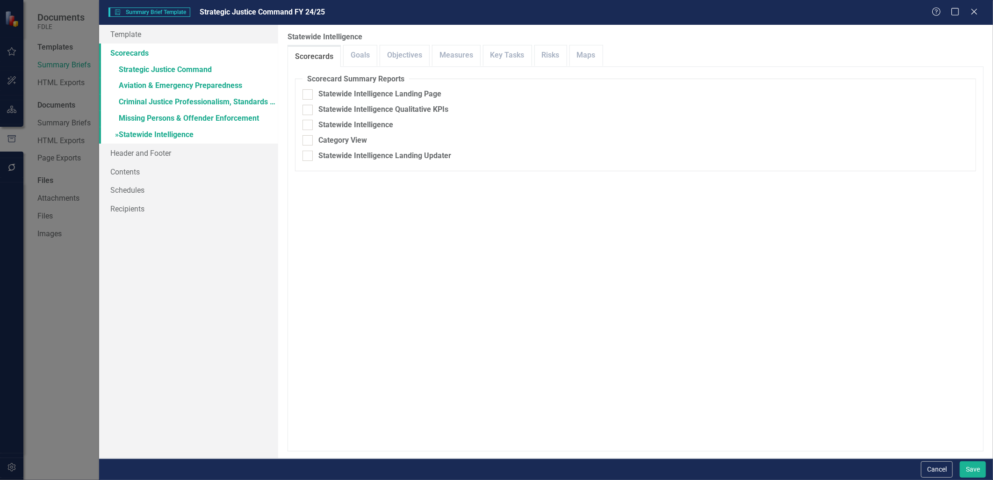
click at [299, 151] on fieldset "Scorecard Summary Reports Statewide Intelligence Landing Page Statewide Intelli…" at bounding box center [636, 122] width 682 height 97
click at [306, 127] on div at bounding box center [308, 125] width 10 height 10
click at [306, 126] on input "Statewide Intelligence" at bounding box center [306, 123] width 6 height 6
checkbox input "true"
click at [425, 57] on link "Objectives" at bounding box center [404, 55] width 49 height 20
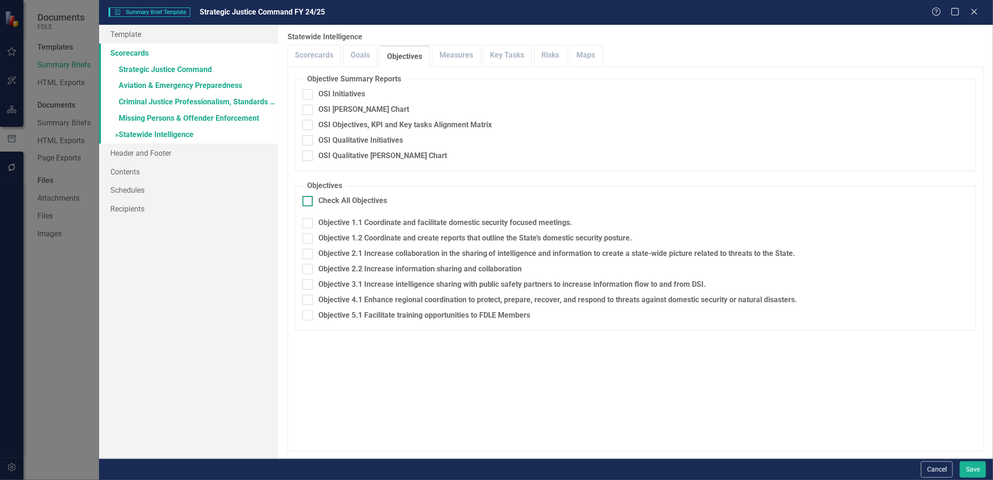
drag, startPoint x: 305, startPoint y: 199, endPoint x: 314, endPoint y: 196, distance: 9.9
click at [305, 199] on input "Check All Objectives" at bounding box center [306, 199] width 6 height 6
checkbox input "true"
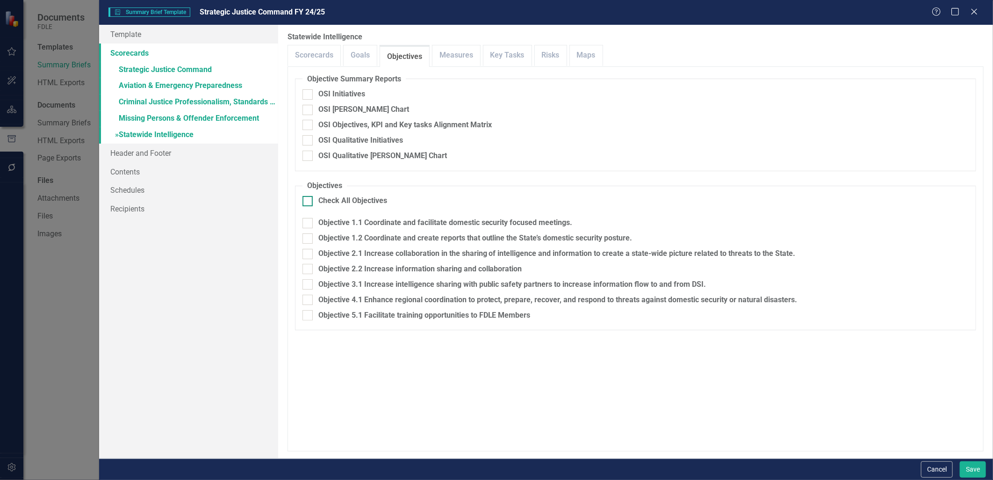
checkbox input "true"
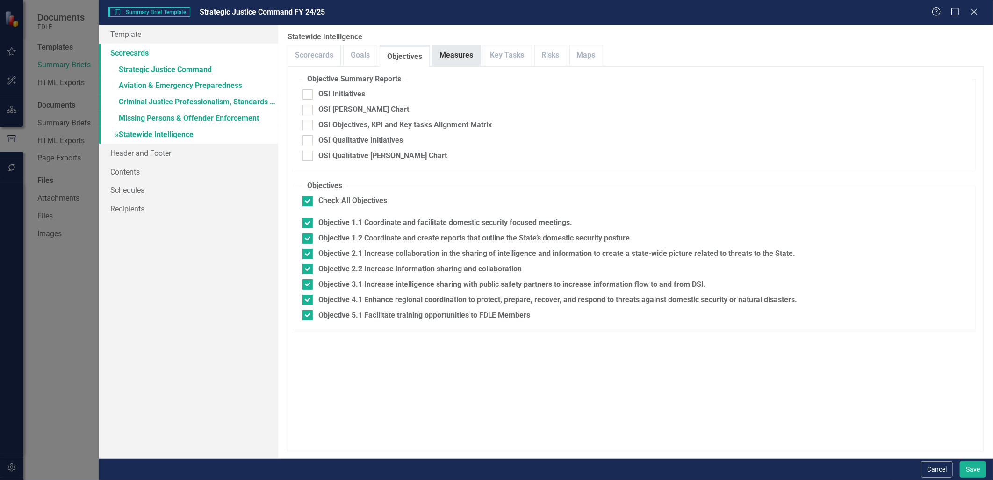
click at [472, 59] on link "Measures" at bounding box center [457, 55] width 48 height 20
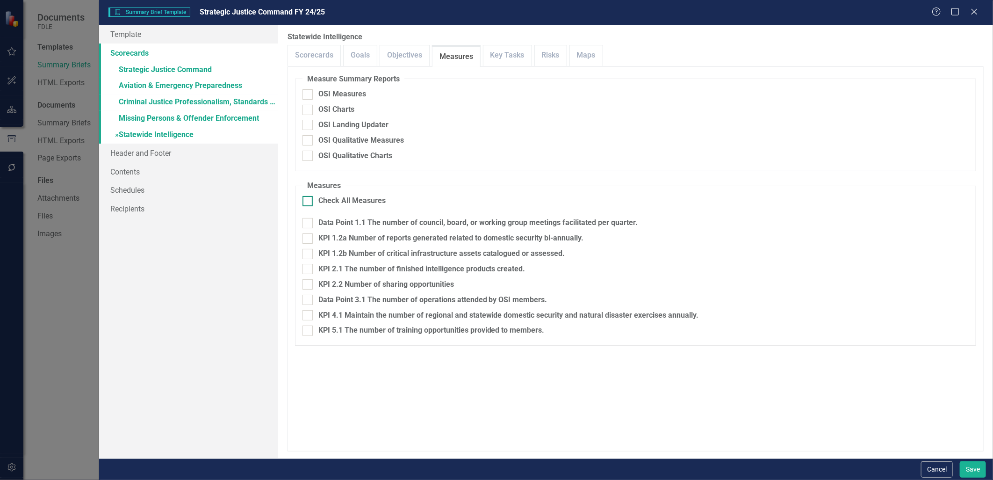
click at [305, 202] on div at bounding box center [308, 201] width 10 height 10
click at [305, 202] on input "Check All Measures" at bounding box center [306, 199] width 6 height 6
checkbox input "true"
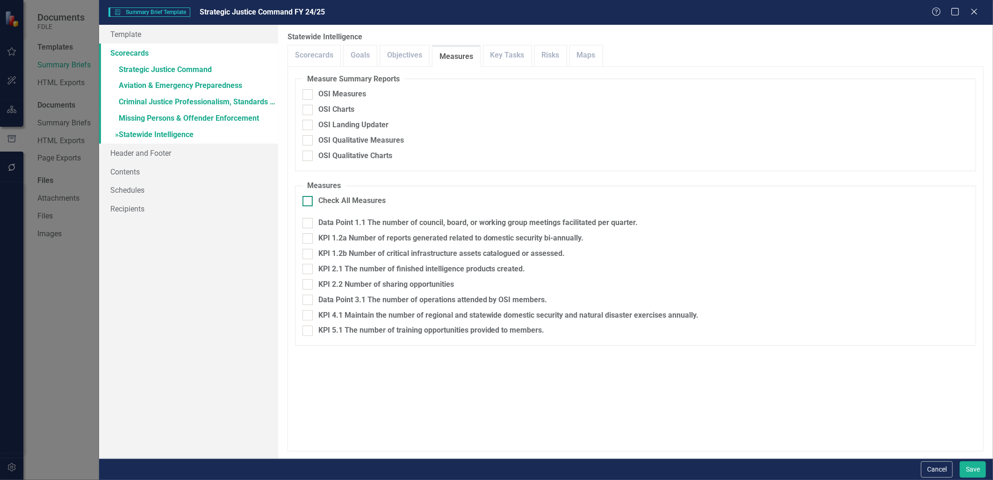
checkbox input "true"
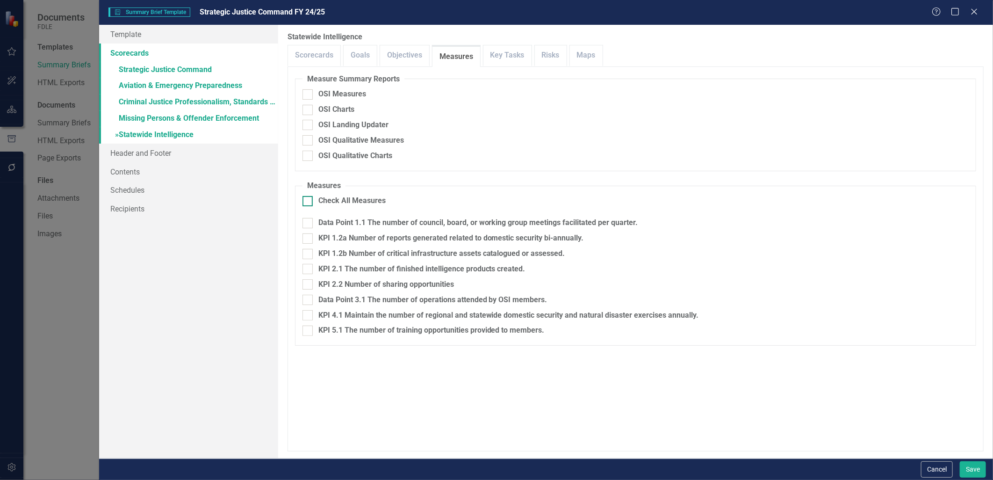
checkbox input "true"
click at [142, 70] on link "» Strategic Justice Command" at bounding box center [188, 70] width 179 height 16
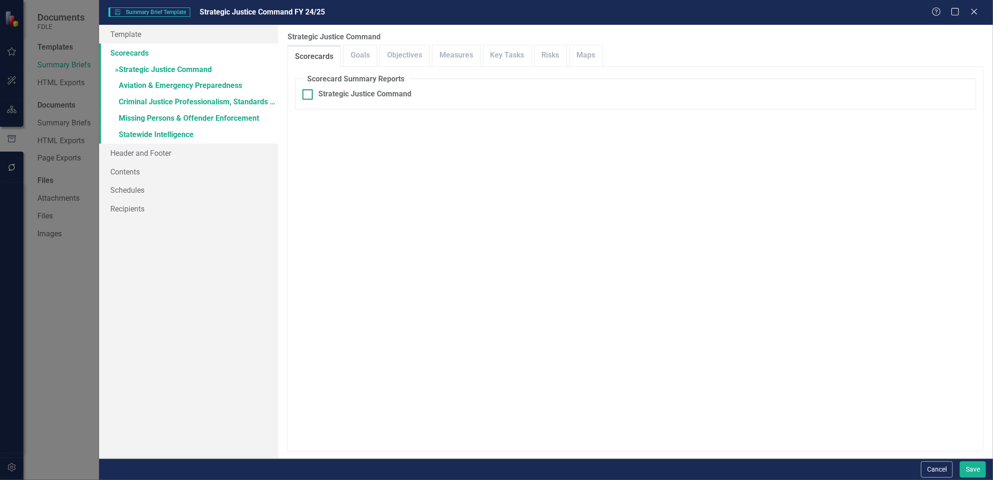
click at [303, 97] on div at bounding box center [308, 94] width 10 height 10
click at [303, 95] on input "Strategic Justice Command" at bounding box center [306, 92] width 6 height 6
checkbox input "true"
click at [411, 55] on link "Objectives" at bounding box center [404, 55] width 49 height 20
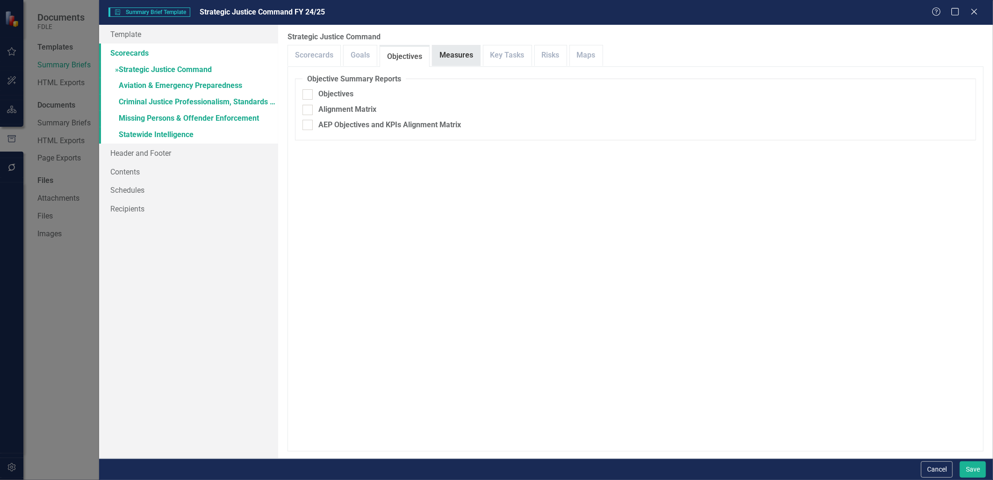
click at [466, 55] on link "Measures" at bounding box center [457, 55] width 48 height 20
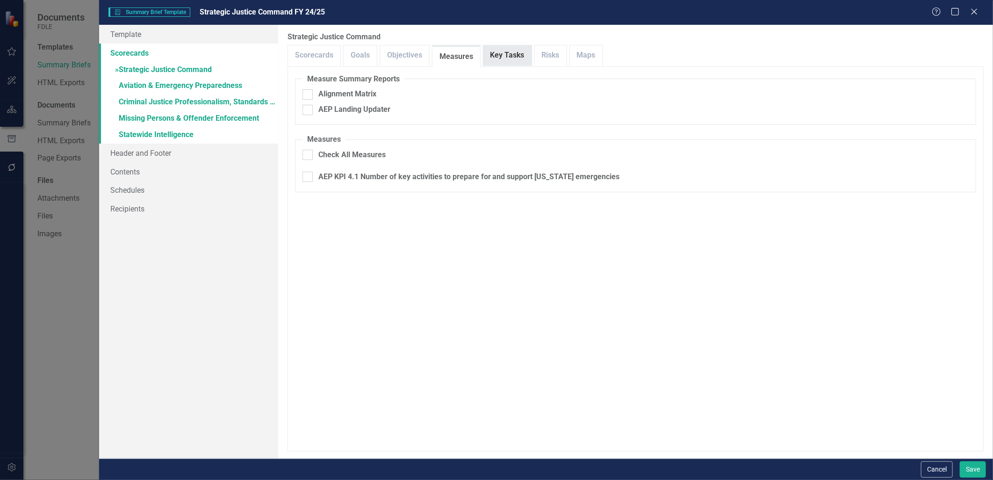
click at [507, 56] on link "Key Tasks" at bounding box center [508, 55] width 48 height 20
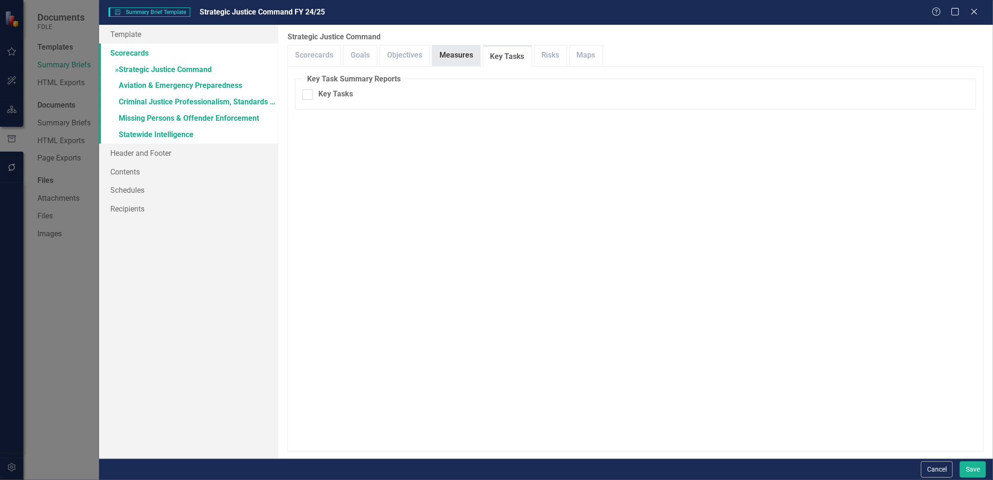
click at [458, 61] on link "Measures" at bounding box center [457, 55] width 48 height 20
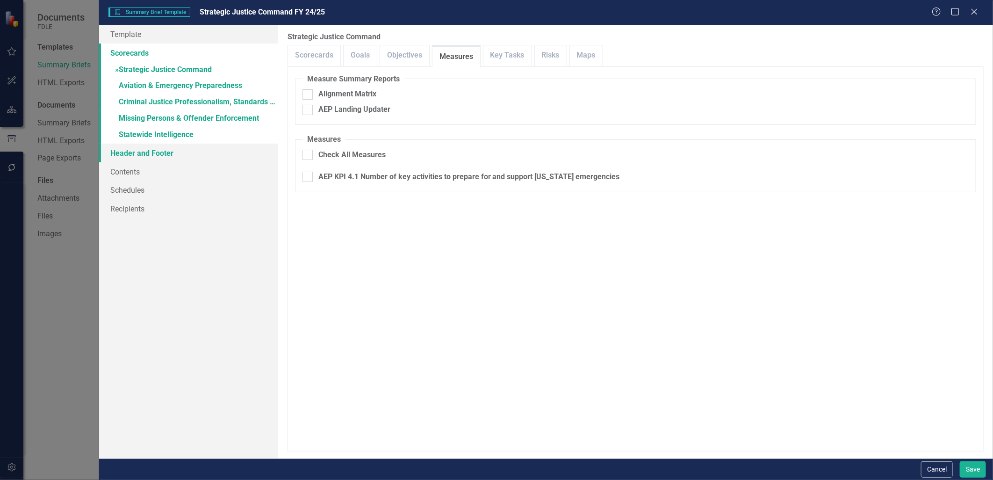
click at [148, 158] on link "Header and Footer" at bounding box center [188, 153] width 179 height 19
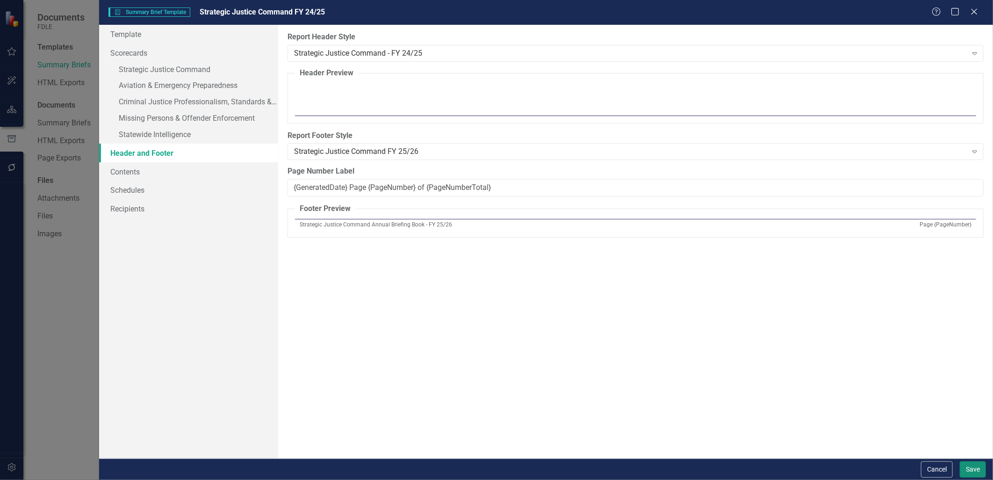
click at [971, 469] on button "Save" at bounding box center [973, 469] width 26 height 16
